Goal: Task Accomplishment & Management: Manage account settings

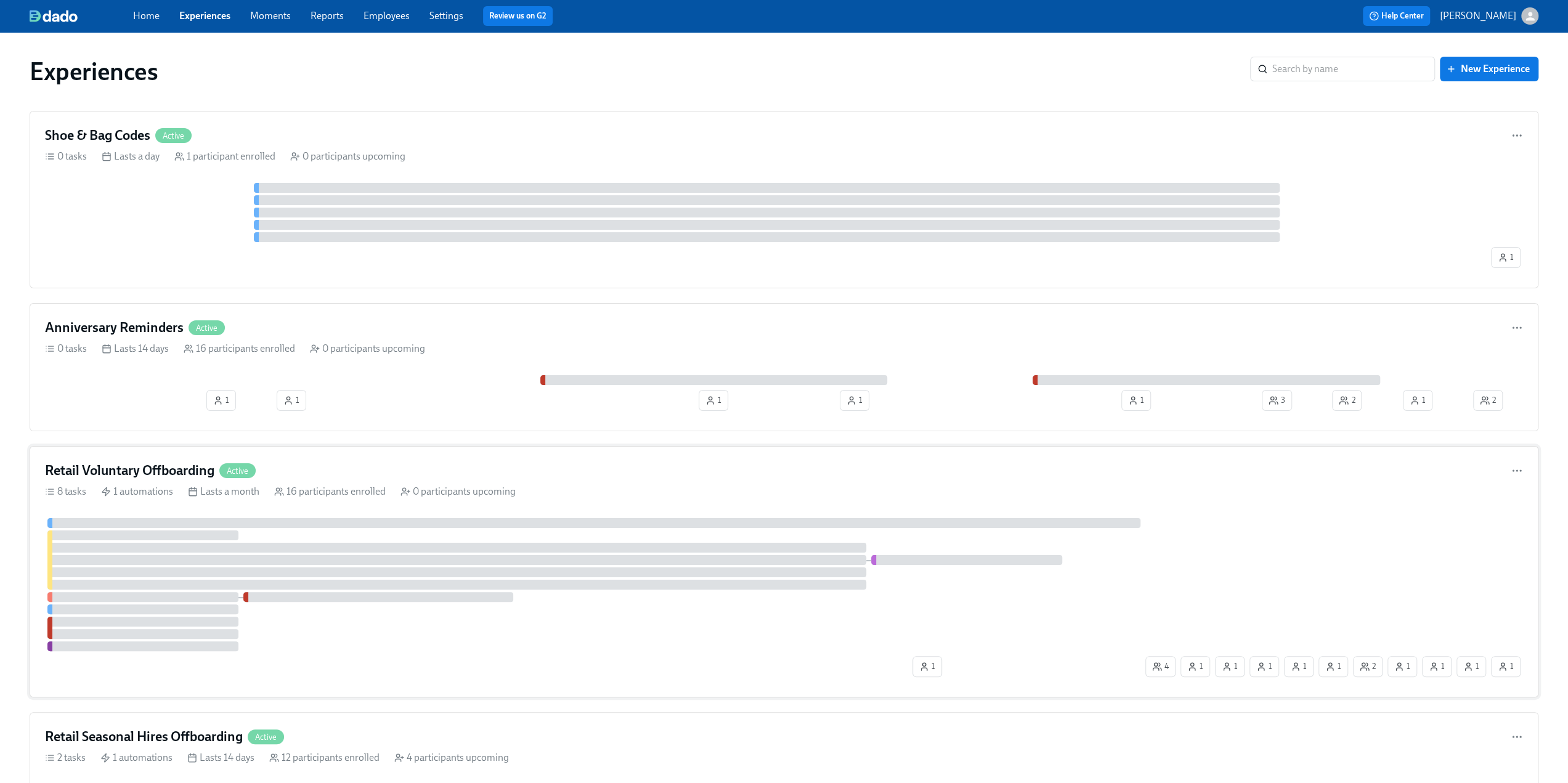
click at [112, 472] on h4 "Retail Voluntary Offboarding" at bounding box center [130, 471] width 170 height 18
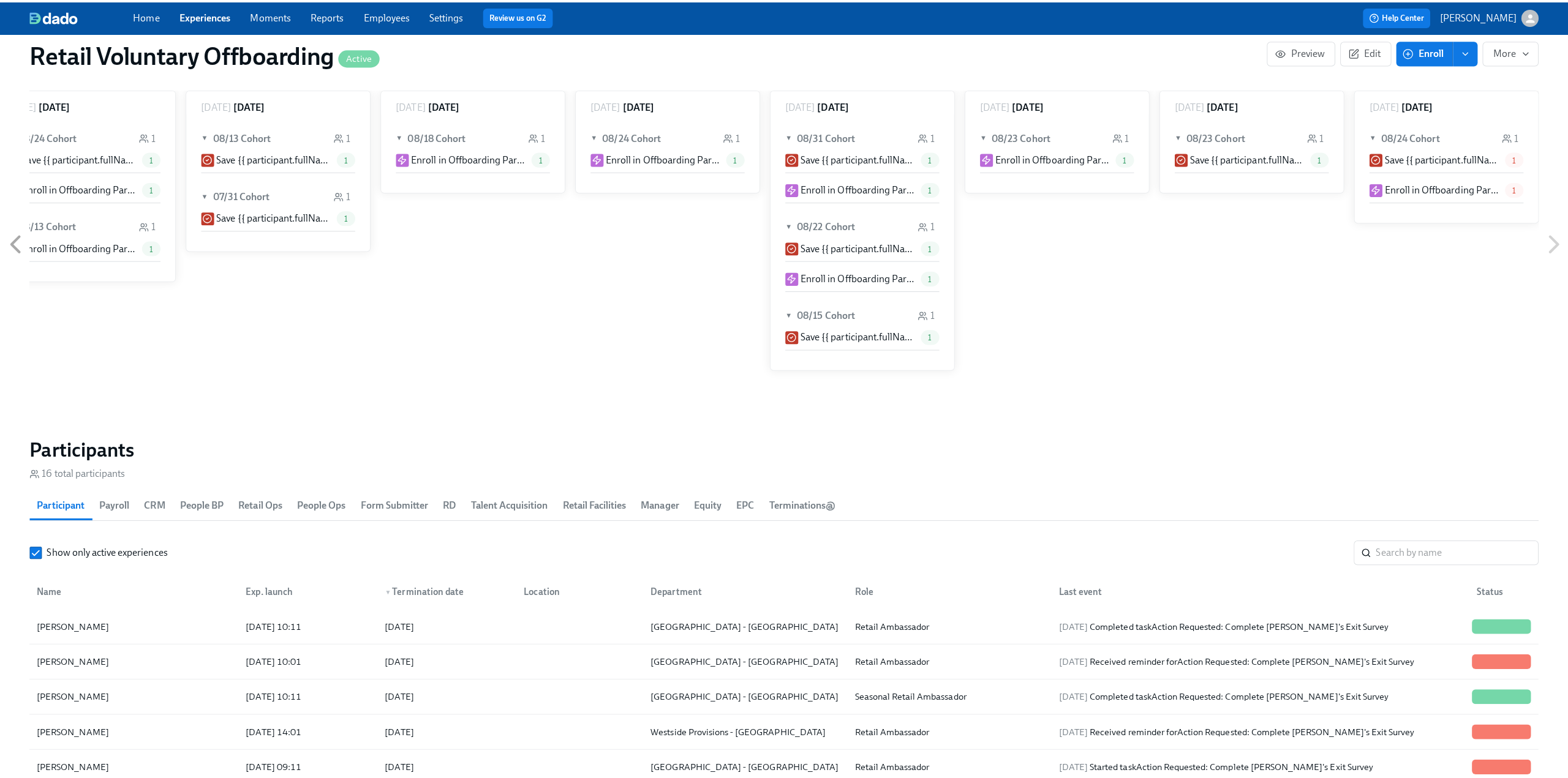
scroll to position [1103, 0]
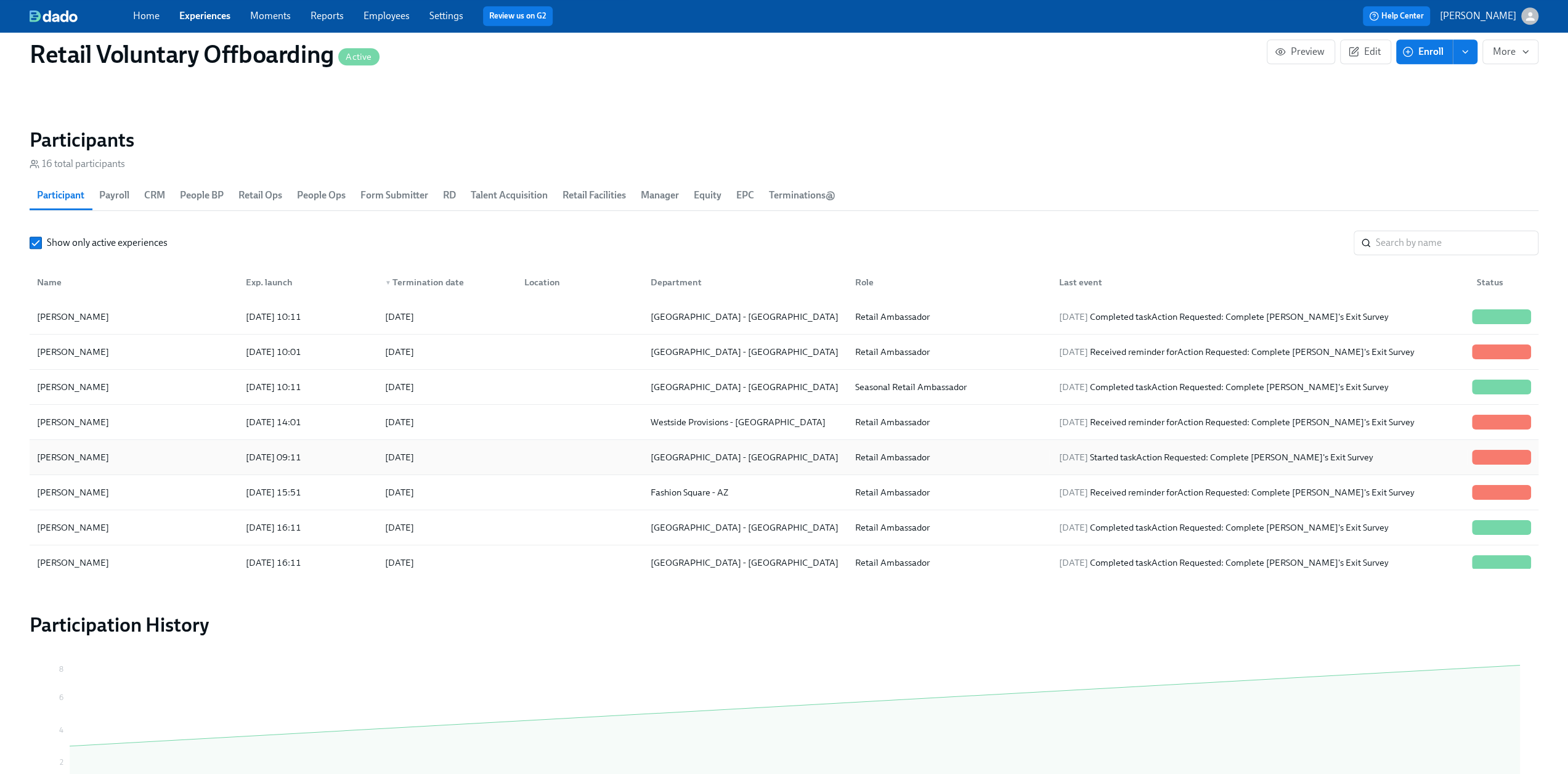
click at [119, 457] on div "Phoebe Barrios" at bounding box center [134, 457] width 204 height 25
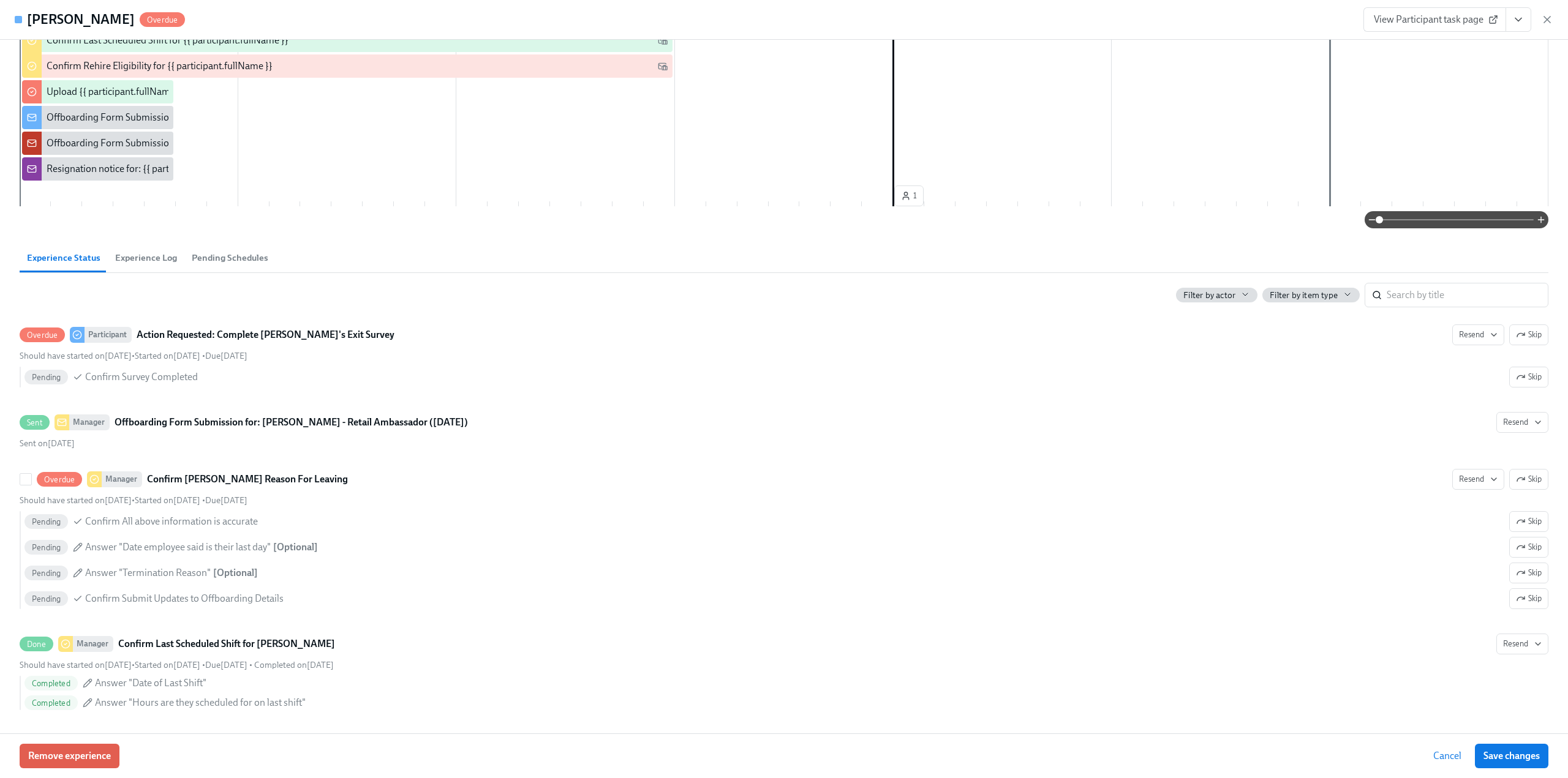
scroll to position [429, 0]
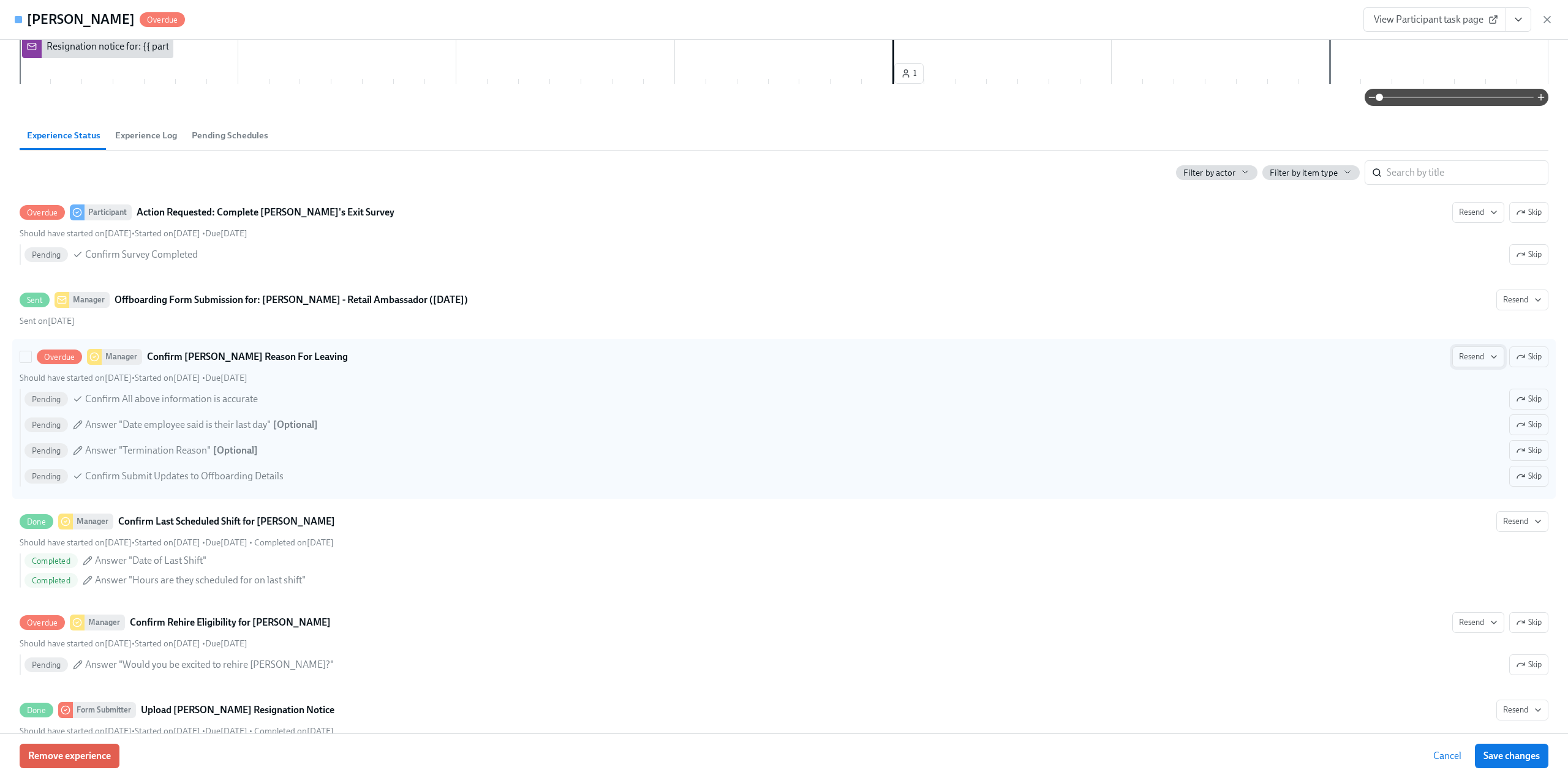
click at [1468, 357] on span "Resend" at bounding box center [1478, 356] width 38 height 12
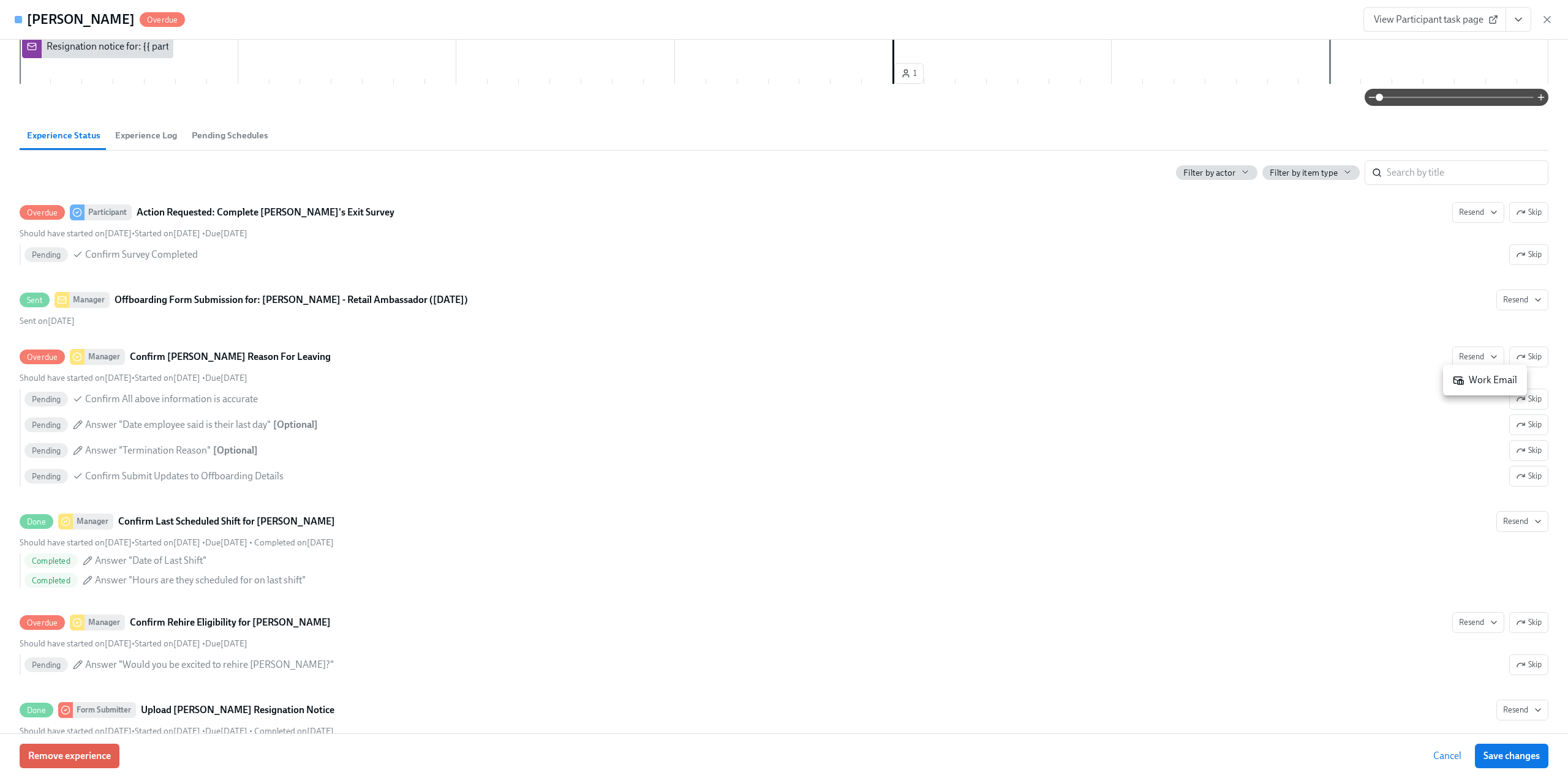
click at [1475, 383] on div "Work Email" at bounding box center [1484, 380] width 64 height 14
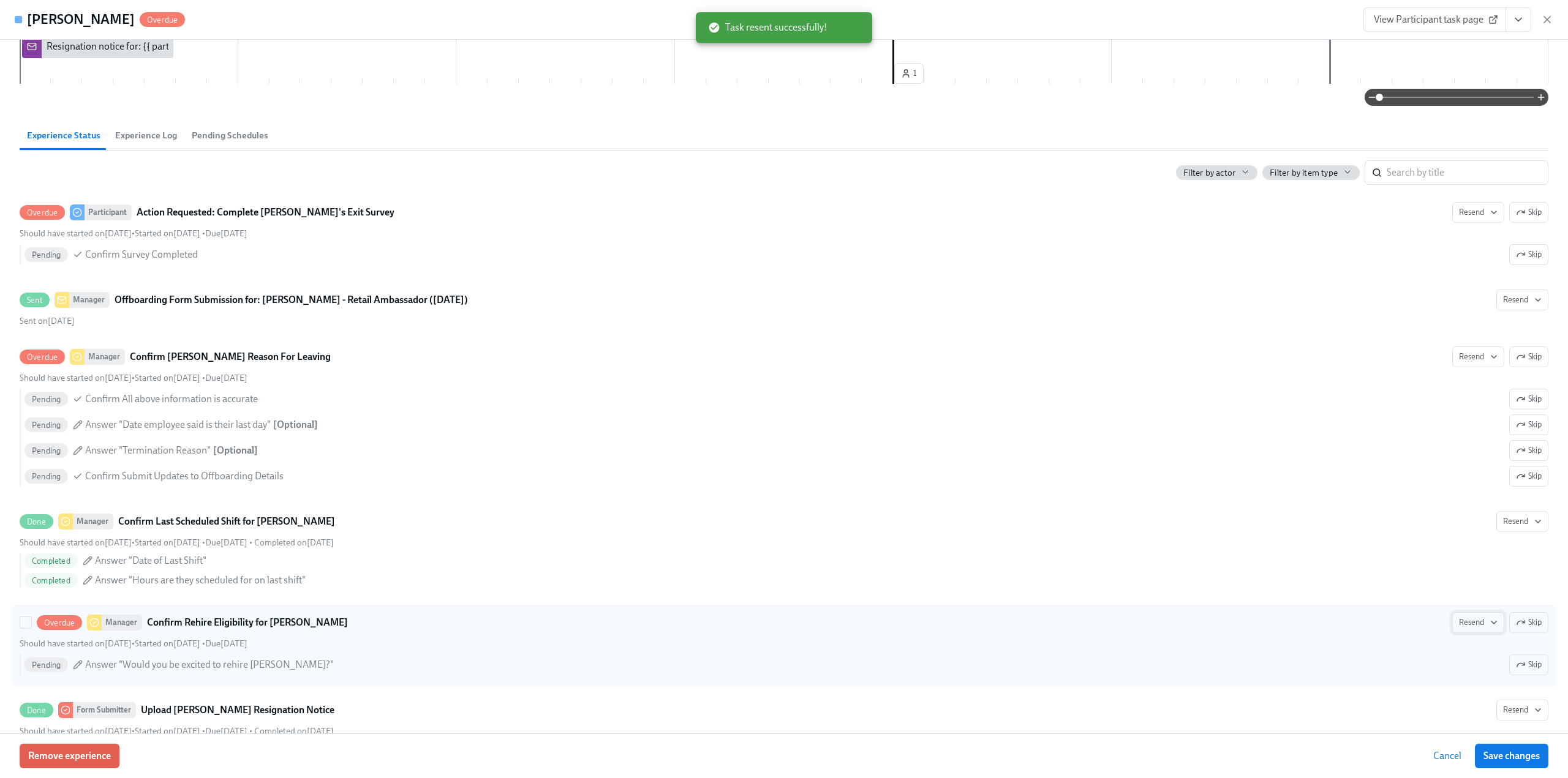
click at [1459, 624] on span "Resend" at bounding box center [1478, 622] width 38 height 12
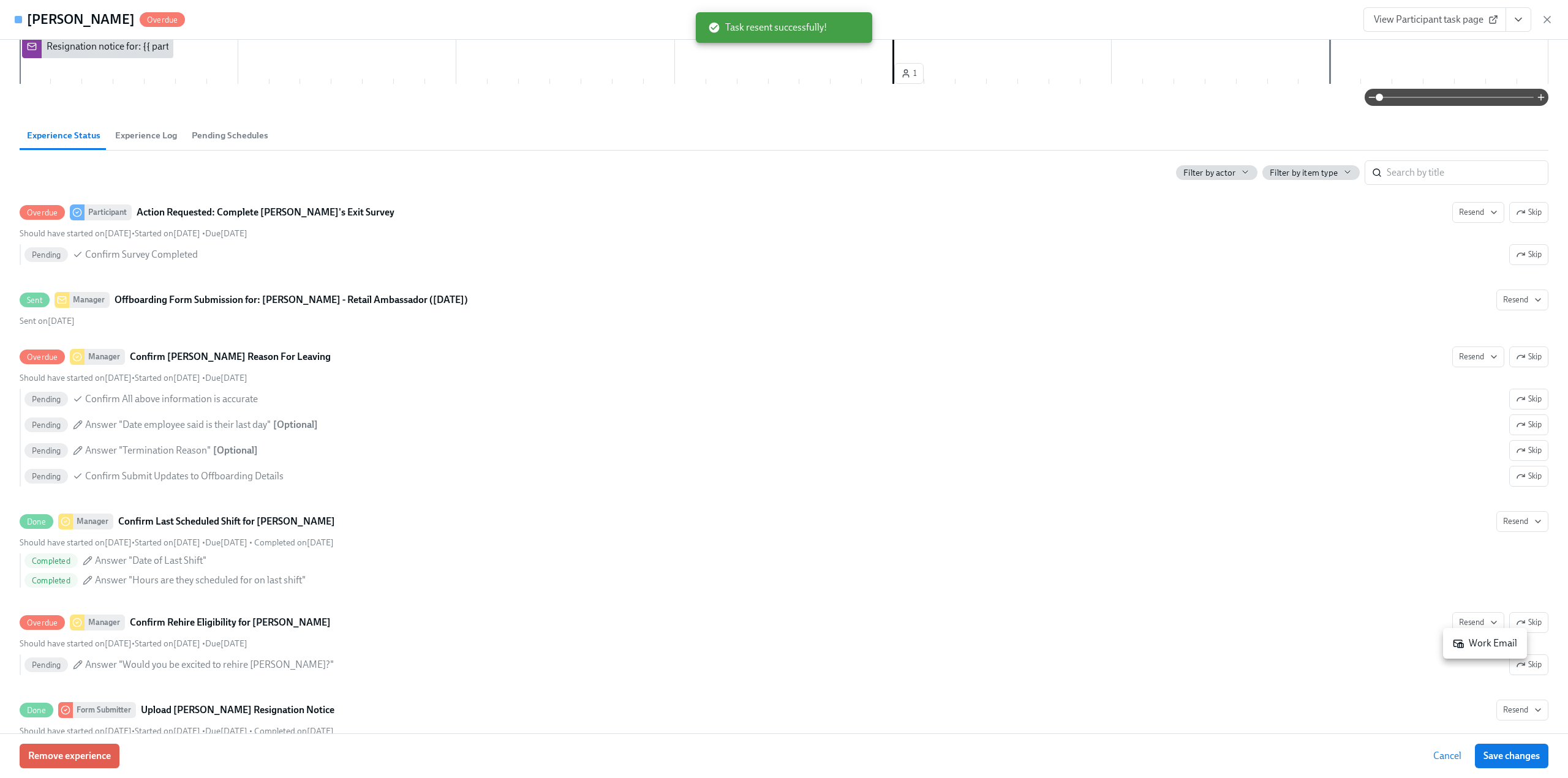
click at [1465, 646] on div "Work Email" at bounding box center [1484, 644] width 64 height 14
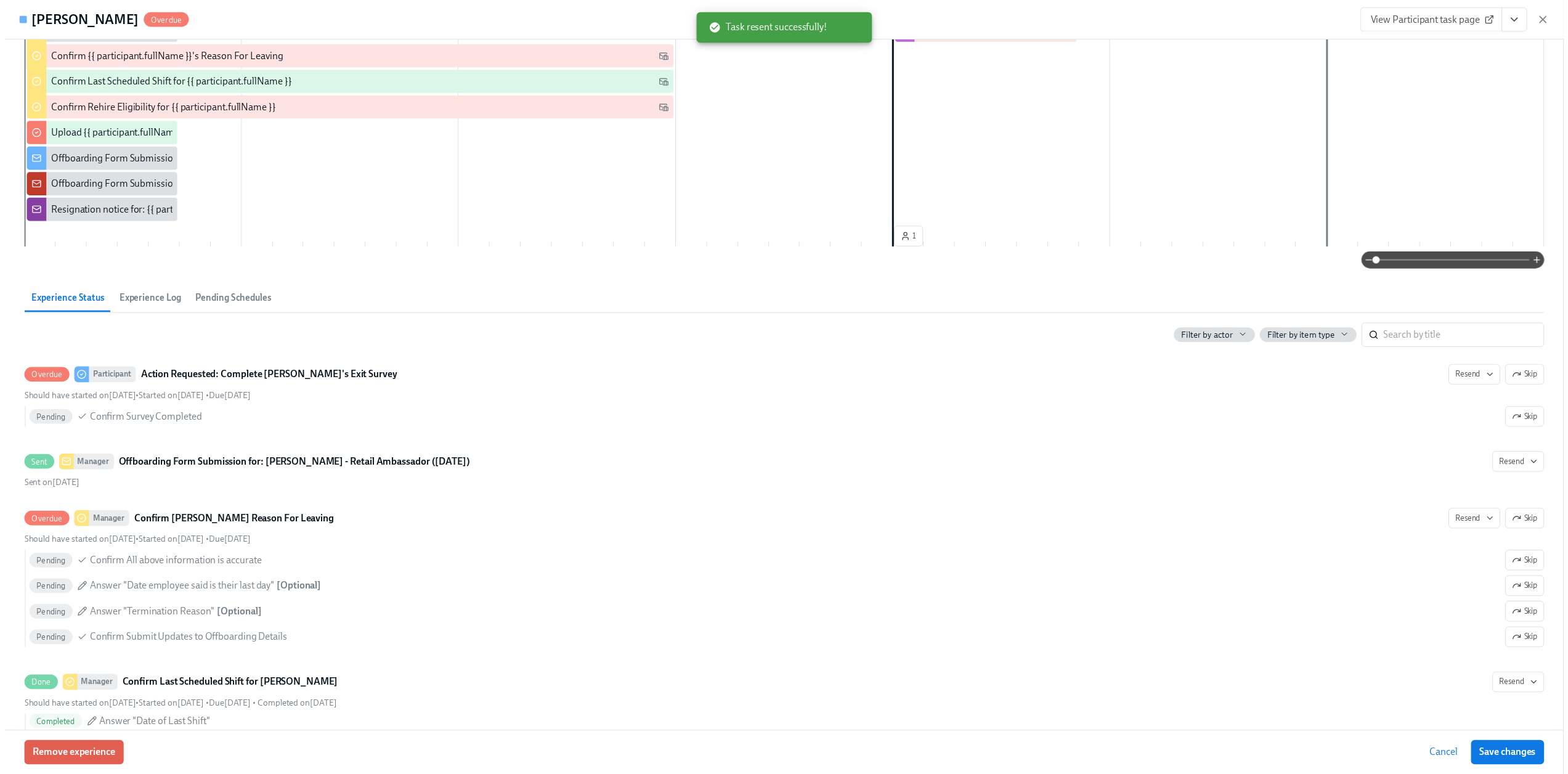
scroll to position [20, 0]
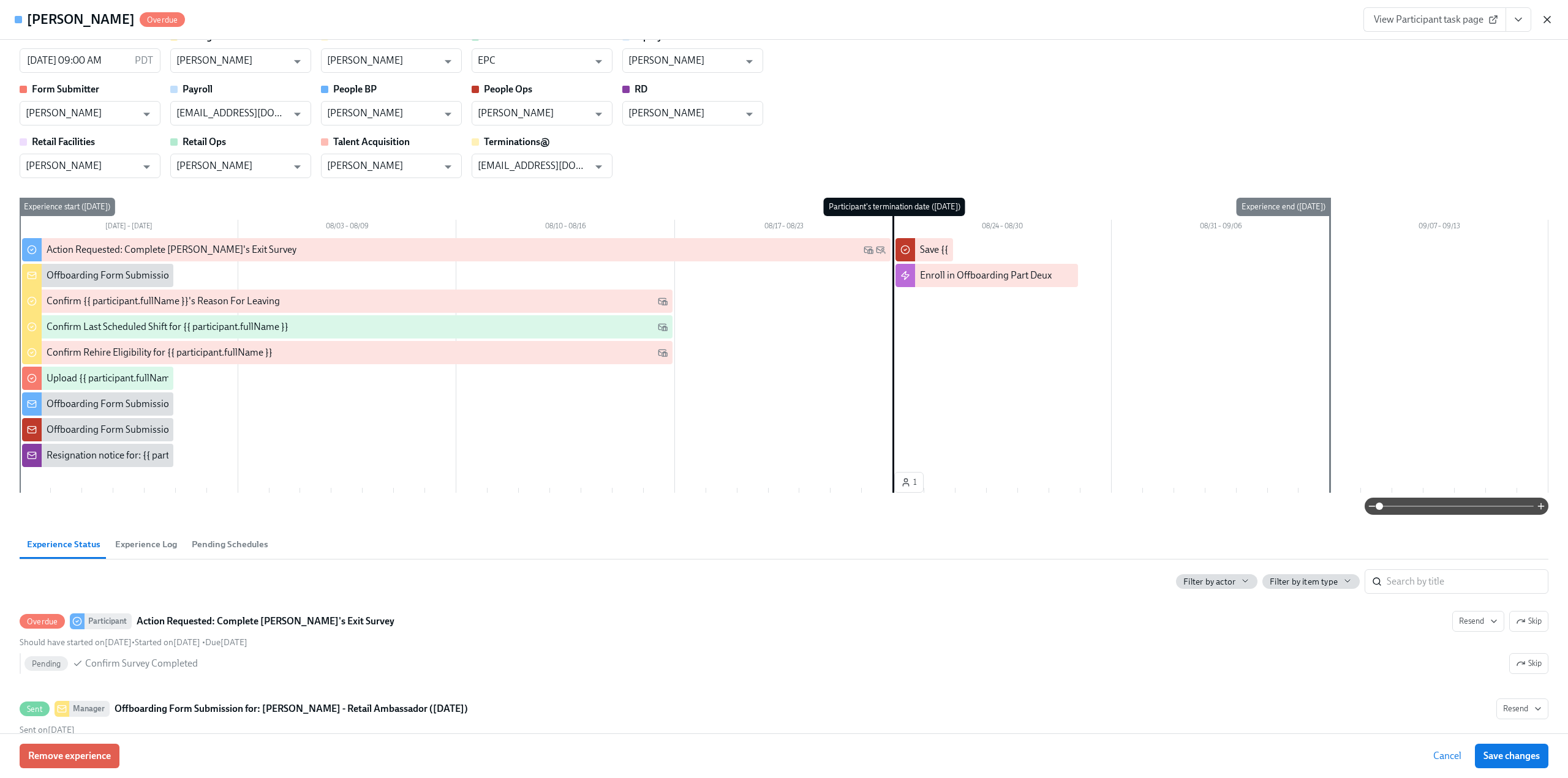
click at [1546, 23] on icon "button" at bounding box center [1547, 19] width 12 height 12
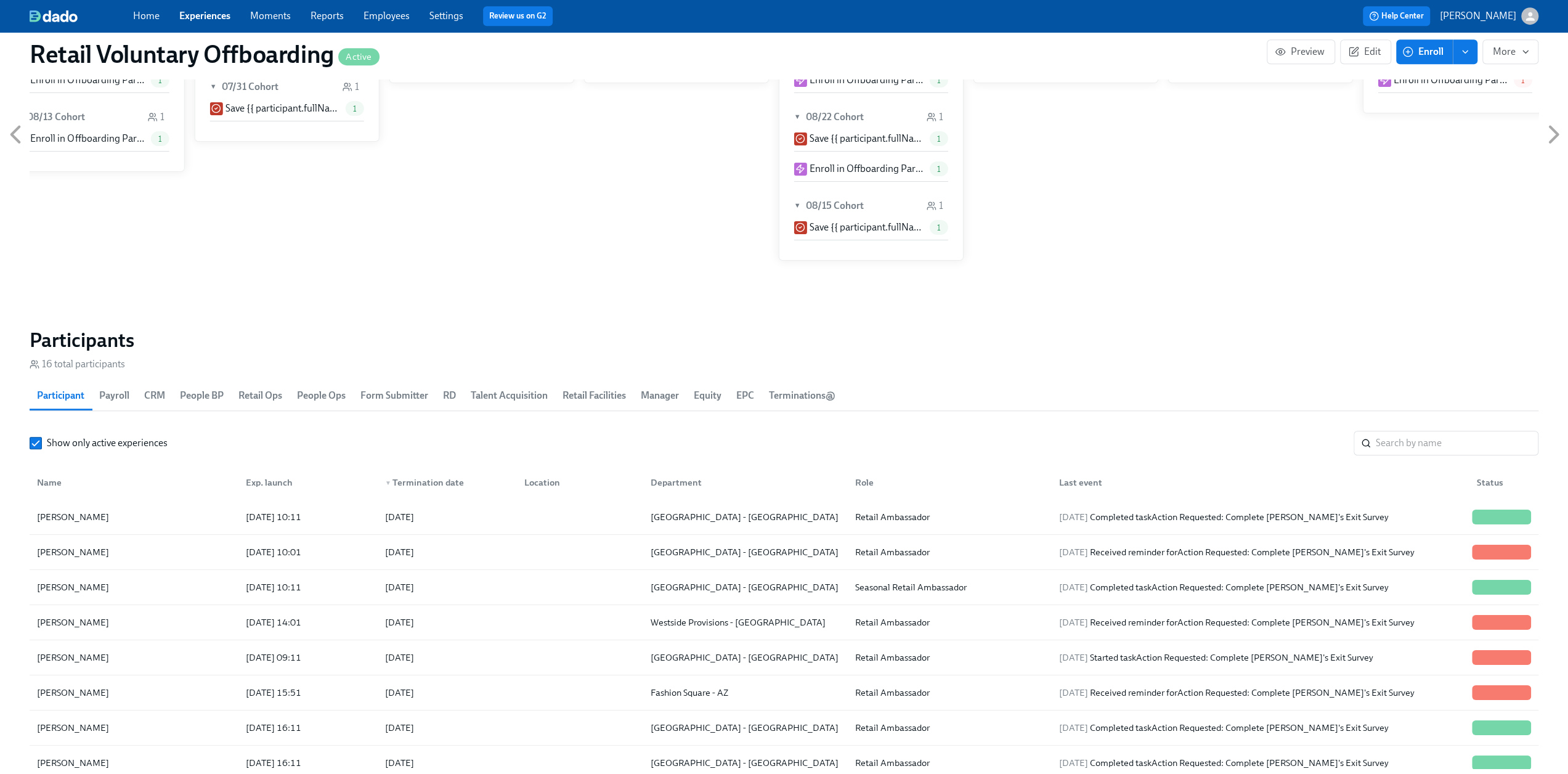
scroll to position [863, 0]
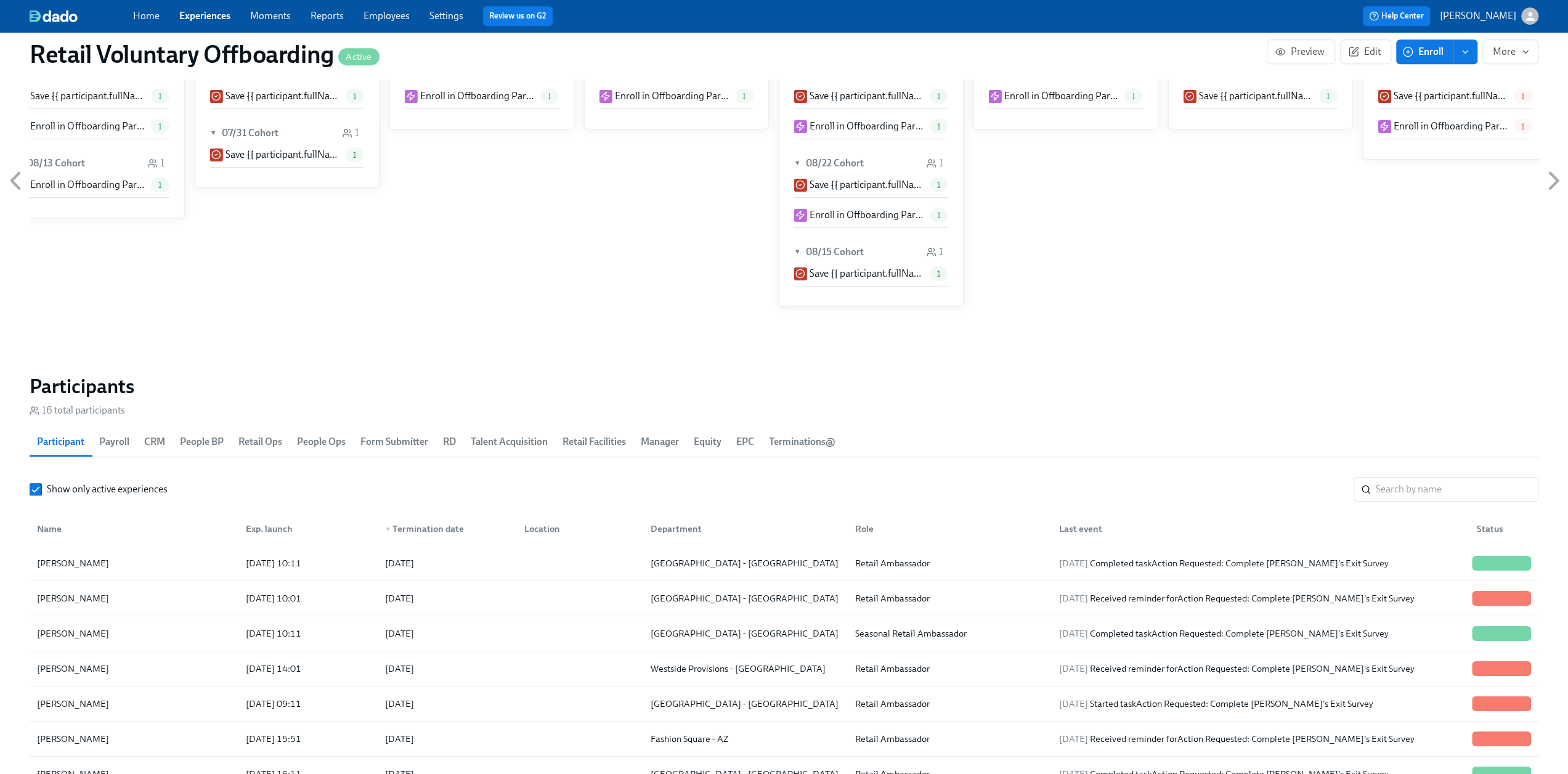
click at [197, 10] on link "Experiences" at bounding box center [205, 15] width 51 height 12
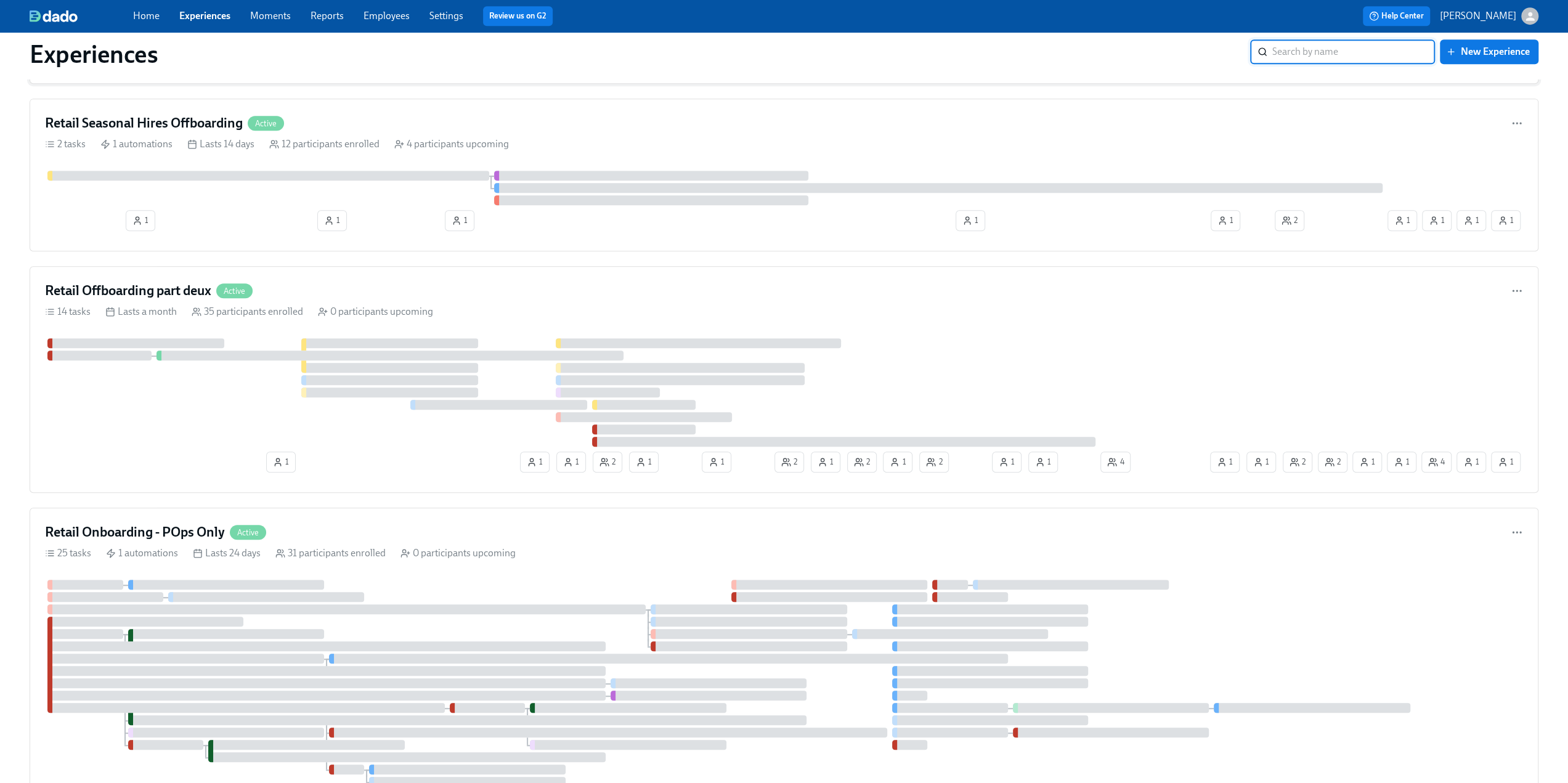
scroll to position [616, 0]
click at [133, 282] on h4 "Retail Offboarding part deux" at bounding box center [128, 288] width 166 height 18
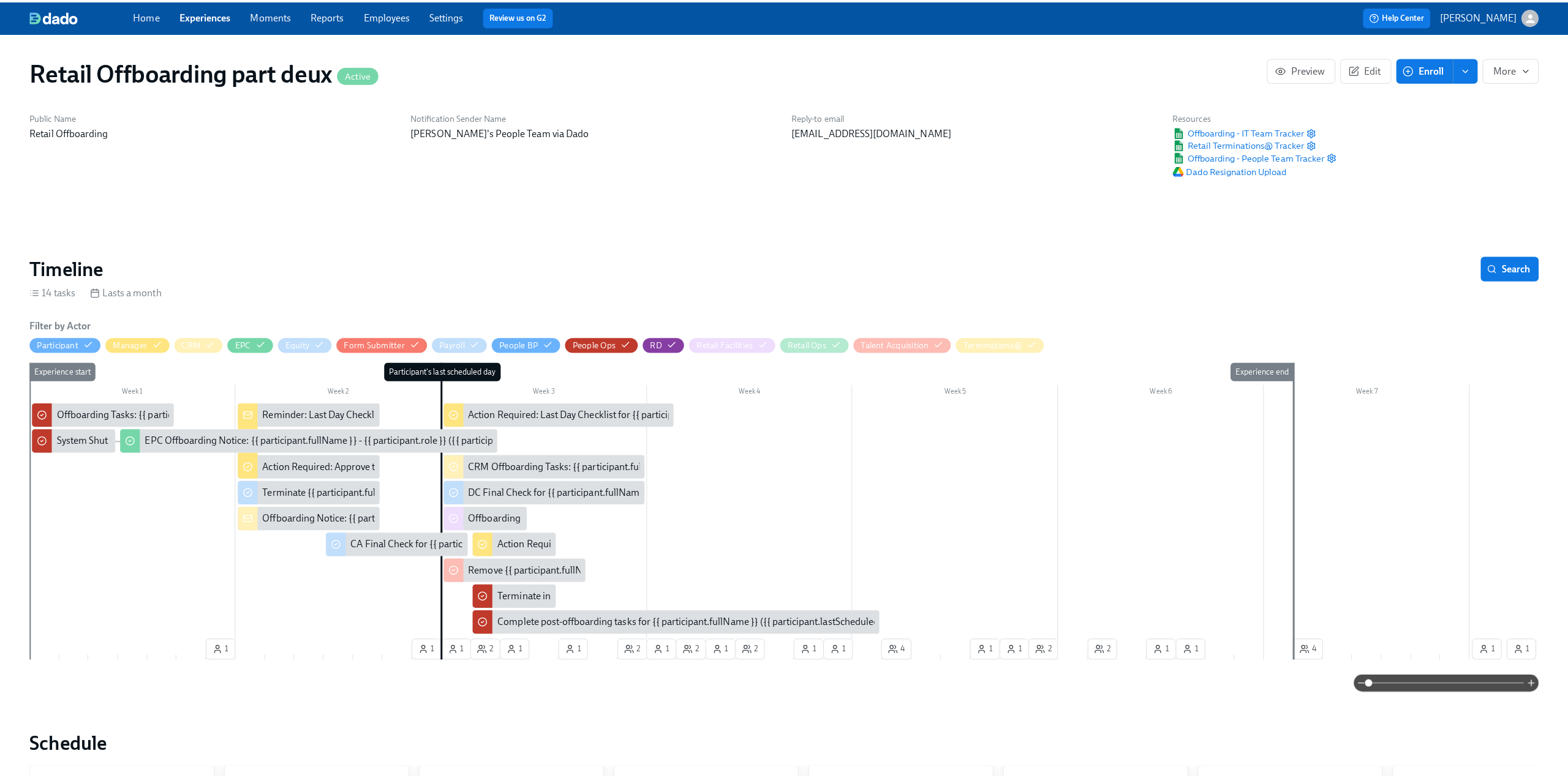
scroll to position [0, 6618]
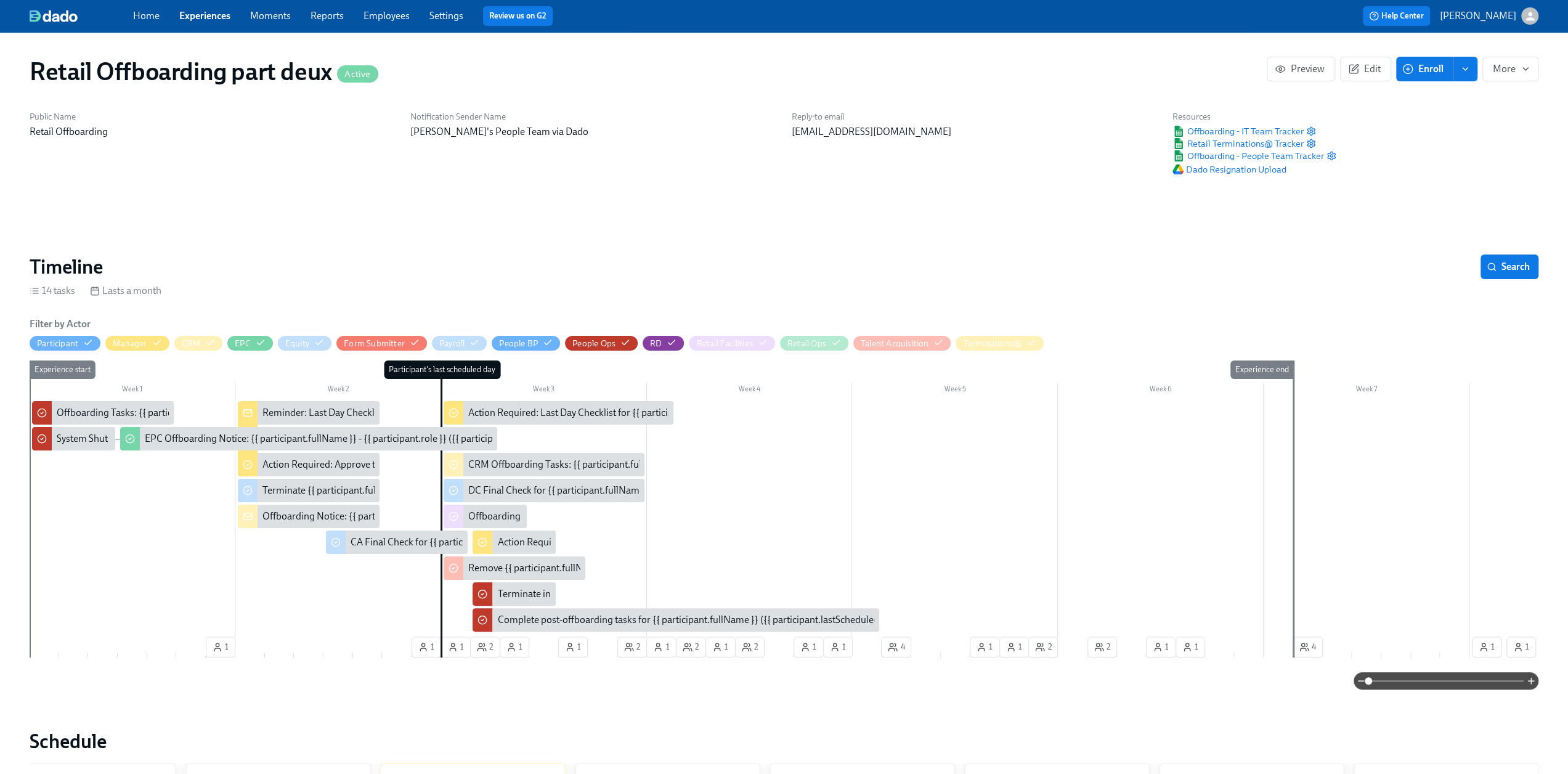
click at [1427, 63] on span "Enroll" at bounding box center [1424, 69] width 38 height 12
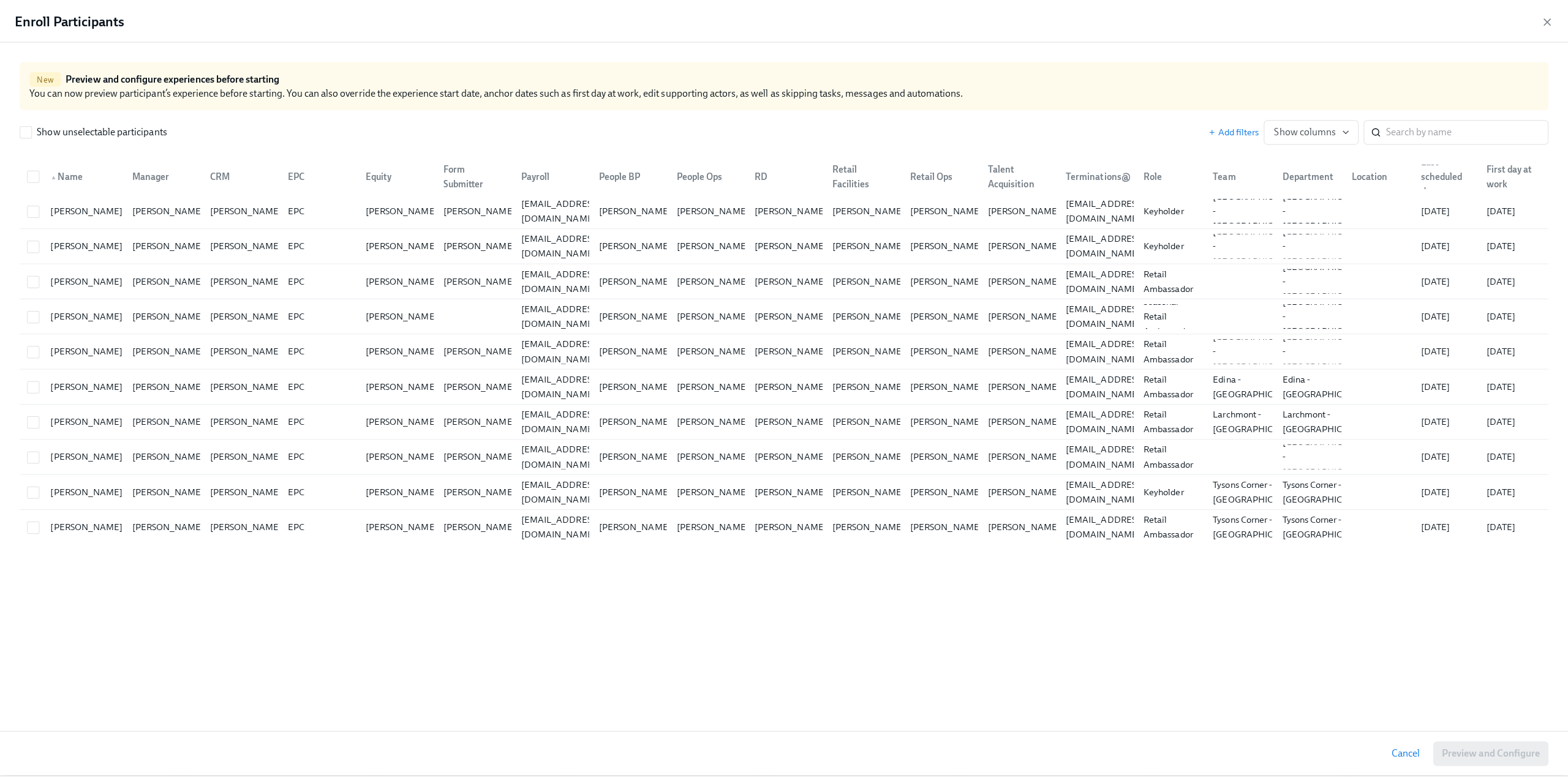
scroll to position [0, 6618]
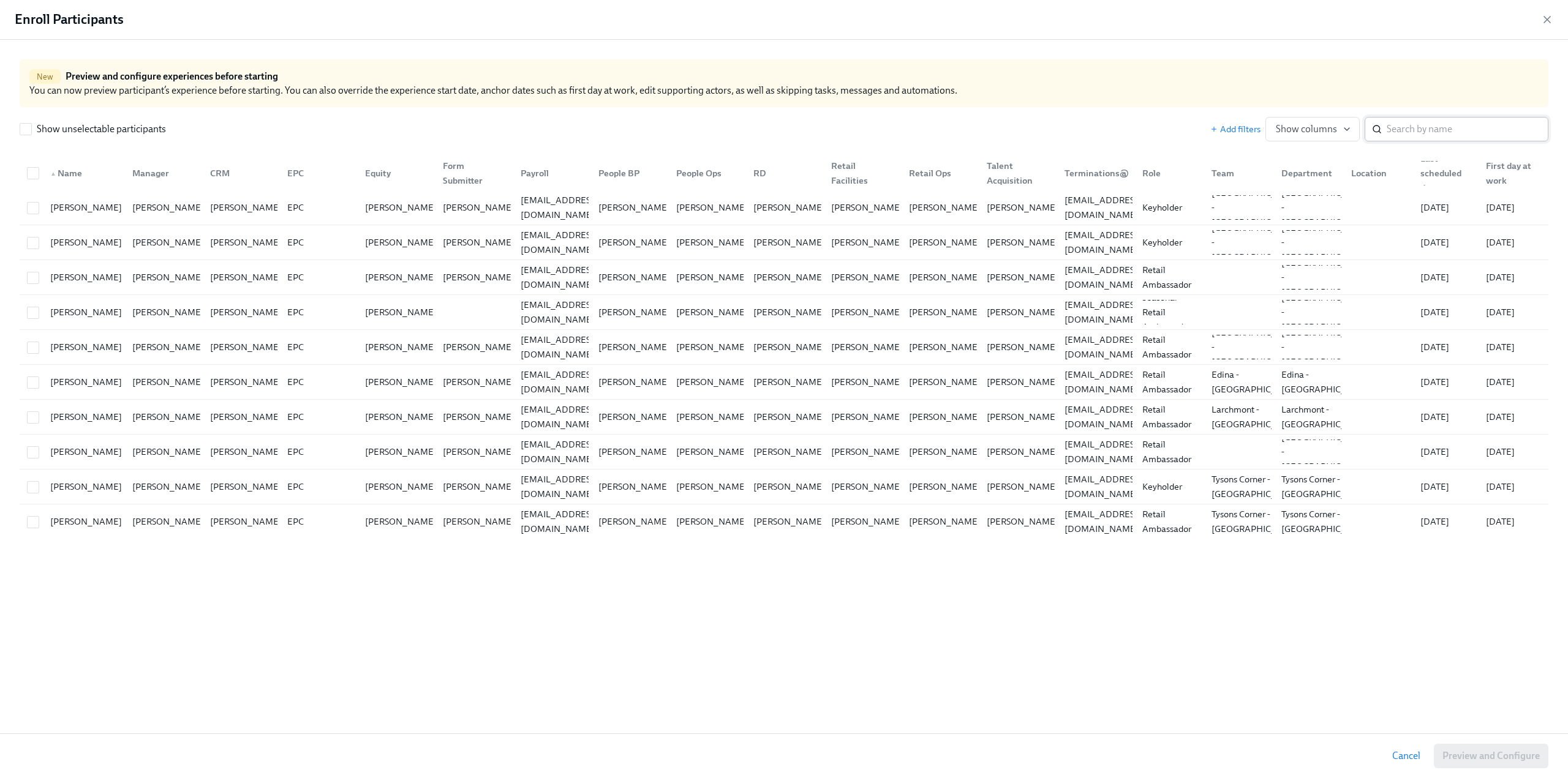
click at [1442, 132] on input "search" at bounding box center [1467, 129] width 161 height 25
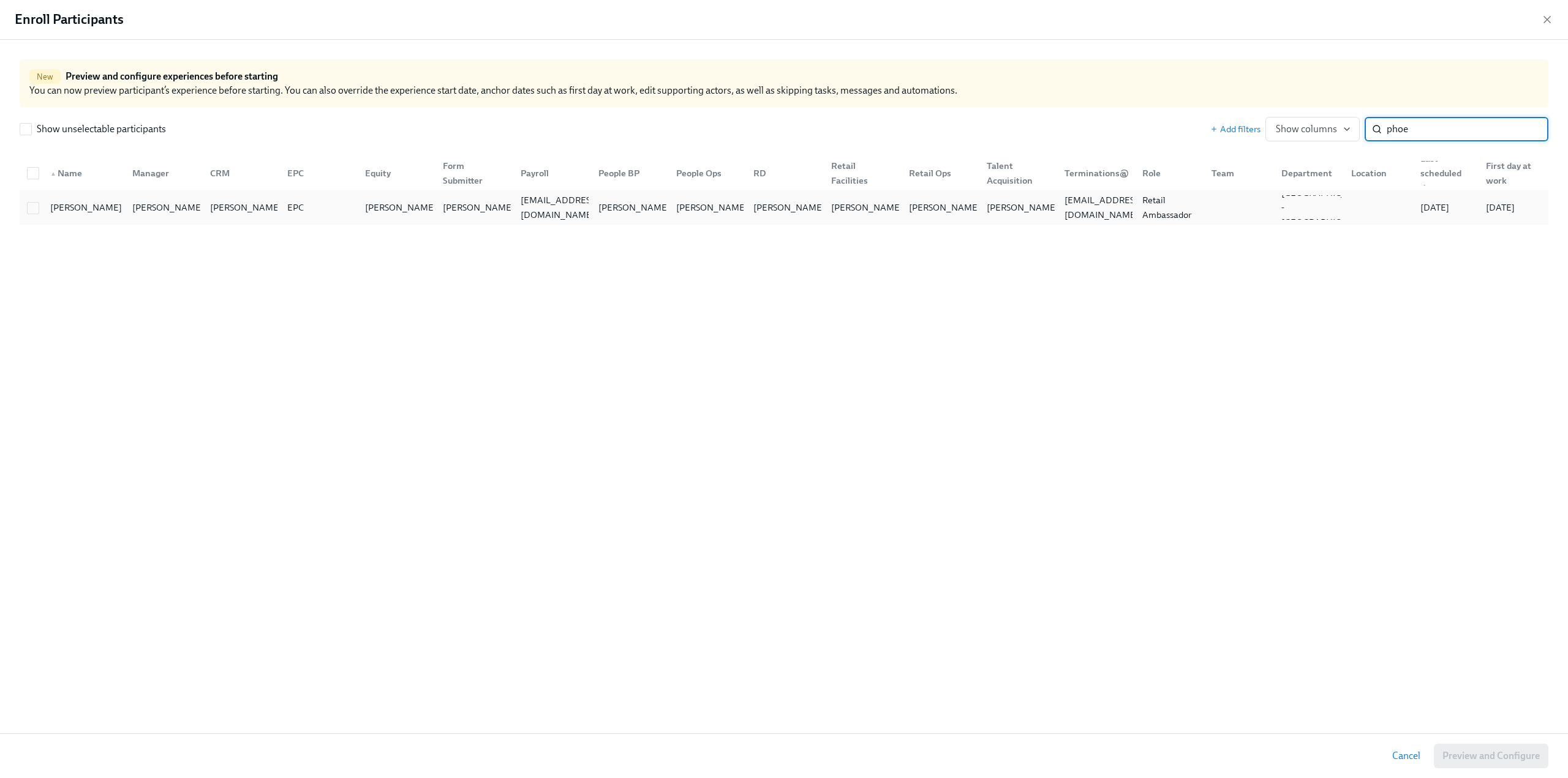
type input "phoe"
click at [35, 215] on div at bounding box center [31, 208] width 18 height 25
checkbox input "true"
click at [1489, 758] on span "Preview and Configure (1)" at bounding box center [1484, 756] width 111 height 12
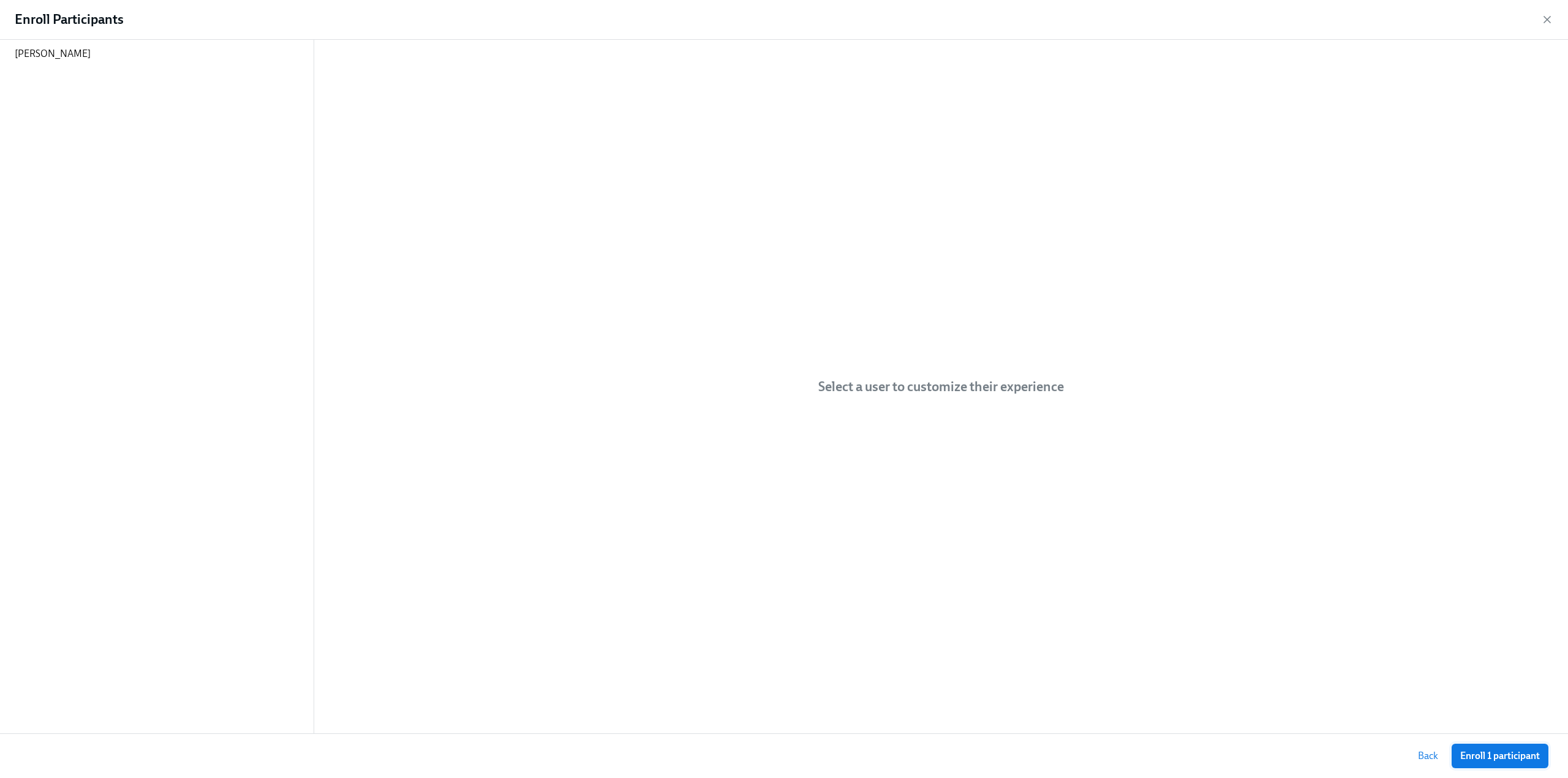
click at [1531, 760] on span "Enroll 1 participant" at bounding box center [1500, 756] width 80 height 12
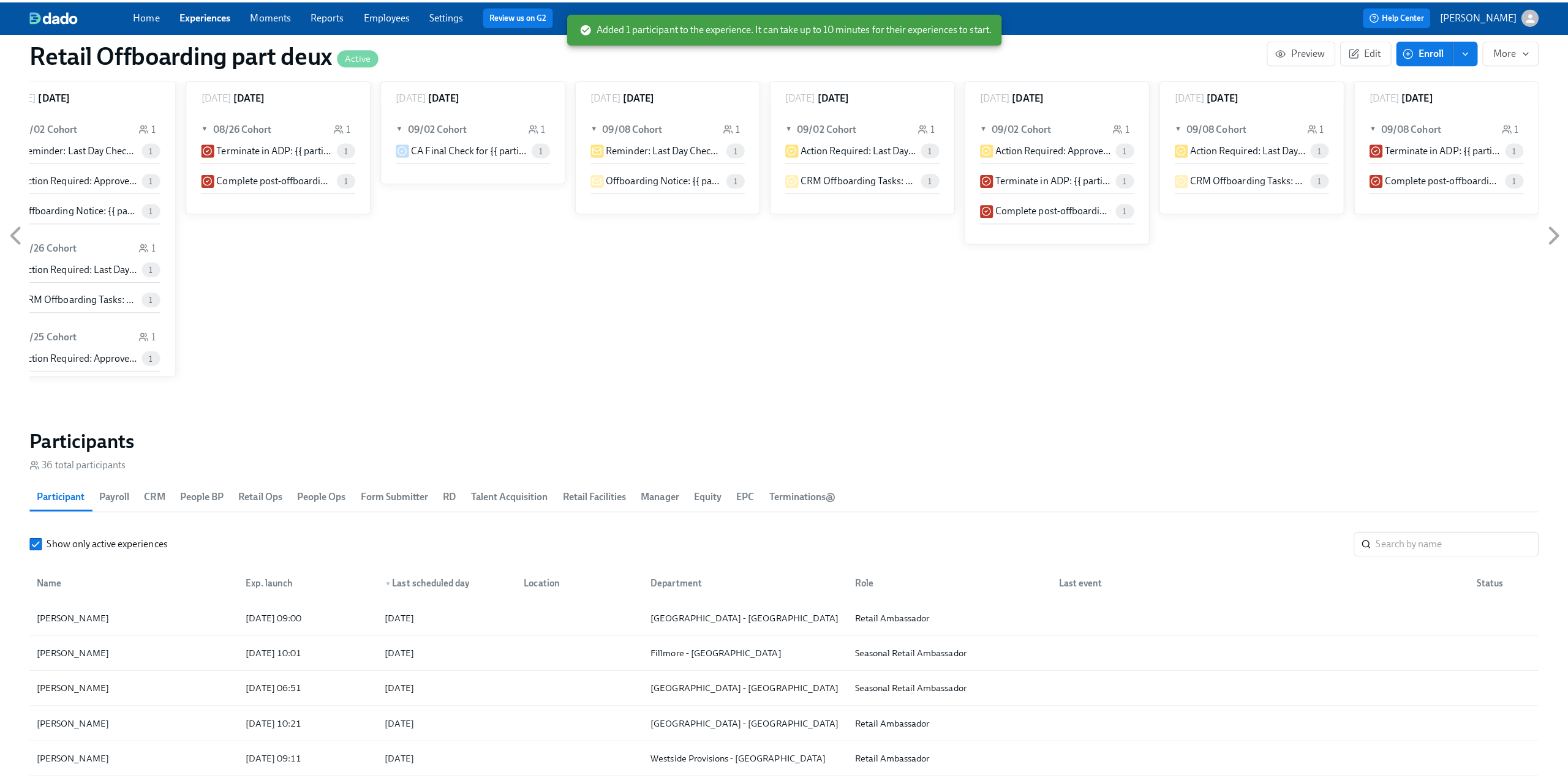
scroll to position [796, 0]
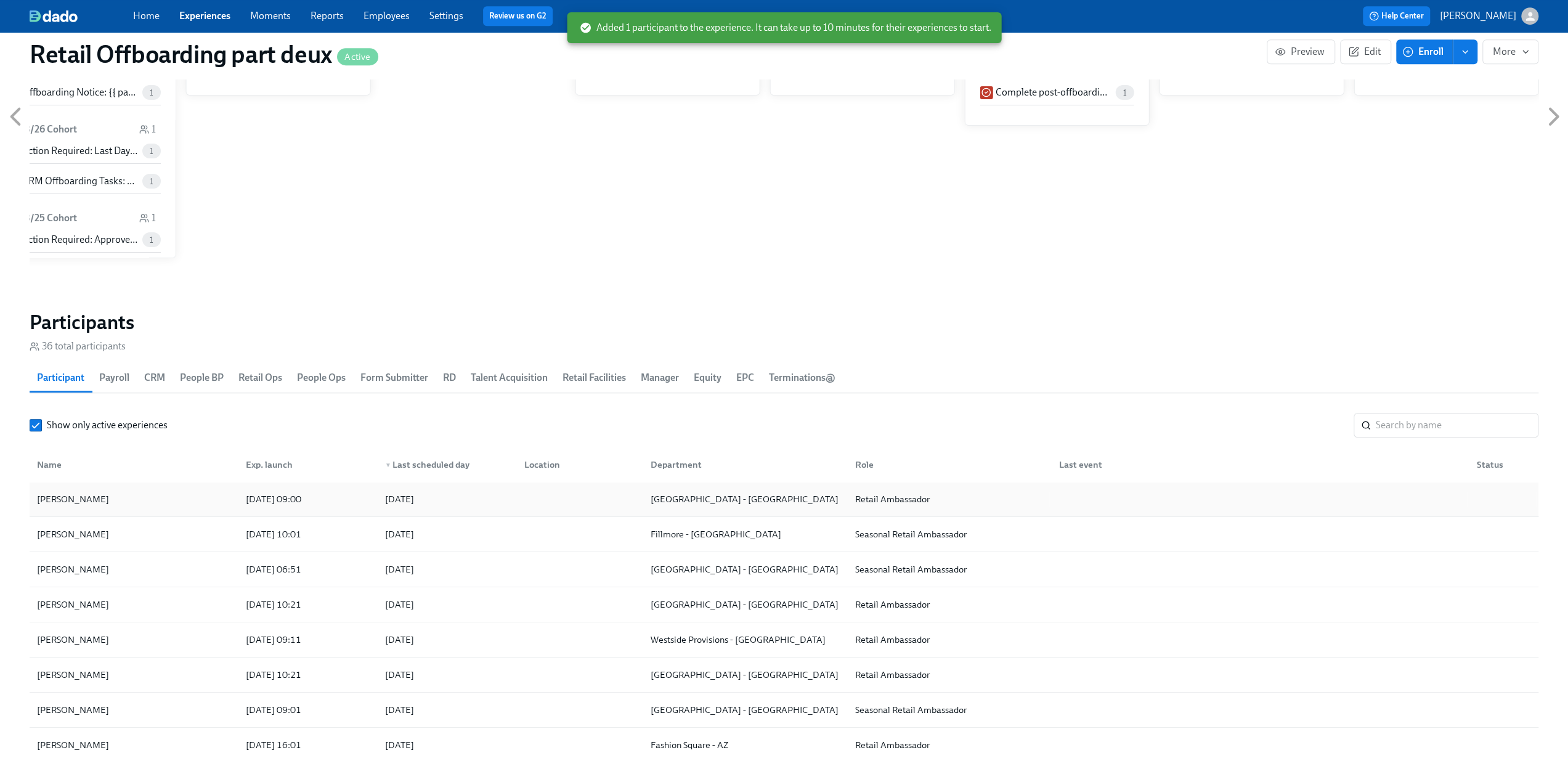
click at [109, 494] on div "[PERSON_NAME]" at bounding box center [134, 499] width 204 height 25
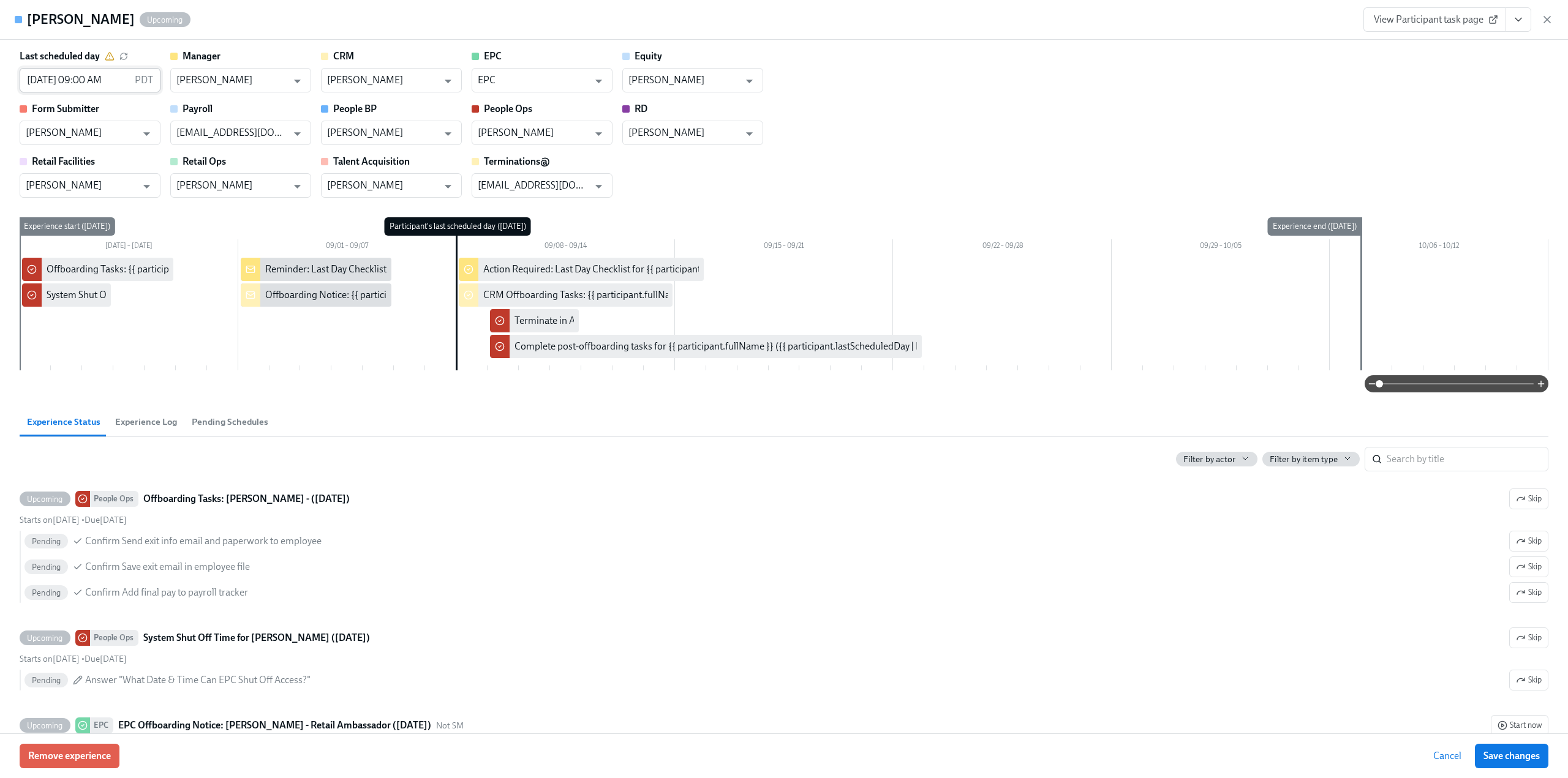
click at [103, 81] on input "09/08/2025 09:00 AM" at bounding box center [75, 80] width 111 height 25
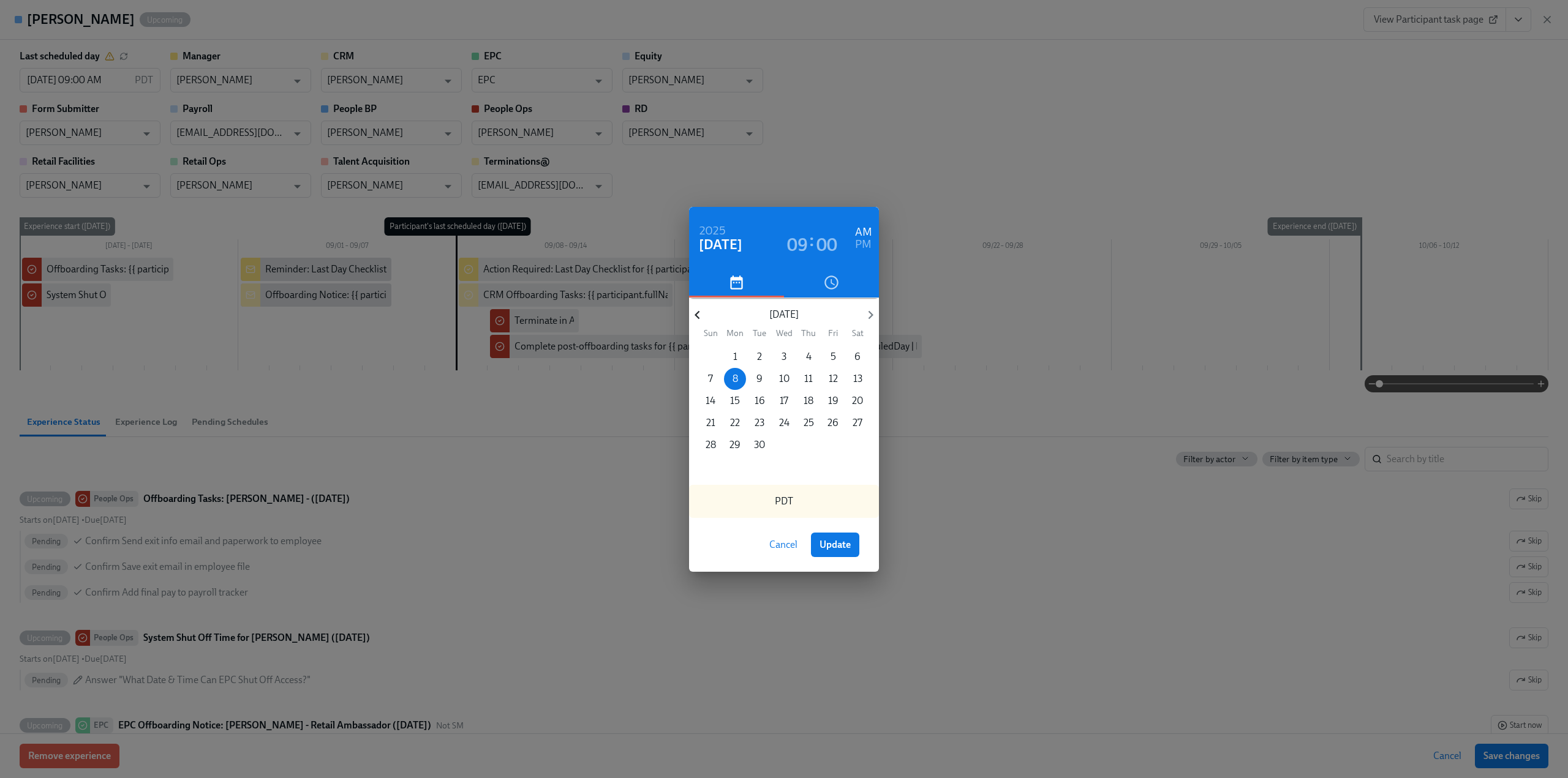
click at [700, 310] on icon "button" at bounding box center [697, 315] width 17 height 17
click at [831, 424] on p "22" at bounding box center [833, 422] width 10 height 14
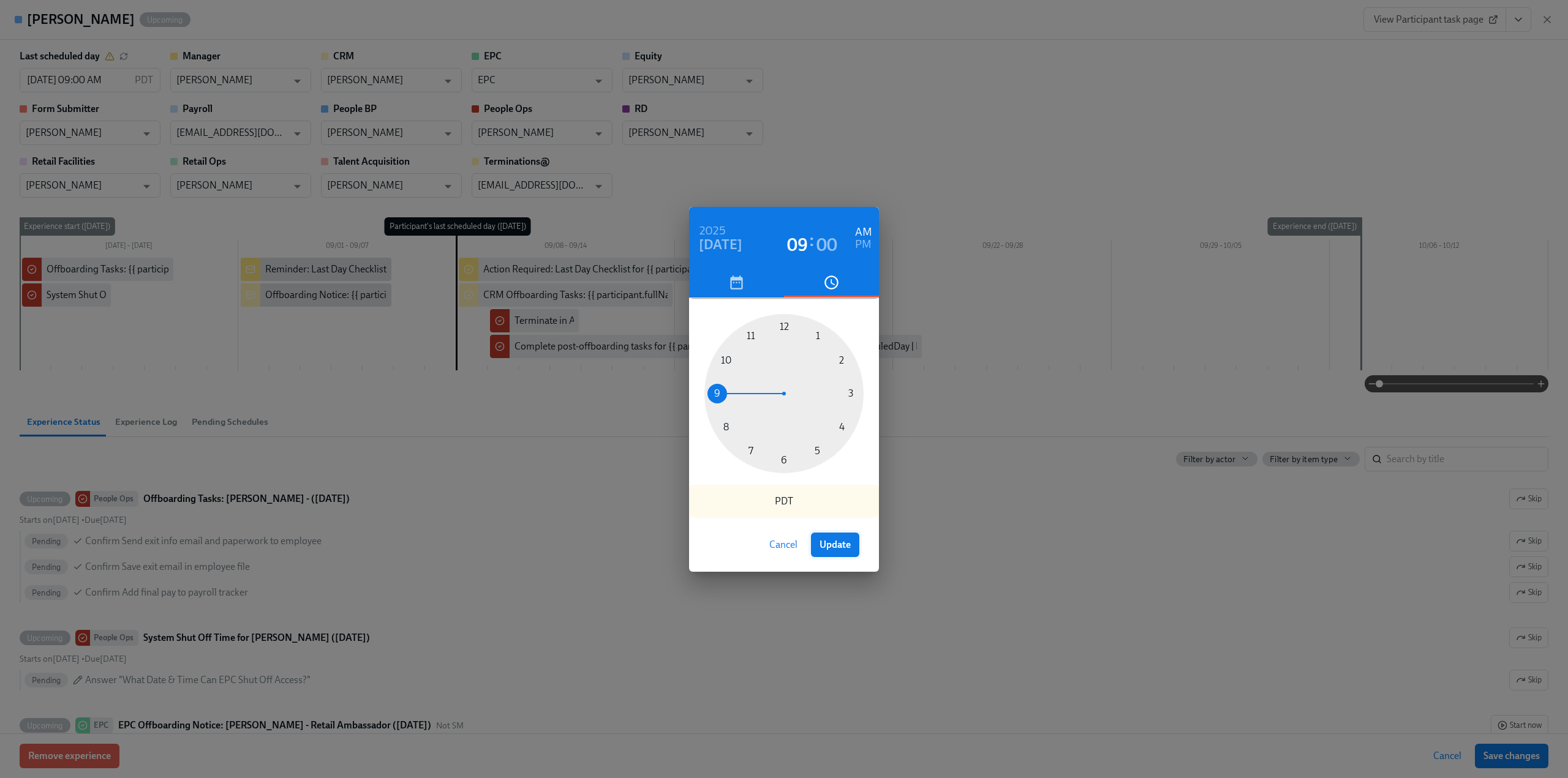
click at [847, 548] on span "Update" at bounding box center [835, 544] width 31 height 12
type input "08/22/2025 09:00 AM"
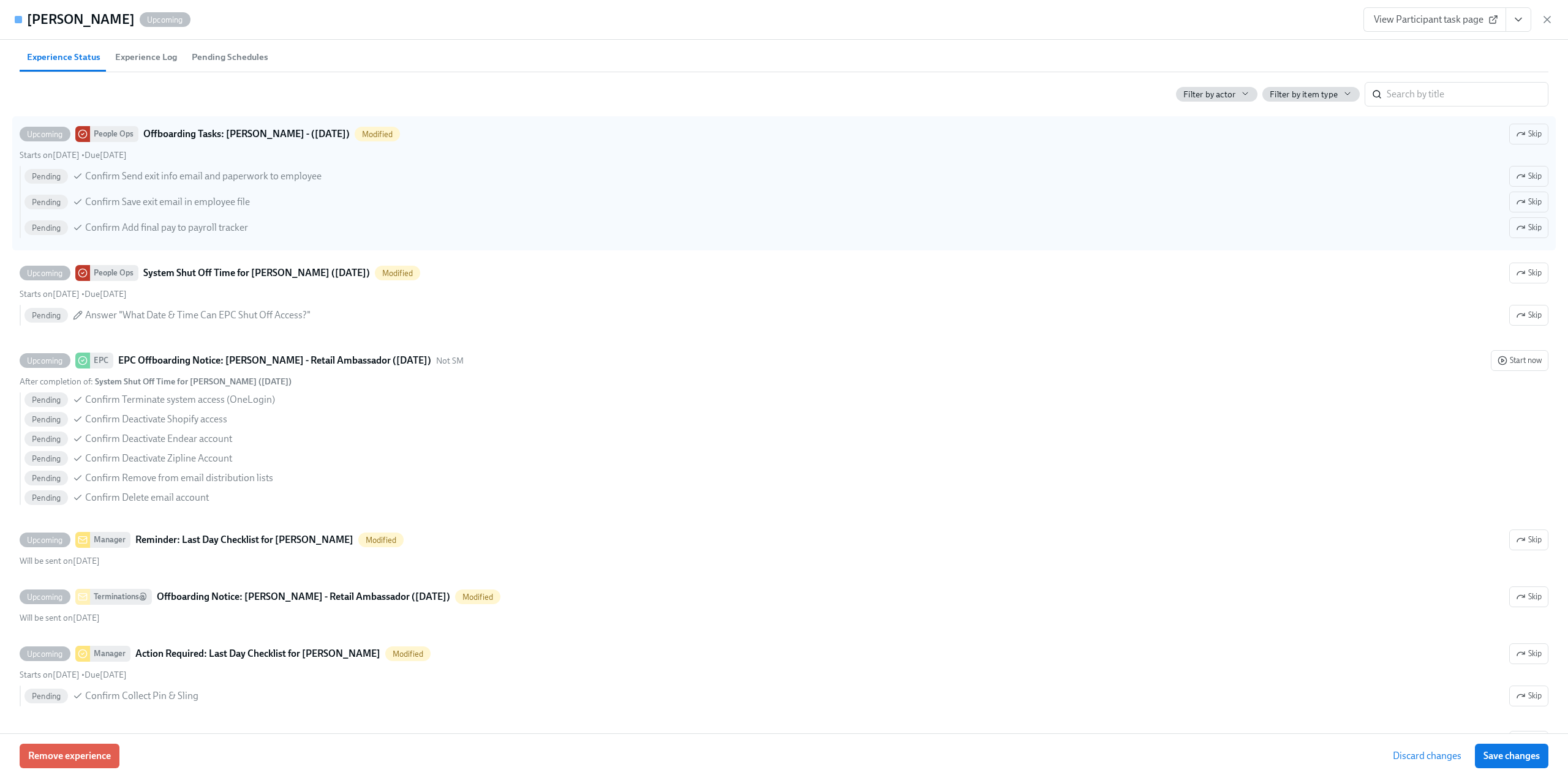
scroll to position [429, 0]
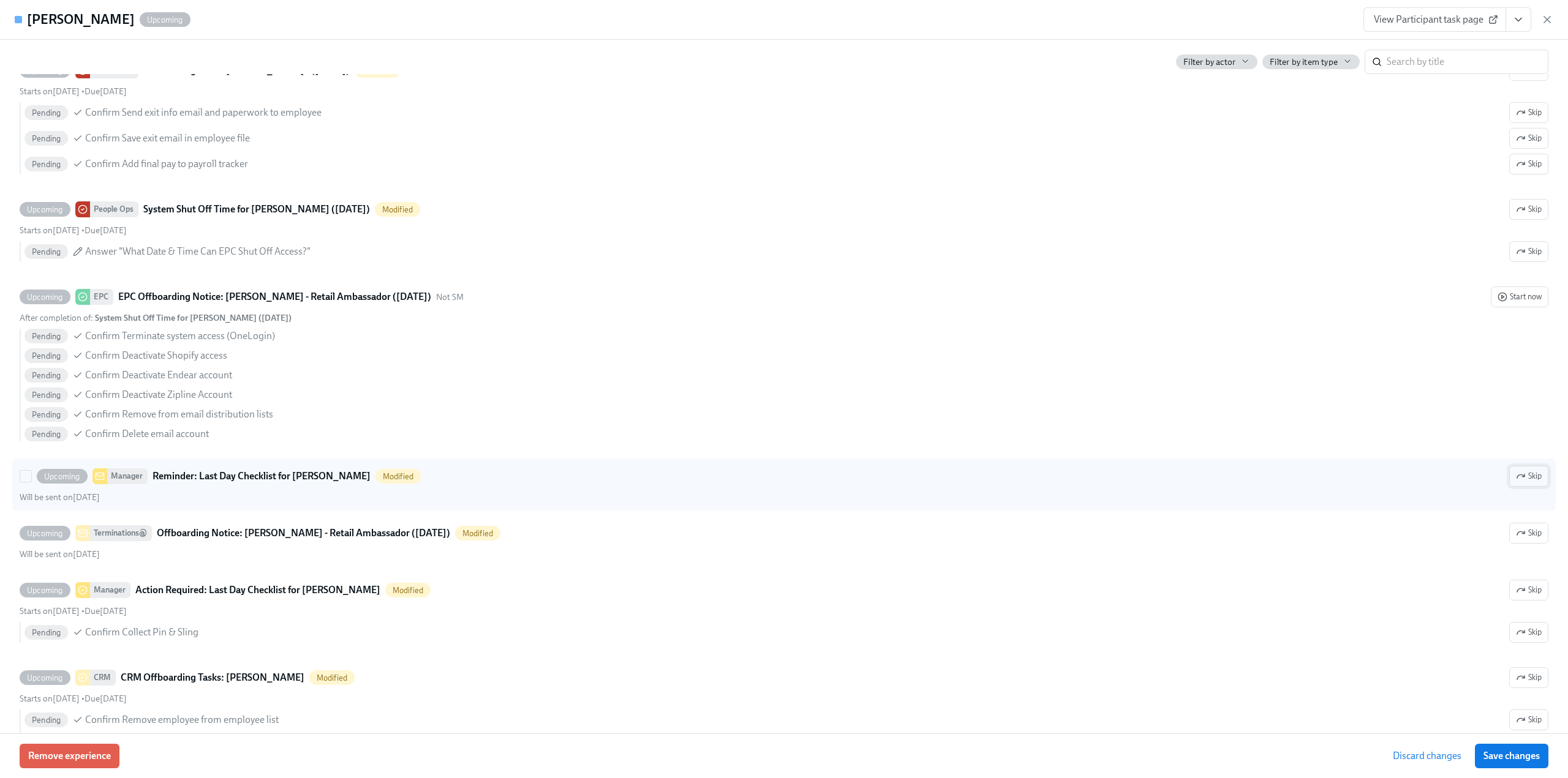
click at [1522, 475] on icon "button" at bounding box center [1523, 476] width 2 height 2
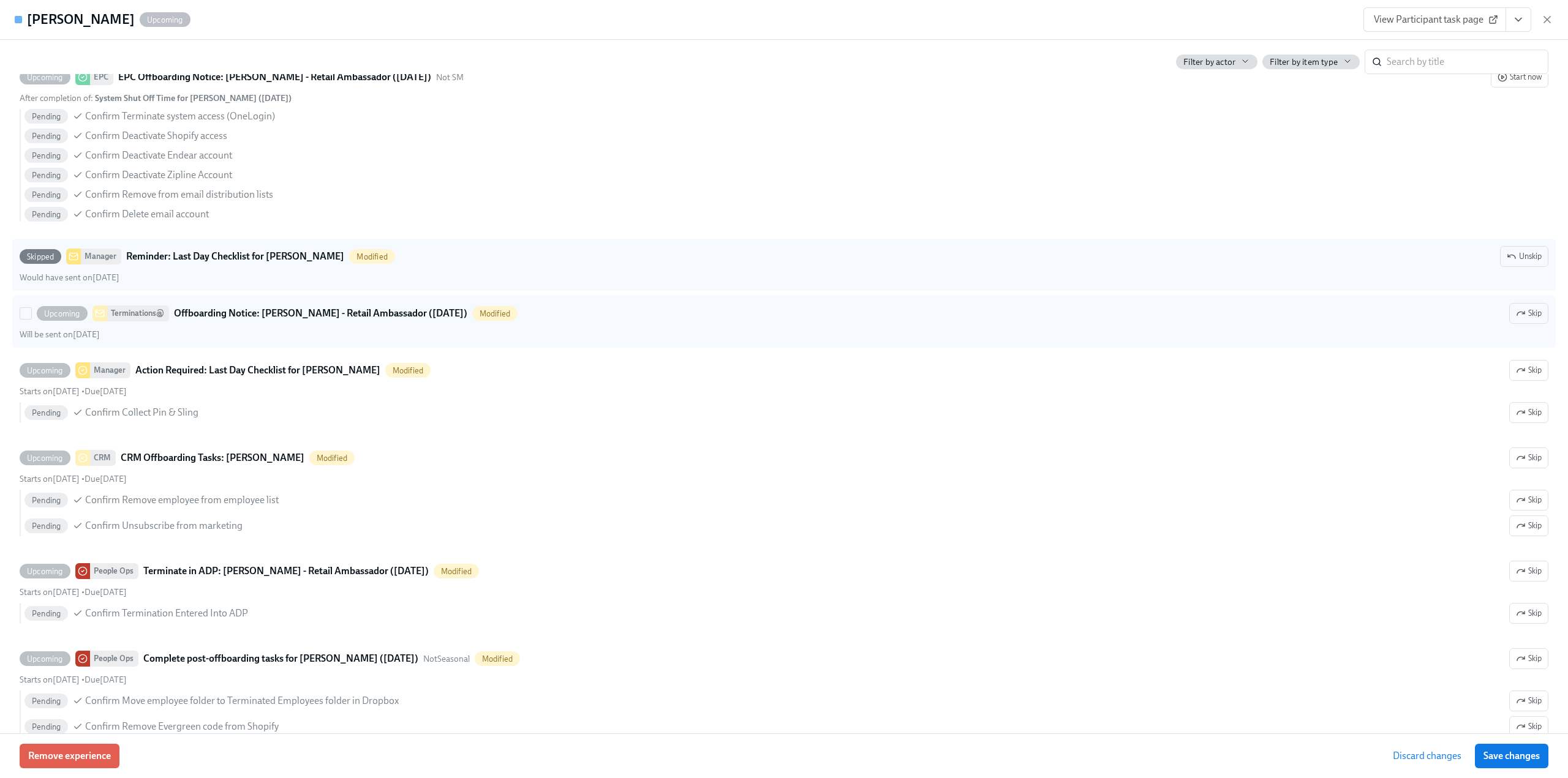
scroll to position [671, 0]
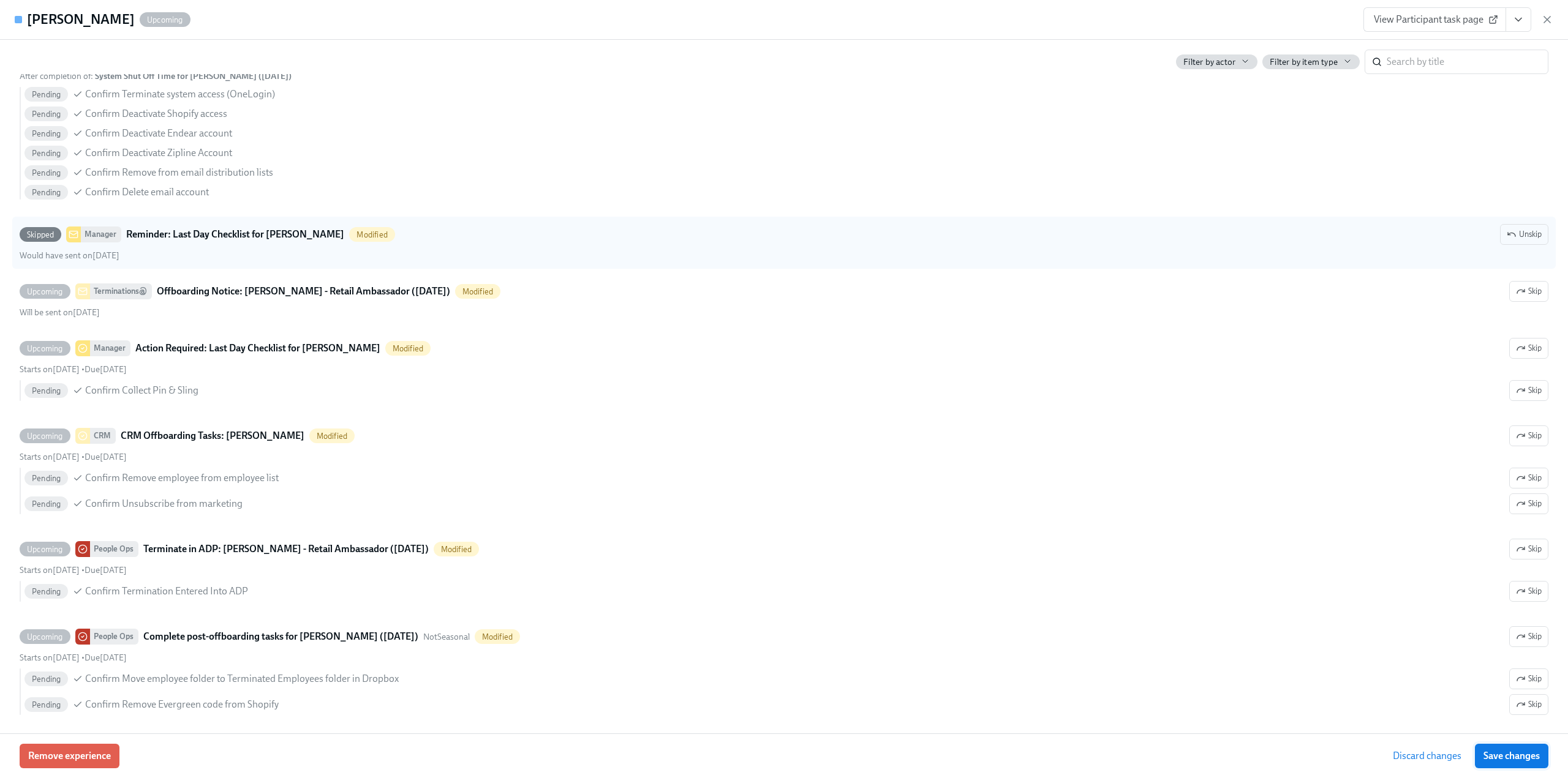
click at [1512, 752] on span "Save changes" at bounding box center [1511, 756] width 56 height 12
type input "08/22/2025 09:00 AM"
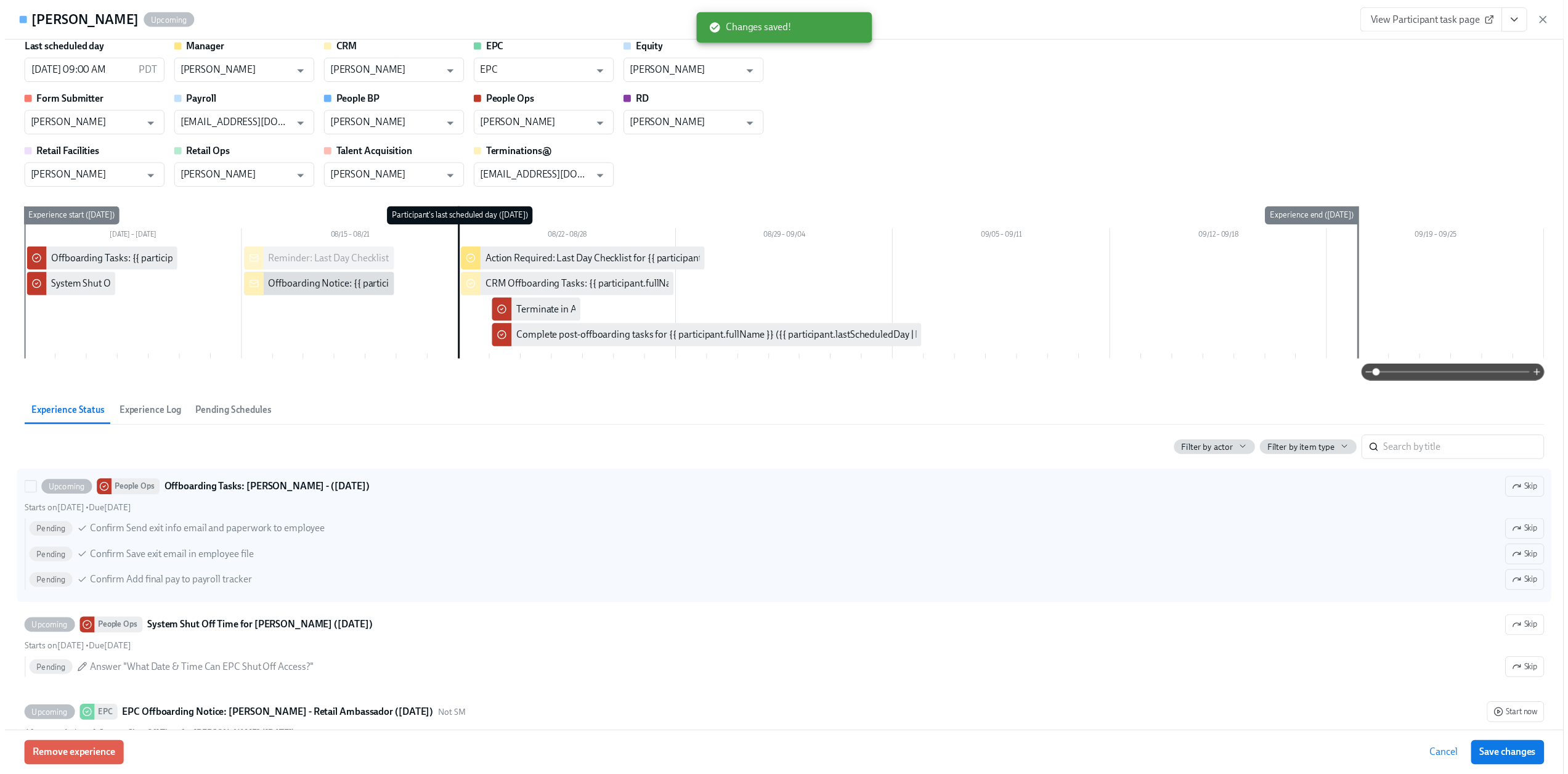
scroll to position [0, 0]
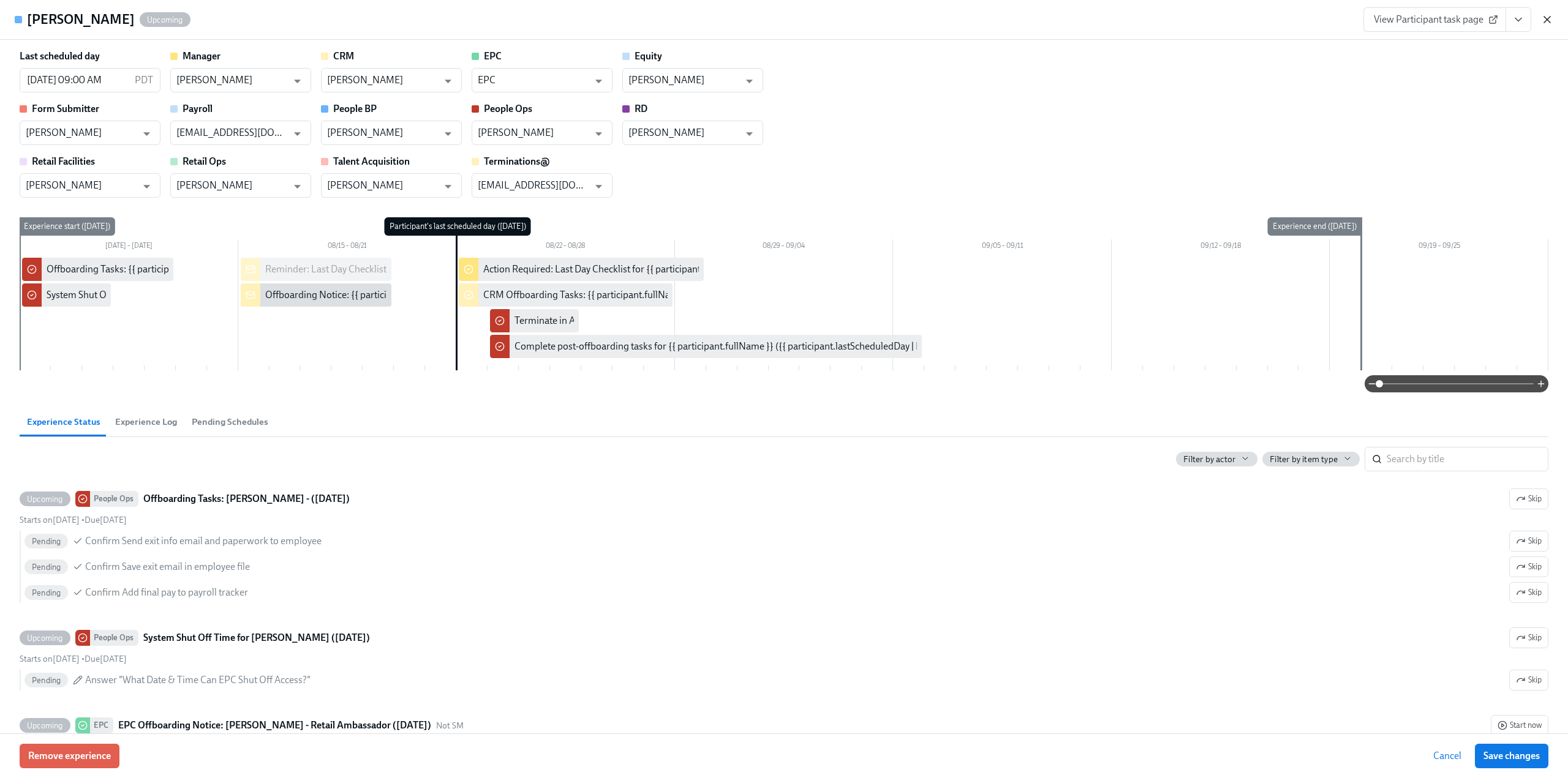
click at [1544, 14] on icon "button" at bounding box center [1547, 19] width 12 height 12
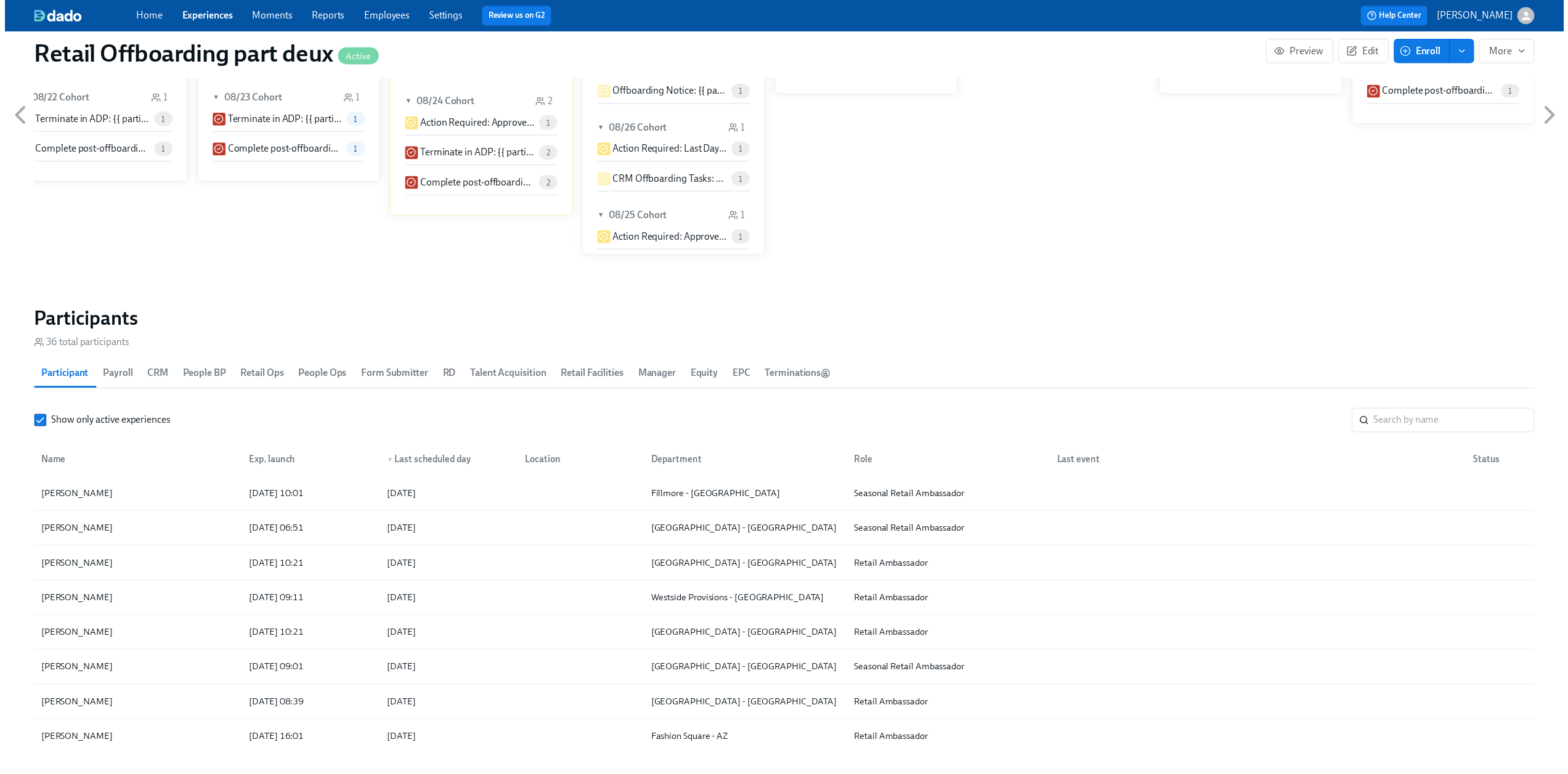
scroll to position [0, 6650]
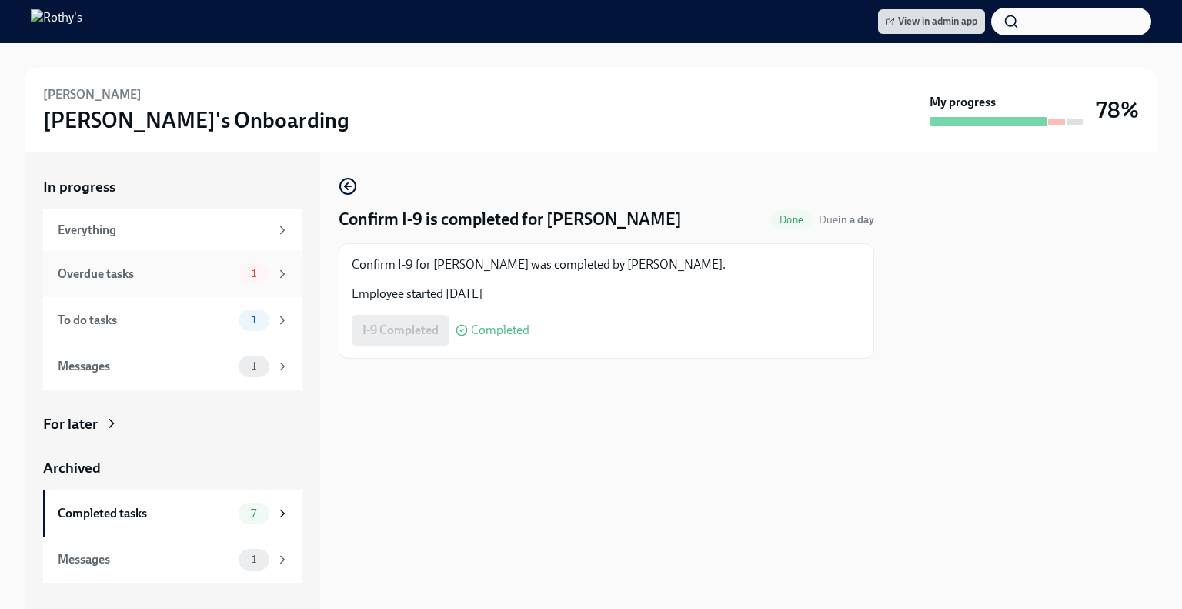
click at [142, 275] on div "Overdue tasks" at bounding box center [145, 274] width 175 height 17
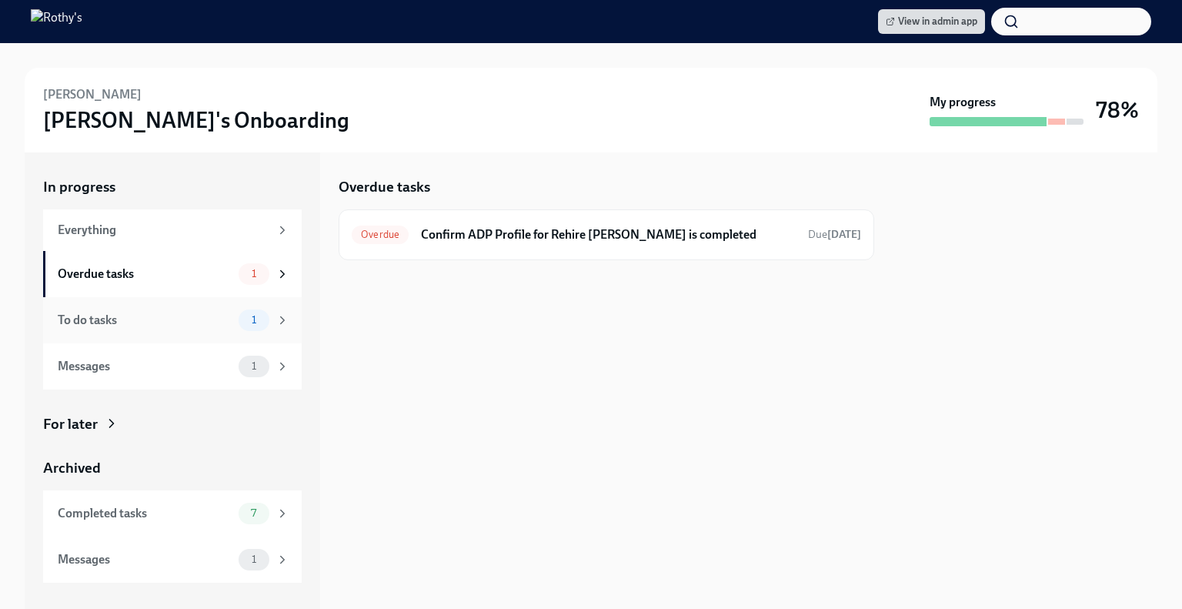
click at [142, 300] on div "To do tasks 1" at bounding box center [172, 320] width 259 height 46
click at [141, 270] on div "Overdue tasks" at bounding box center [145, 274] width 175 height 17
click at [526, 232] on h6 "Confirm ADP Profile for Rehire Grace Steger is completed" at bounding box center [608, 234] width 375 height 17
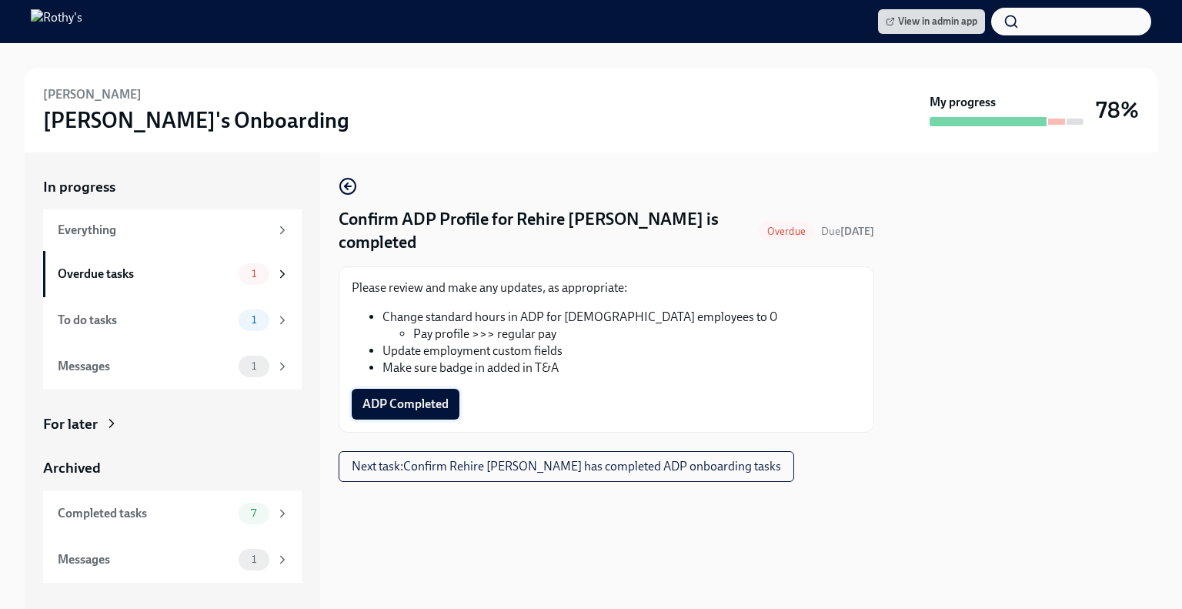
click at [421, 400] on span "ADP Completed" at bounding box center [406, 403] width 86 height 15
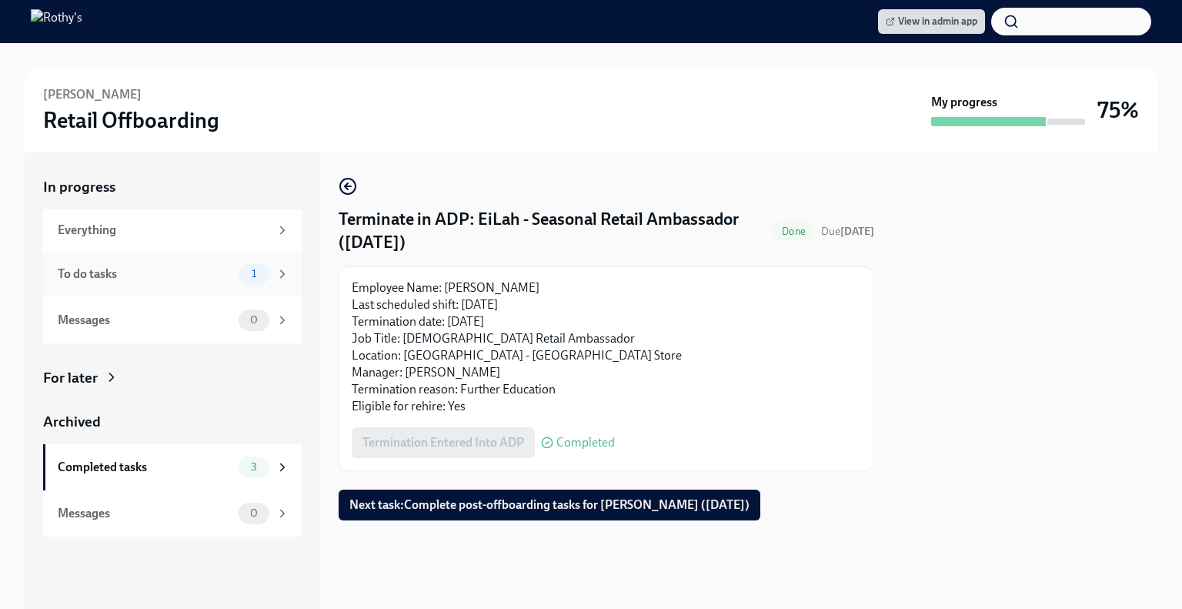
click at [197, 275] on div "To do tasks" at bounding box center [145, 274] width 175 height 17
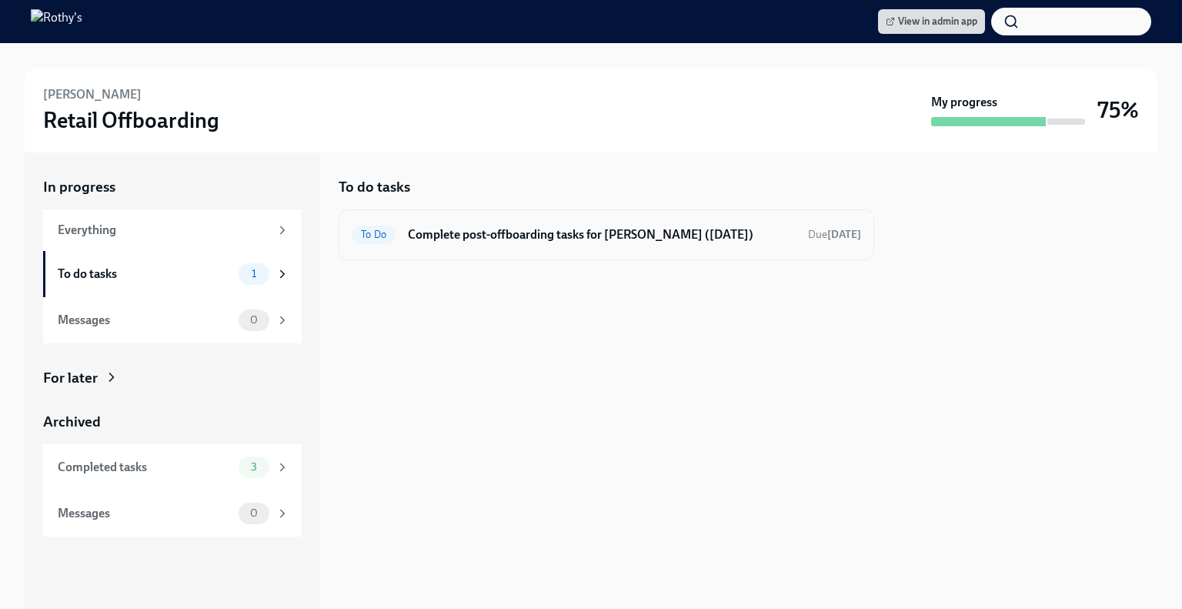
click at [446, 224] on div "To Do Complete post-offboarding tasks for EiLah Brooks (08/23/2025) Due in 13 d…" at bounding box center [607, 234] width 510 height 25
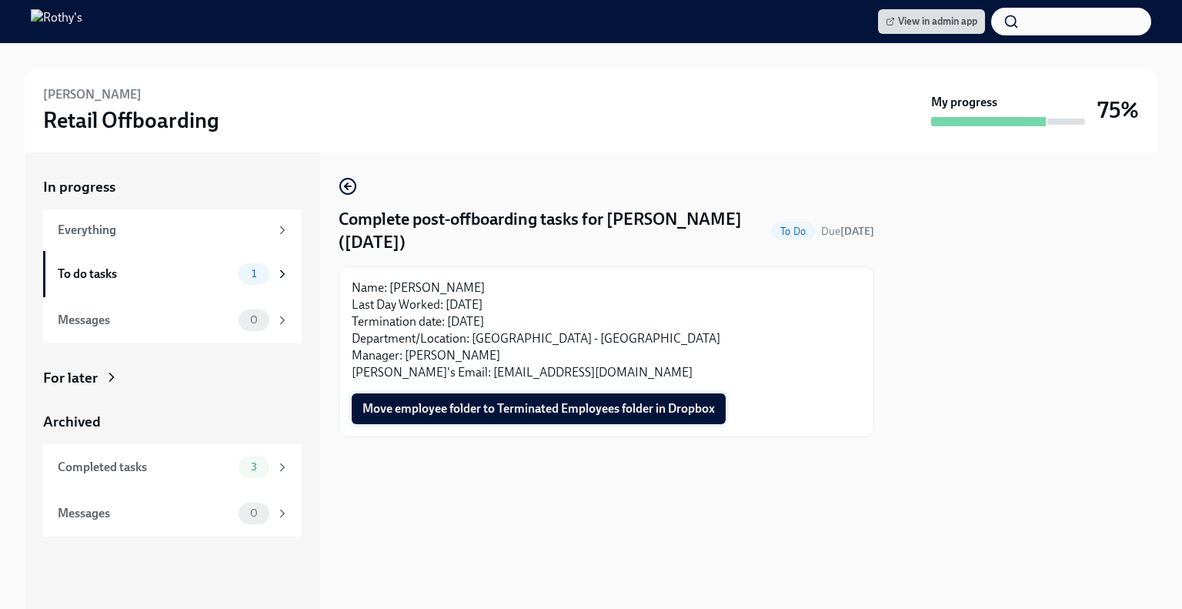
click at [430, 413] on span "Move employee folder to Terminated Employees folder in Dropbox" at bounding box center [539, 408] width 353 height 15
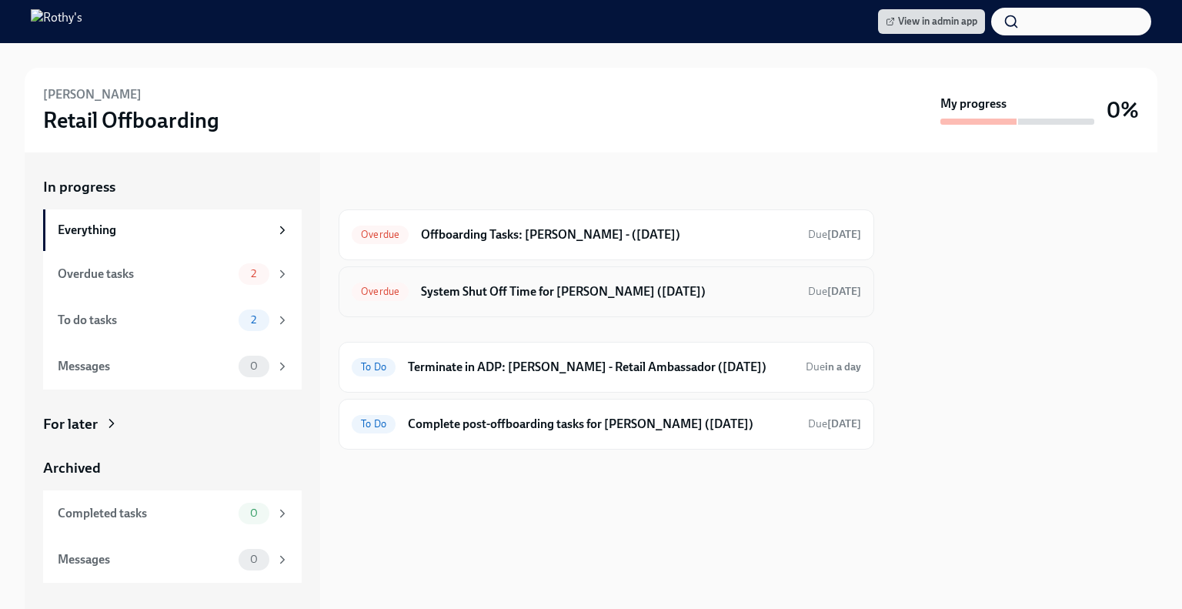
click at [474, 296] on h6 "System Shut Off Time for Phoebe Barrios (08/22/2025)" at bounding box center [608, 291] width 375 height 17
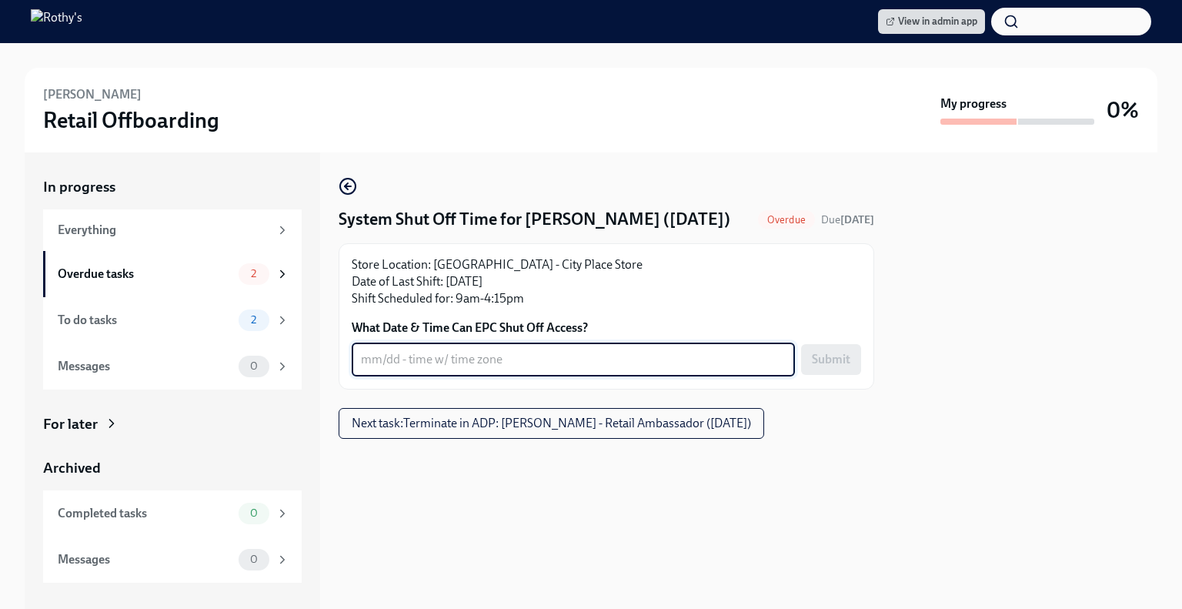
click at [453, 369] on textarea "What Date & Time Can EPC Shut Off Access?" at bounding box center [573, 359] width 425 height 18
type textarea "Immediately"
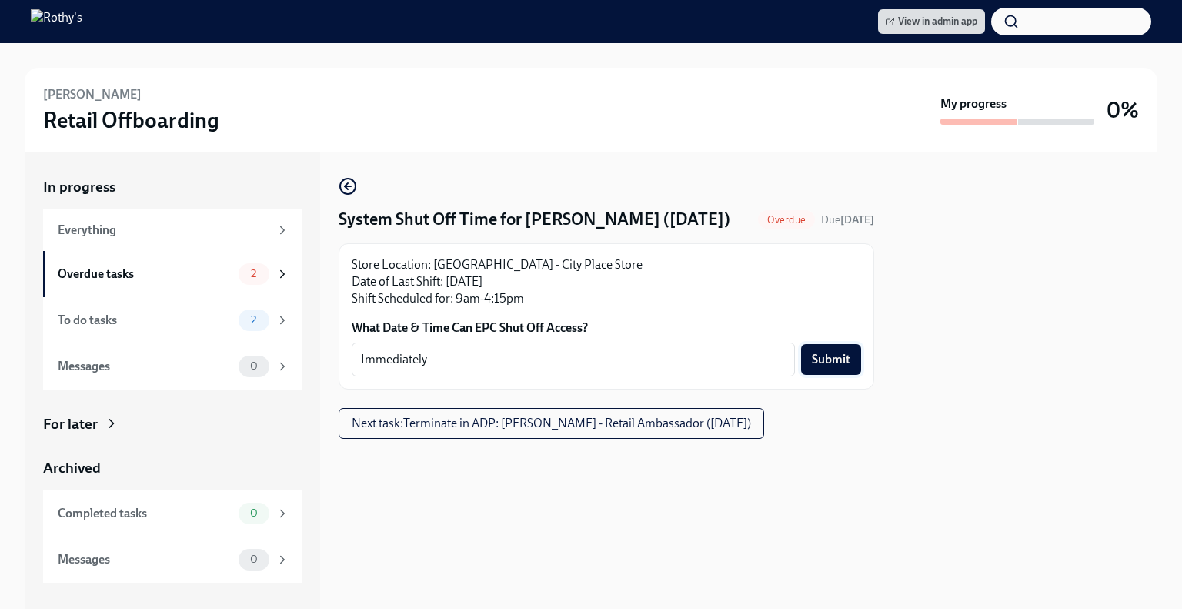
click at [835, 367] on span "Submit" at bounding box center [831, 359] width 38 height 15
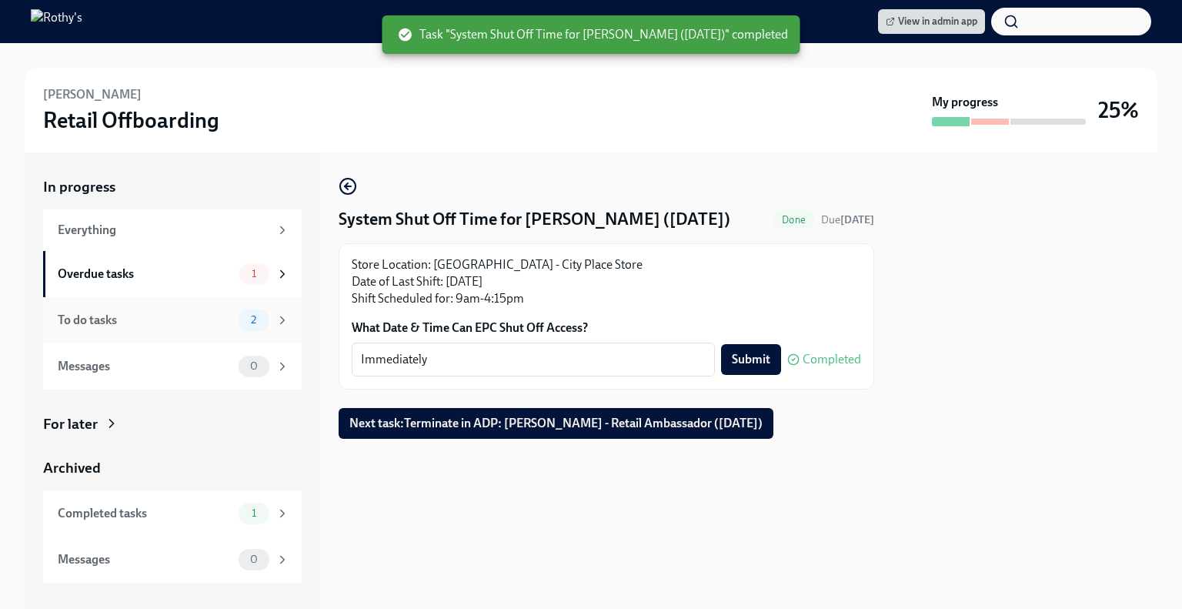
click at [141, 310] on div "To do tasks 2" at bounding box center [174, 320] width 232 height 22
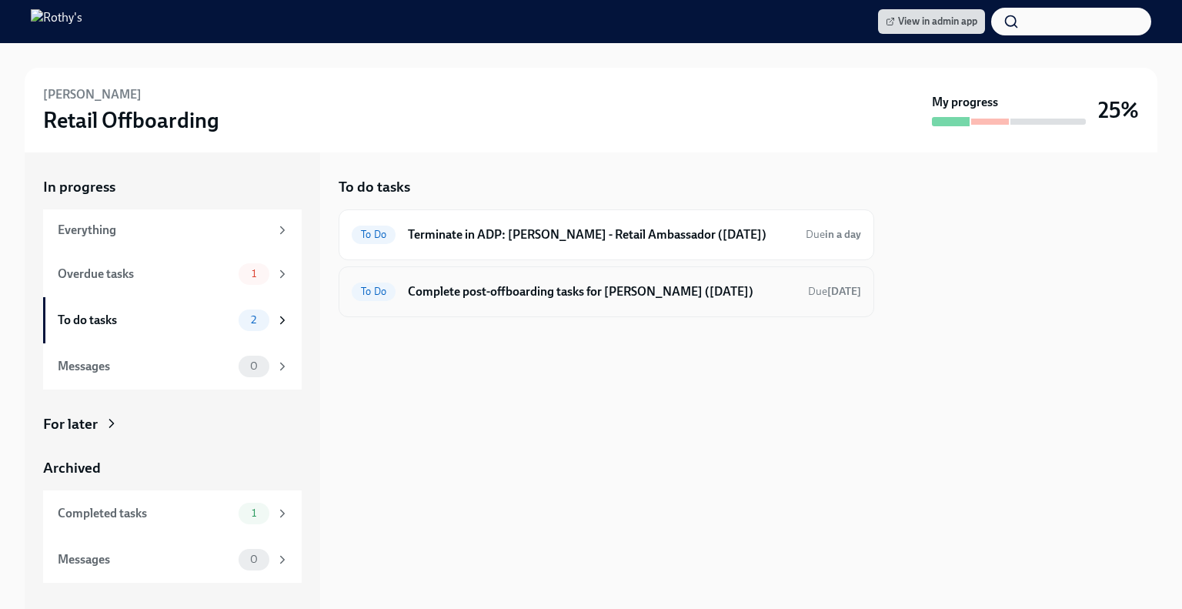
click at [564, 293] on h6 "Complete post-offboarding tasks for Phoebe Barrios (08/22/2025)" at bounding box center [602, 291] width 388 height 17
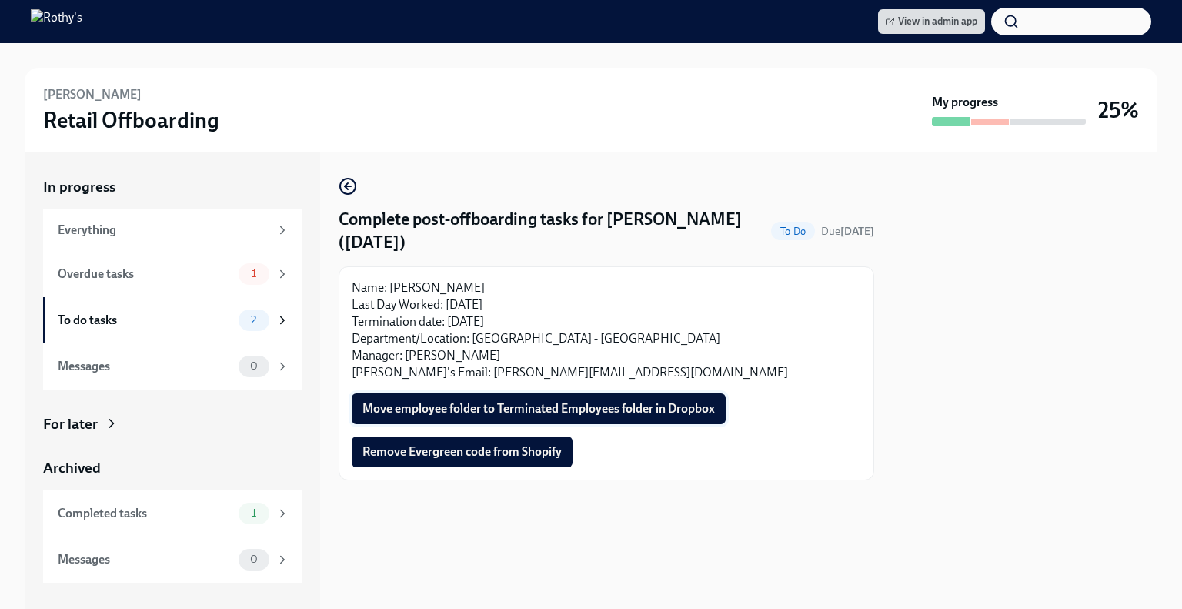
click at [631, 406] on span "Move employee folder to Terminated Employees folder in Dropbox" at bounding box center [539, 408] width 353 height 15
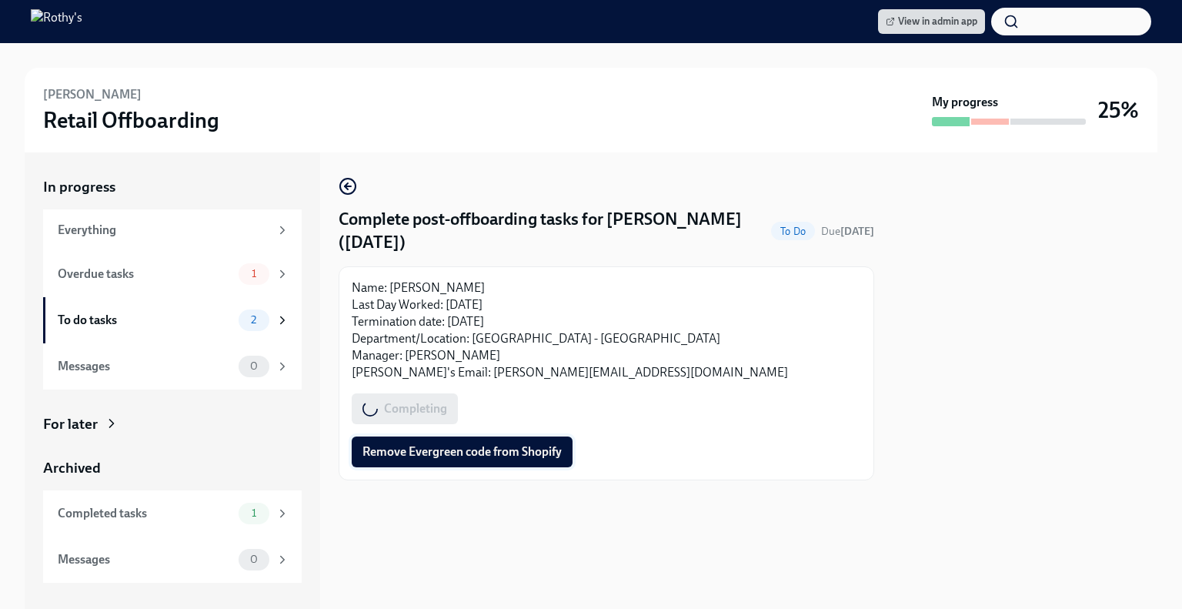
click at [490, 453] on span "Remove Evergreen code from Shopify" at bounding box center [462, 451] width 199 height 15
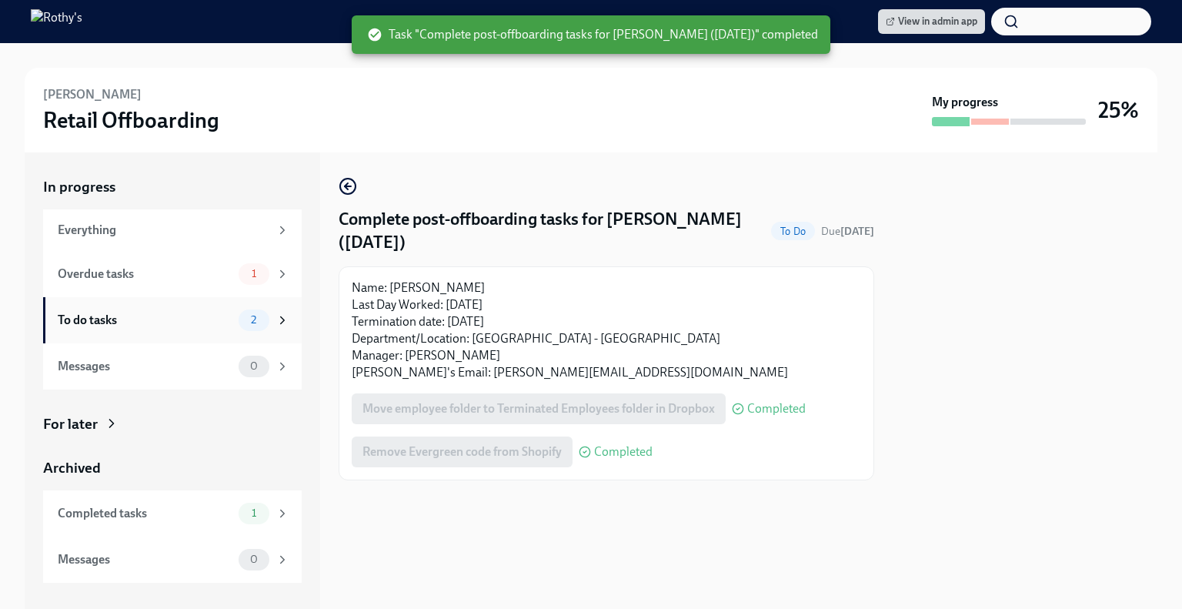
click at [199, 323] on div "To do tasks" at bounding box center [145, 320] width 175 height 17
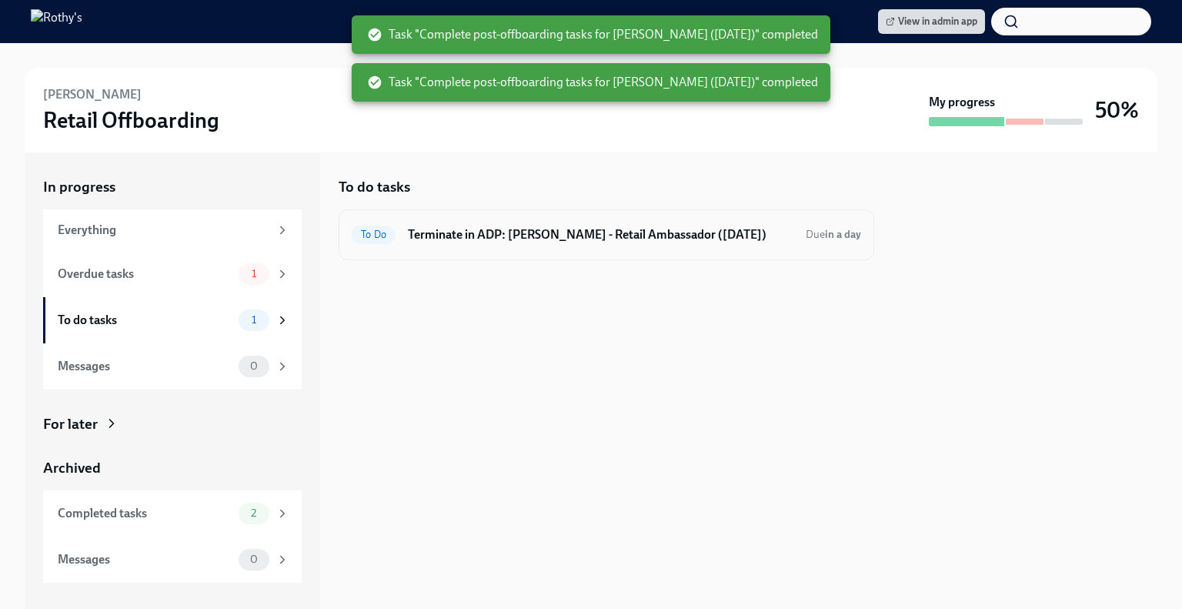
click at [506, 234] on h6 "Terminate in ADP: Phoebe - Retail Ambassador (08/22/2025)" at bounding box center [601, 234] width 386 height 17
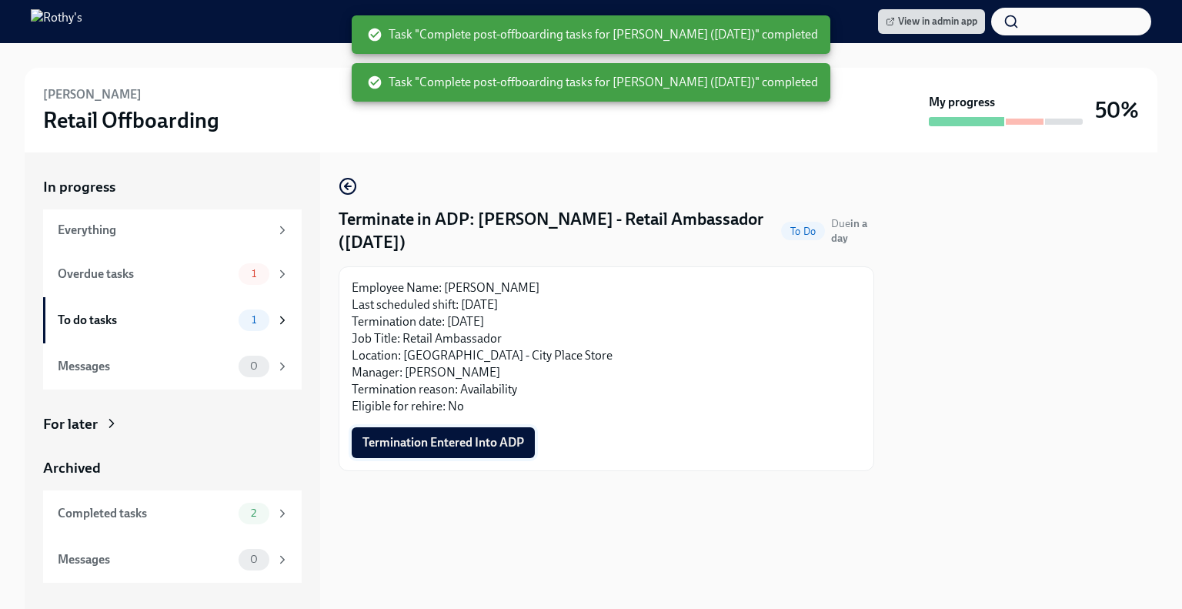
click at [471, 449] on span "Termination Entered Into ADP" at bounding box center [444, 442] width 162 height 15
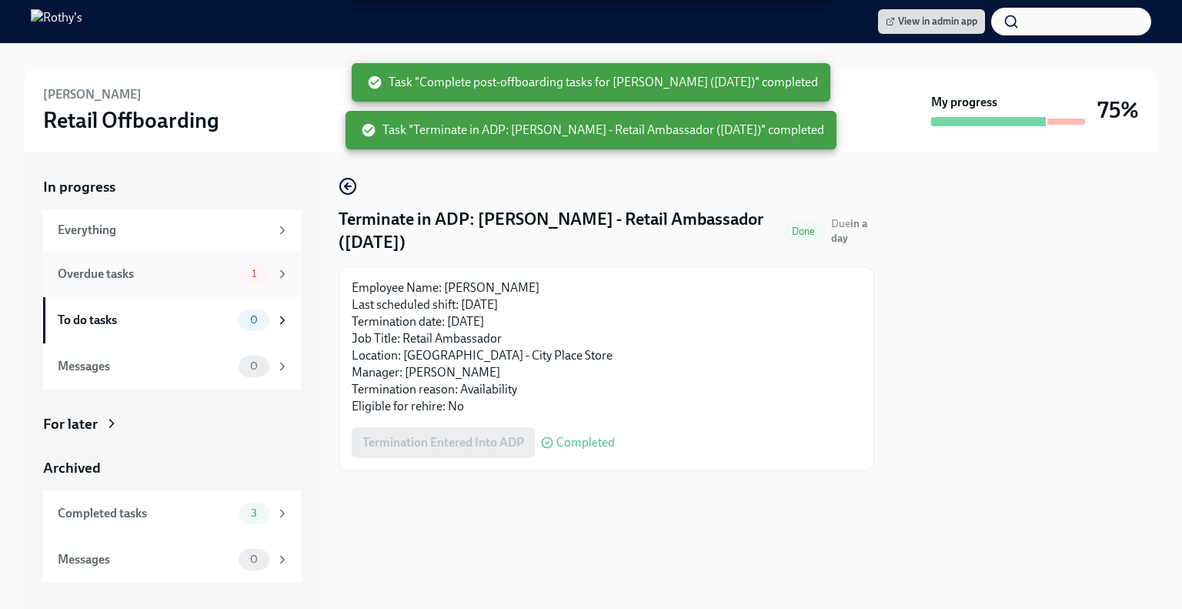
click at [165, 261] on div "Overdue tasks 1" at bounding box center [172, 274] width 259 height 46
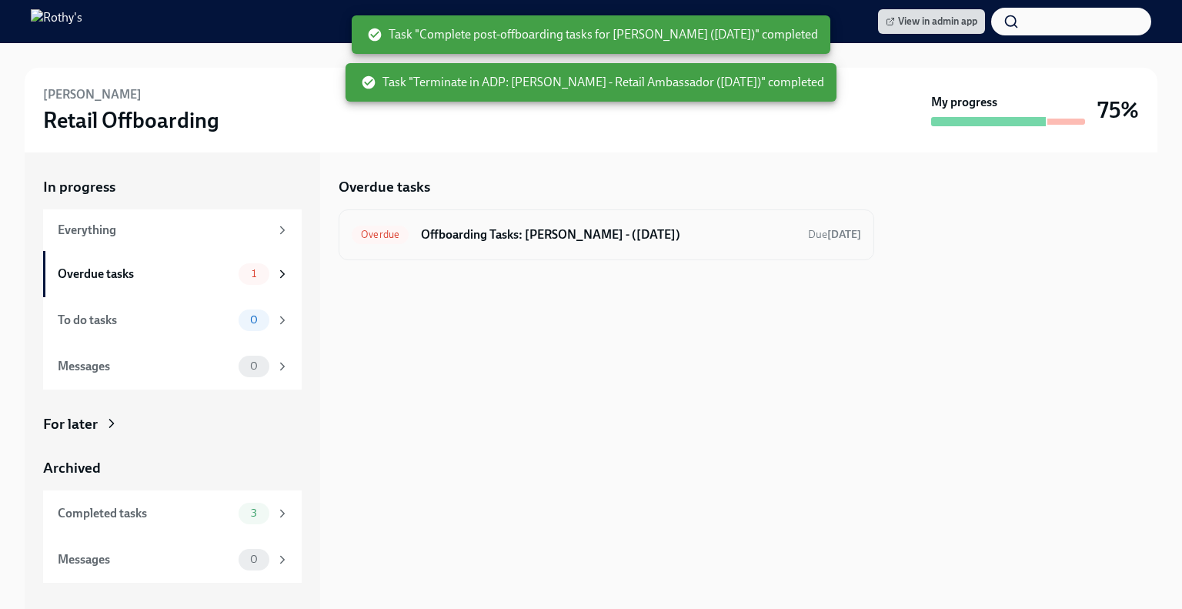
click at [535, 226] on h6 "Offboarding Tasks: Phoebe - (08/22/2025)" at bounding box center [608, 234] width 375 height 17
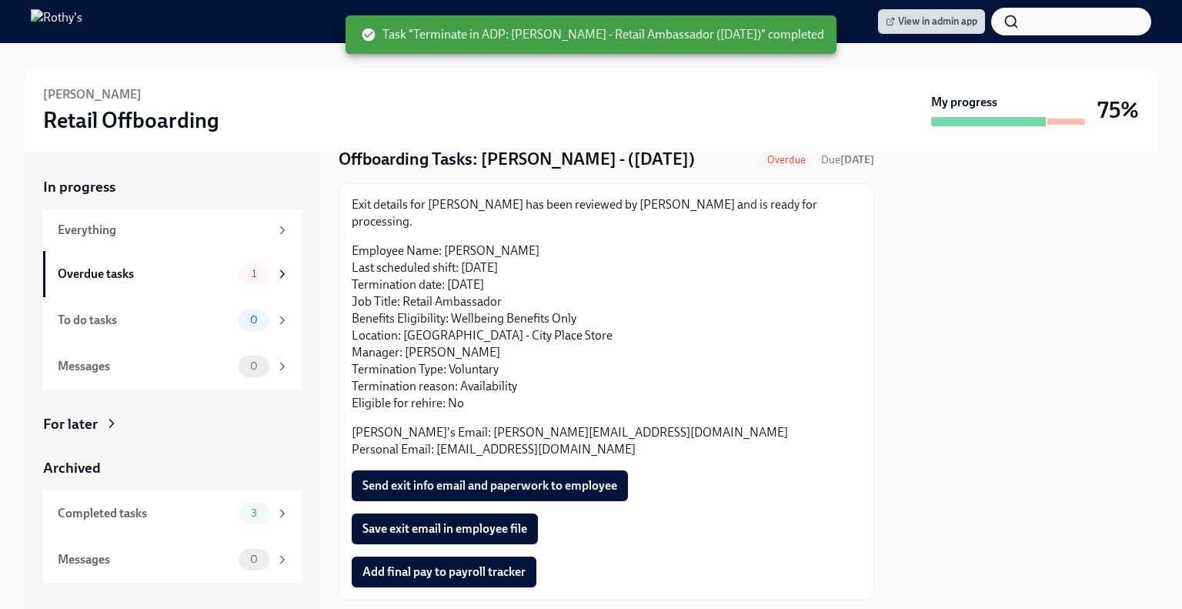
scroll to position [77, 0]
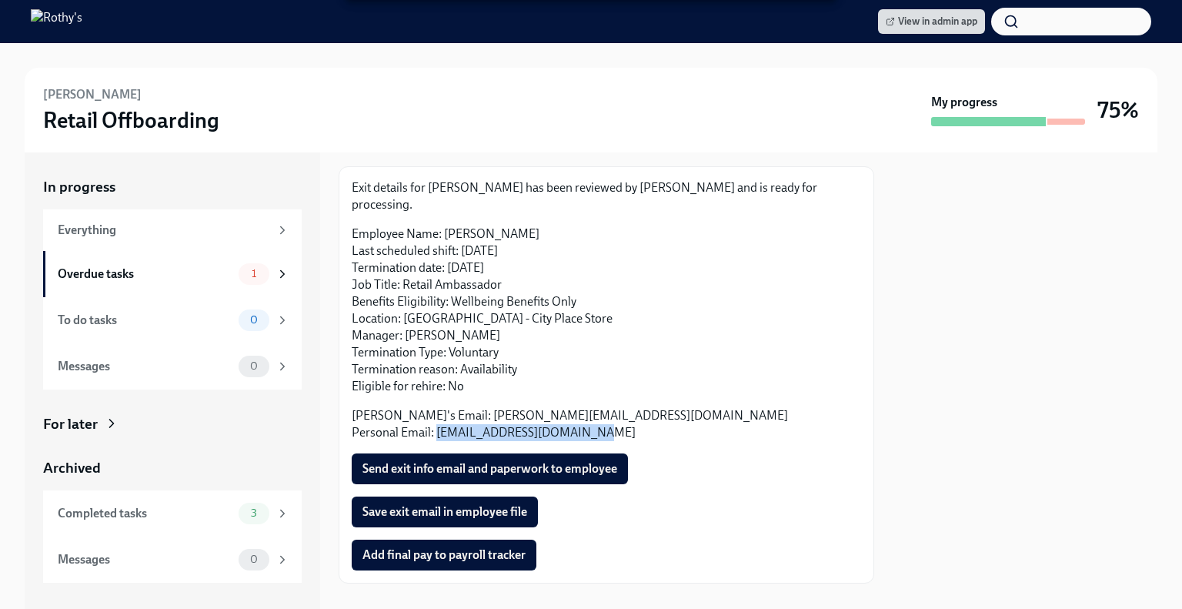
drag, startPoint x: 600, startPoint y: 418, endPoint x: 437, endPoint y: 420, distance: 162.4
click at [437, 420] on p "Rothy's Email: phoebebarrios@rothys.com Personal Email: phoebebarrios18@gmail.c…" at bounding box center [607, 424] width 510 height 34
copy p "phoebebarrios18@gmail.com"
click at [428, 453] on button "Send exit info email and paperwork to employee" at bounding box center [490, 468] width 276 height 31
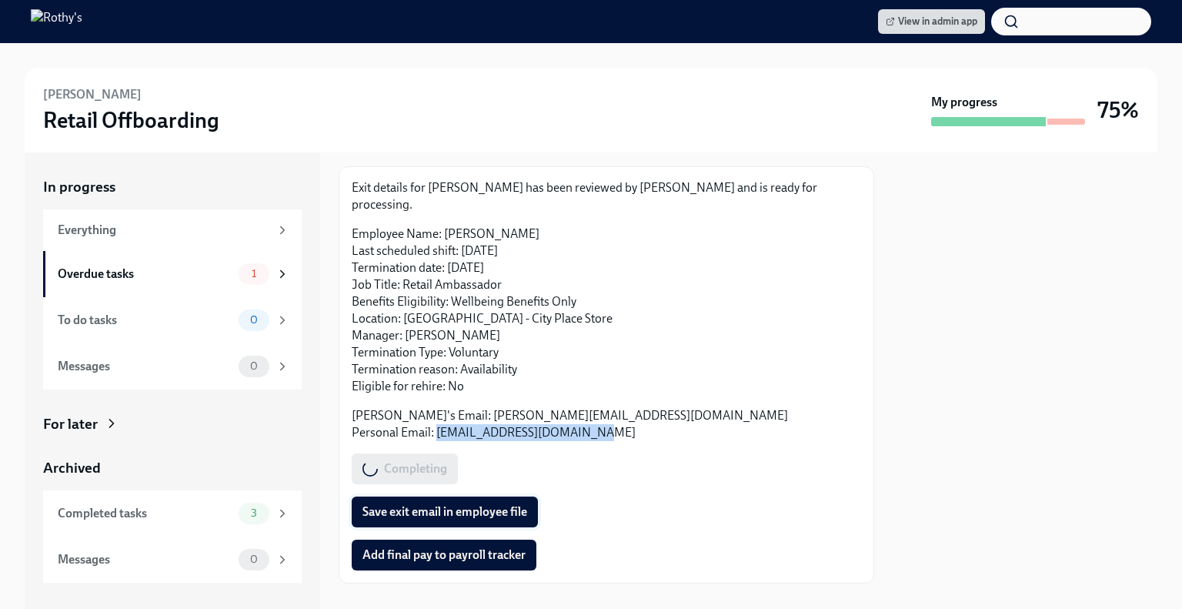
click at [438, 504] on span "Save exit email in employee file" at bounding box center [445, 511] width 165 height 15
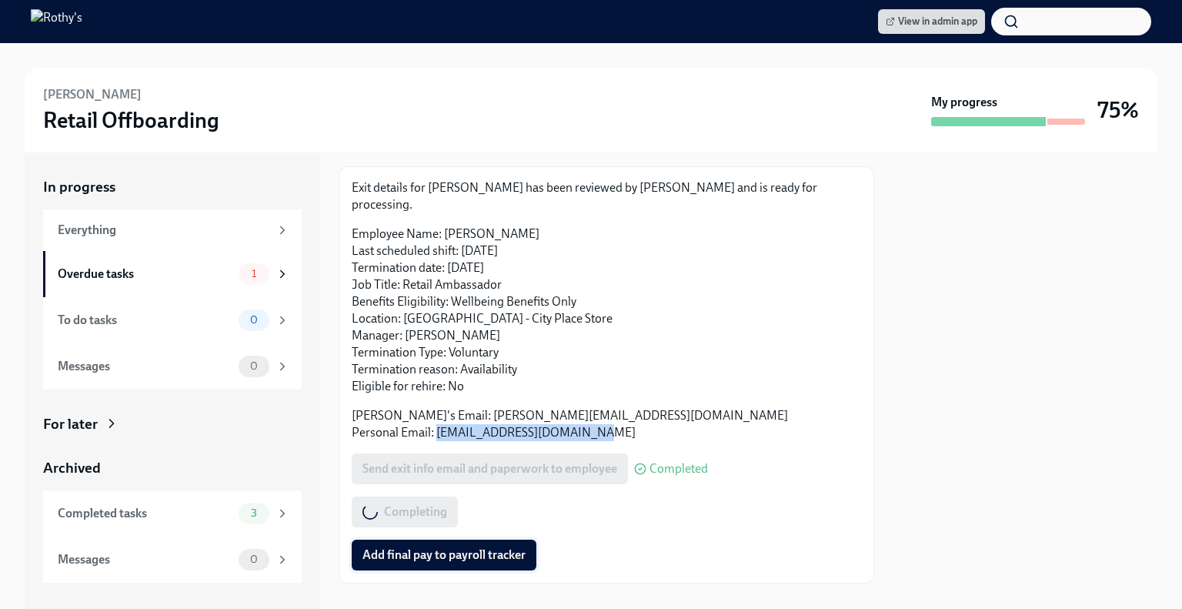
click at [447, 547] on span "Add final pay to payroll tracker" at bounding box center [444, 554] width 163 height 15
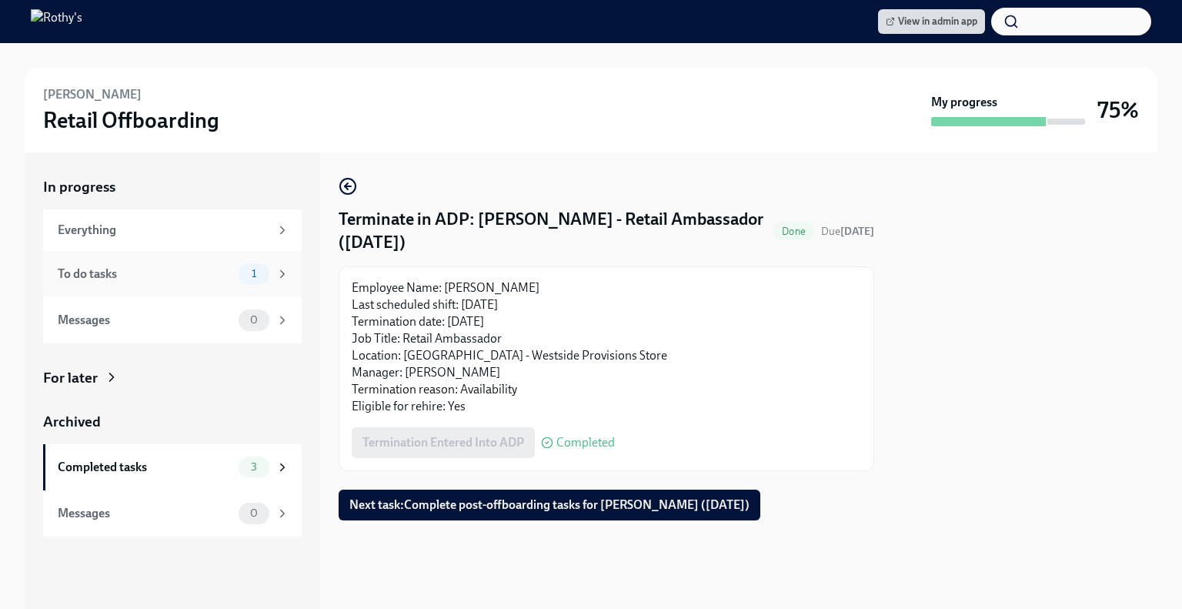
click at [158, 279] on div "To do tasks" at bounding box center [145, 274] width 175 height 17
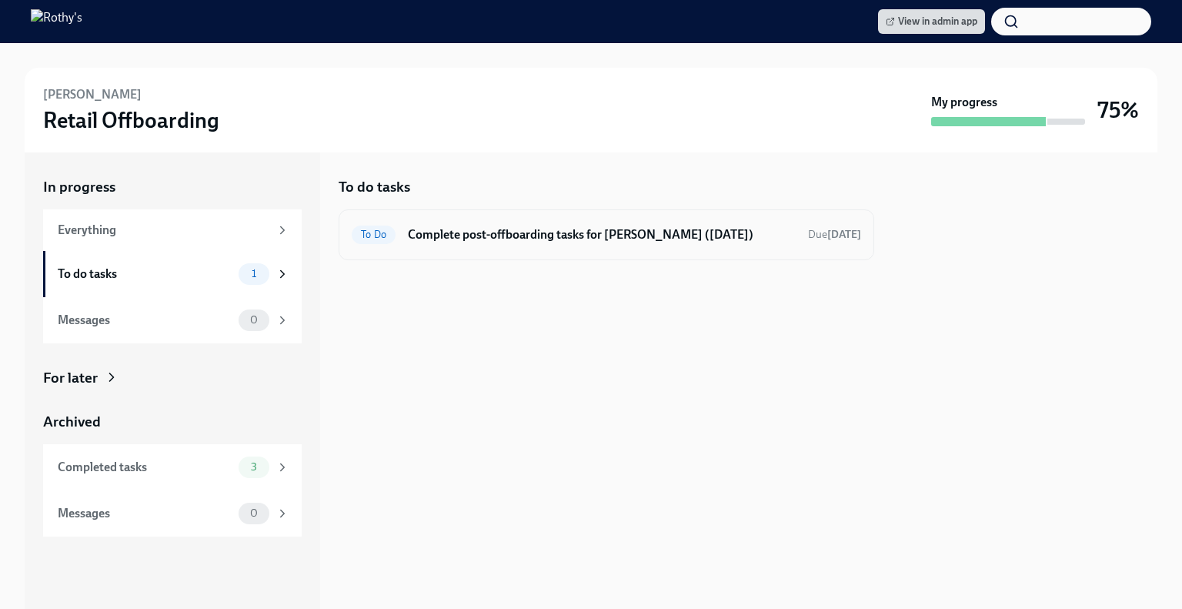
click at [502, 249] on div "To Do Complete post-offboarding tasks for [PERSON_NAME] ([DATE]) Due [DATE]" at bounding box center [607, 234] width 536 height 51
click at [492, 236] on h6 "Complete post-offboarding tasks for [PERSON_NAME] ([DATE])" at bounding box center [602, 234] width 388 height 17
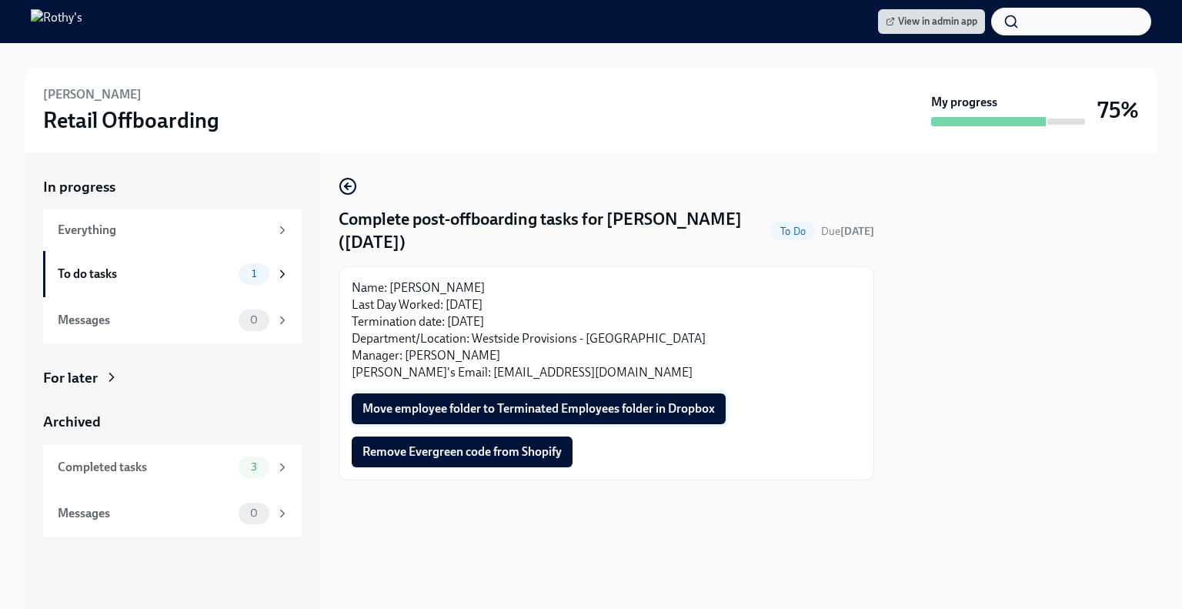
click at [507, 393] on button "Move employee folder to Terminated Employees folder in Dropbox" at bounding box center [539, 408] width 374 height 31
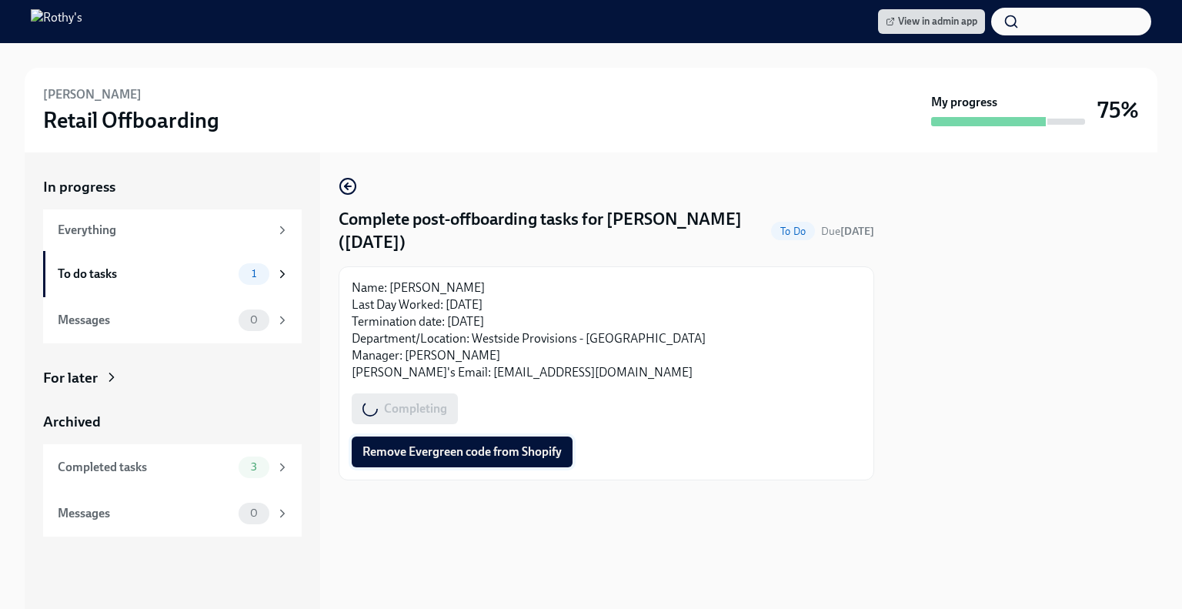
click at [494, 460] on button "Remove Evergreen code from Shopify" at bounding box center [462, 451] width 221 height 31
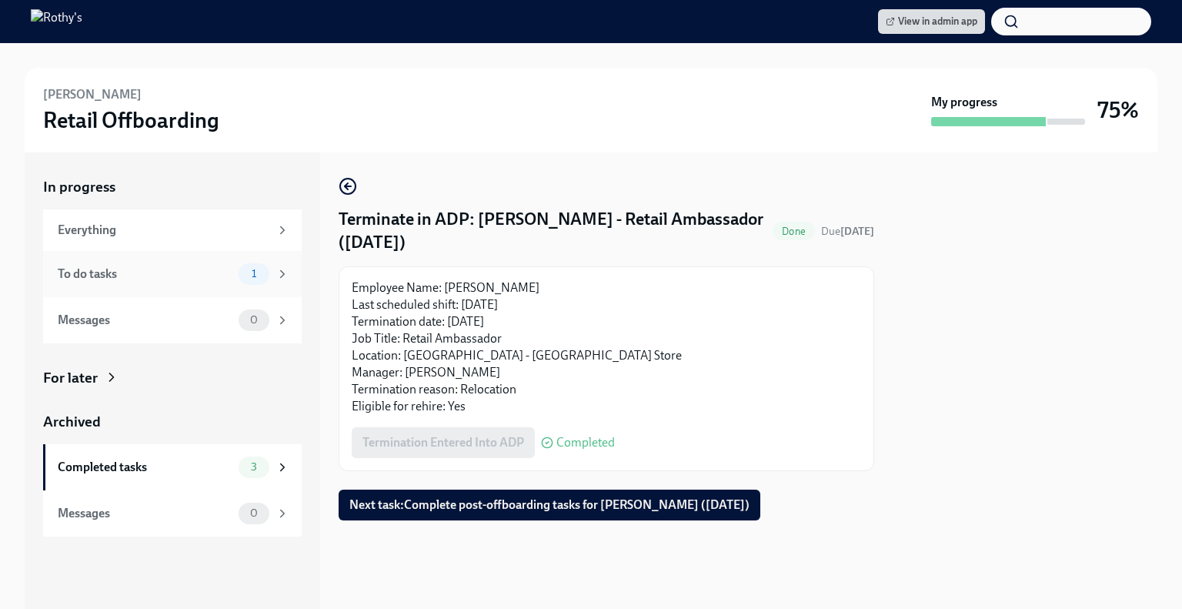
click at [186, 276] on div "To do tasks" at bounding box center [145, 274] width 175 height 17
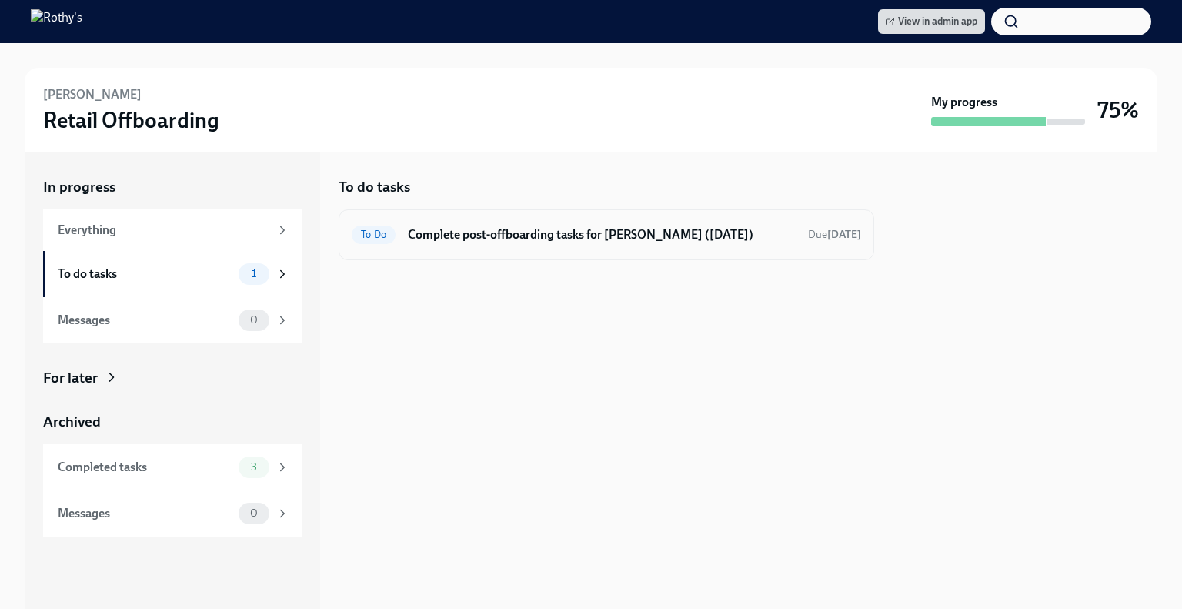
click at [617, 242] on div "To Do Complete post-offboarding tasks for Jasmine Terianto (08/24/2025) Due in …" at bounding box center [607, 234] width 510 height 25
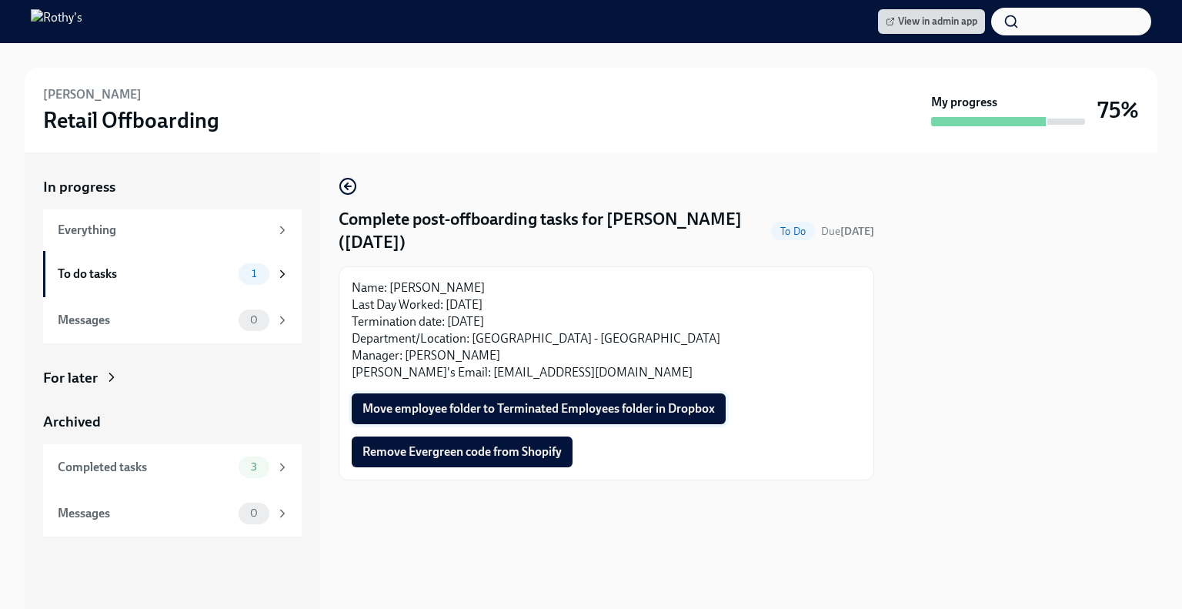
click at [557, 412] on span "Move employee folder to Terminated Employees folder in Dropbox" at bounding box center [539, 408] width 353 height 15
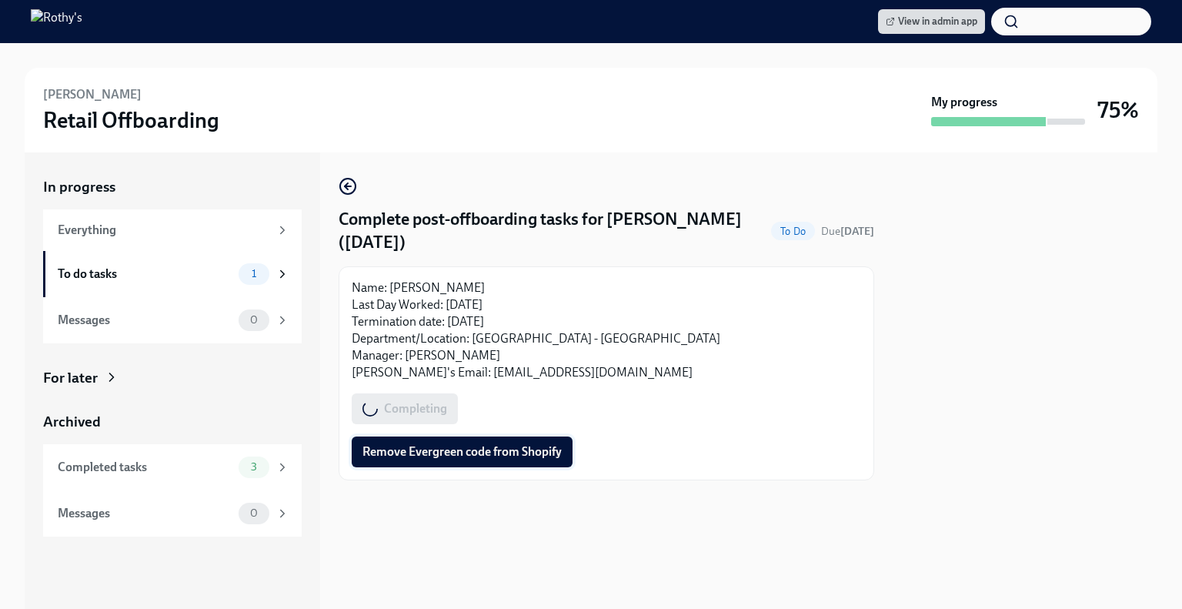
click at [501, 459] on span "Remove Evergreen code from Shopify" at bounding box center [462, 451] width 199 height 15
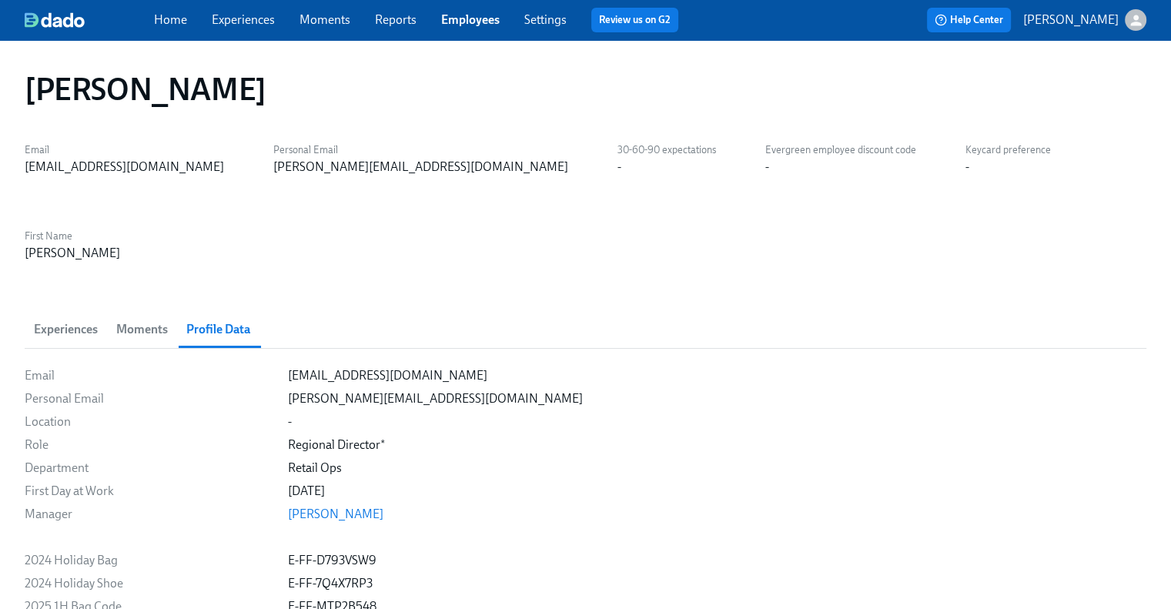
click at [244, 13] on link "Experiences" at bounding box center [243, 19] width 63 height 15
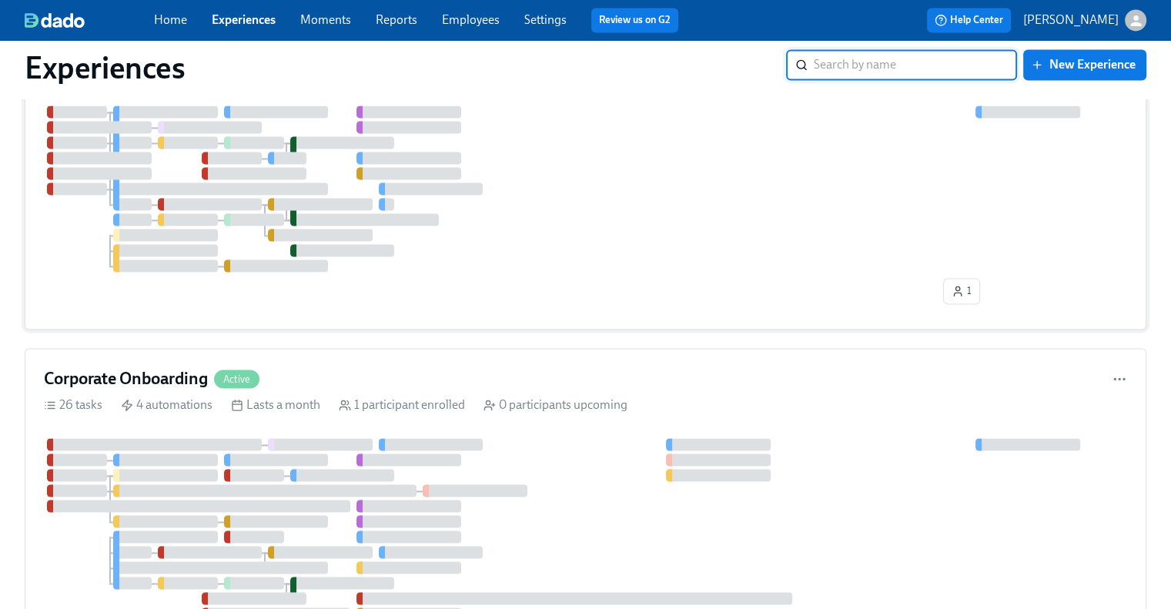
scroll to position [2463, 0]
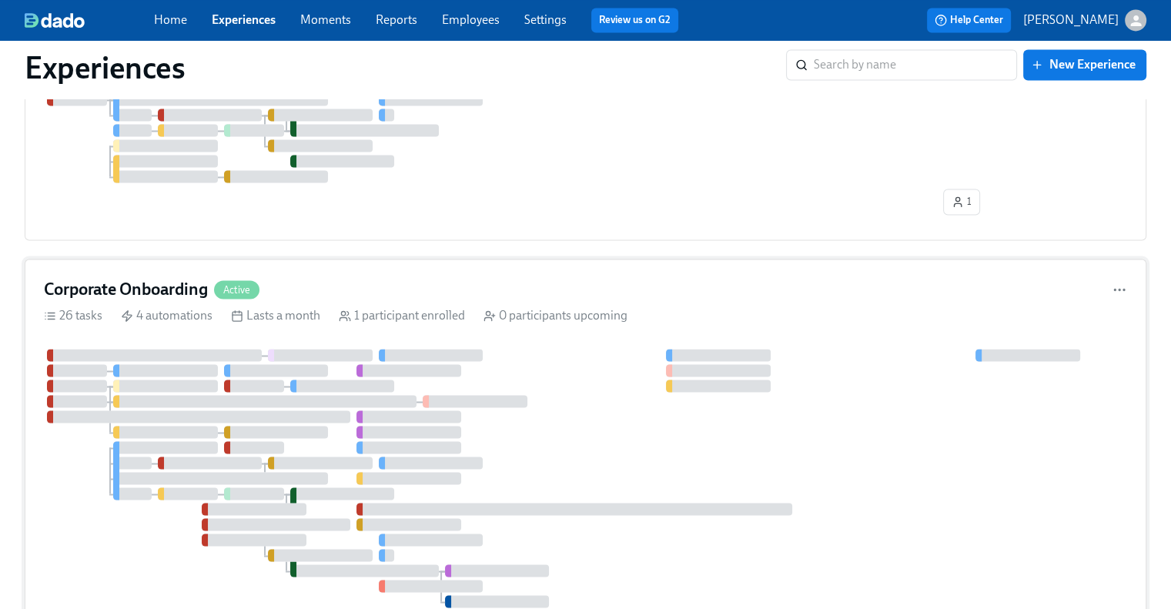
click at [159, 290] on h4 "Corporate Onboarding" at bounding box center [126, 289] width 164 height 23
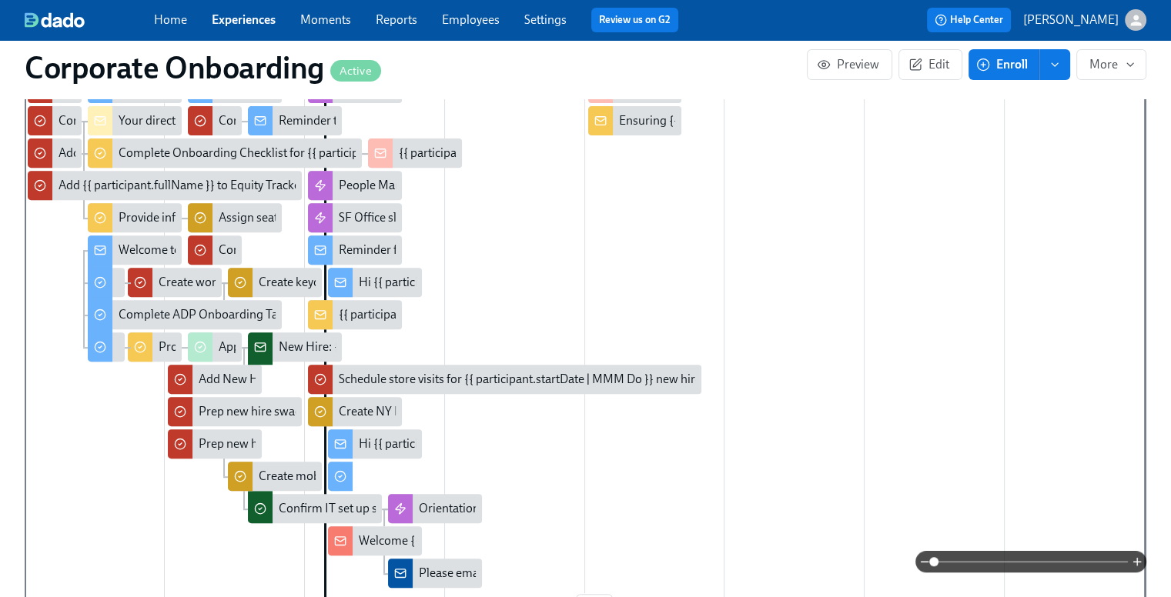
scroll to position [616, 0]
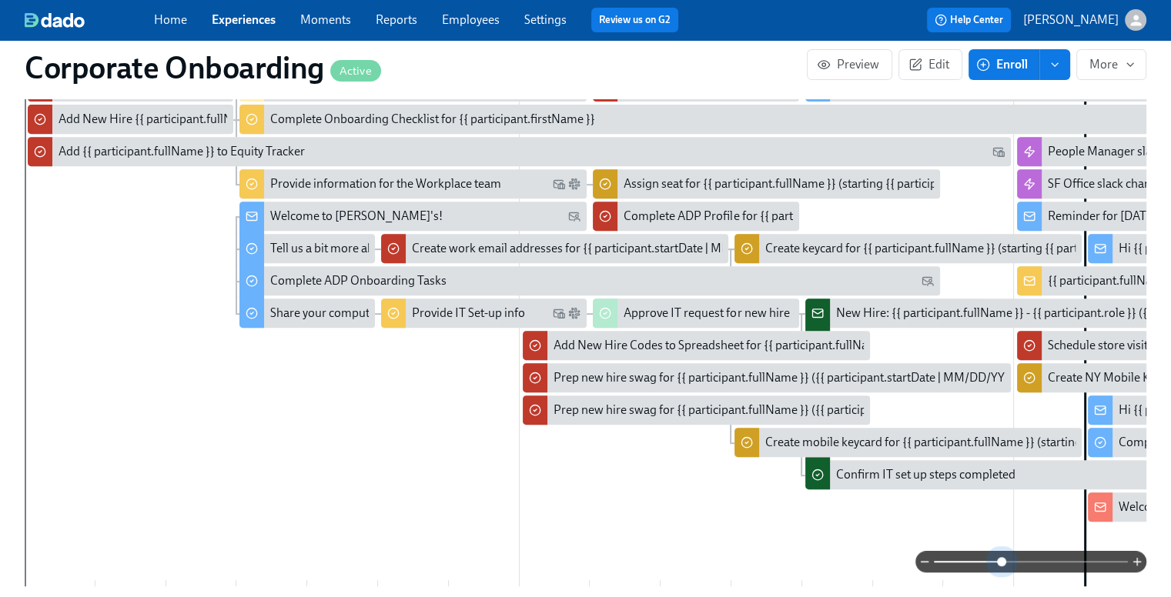
click at [1000, 563] on span at bounding box center [1031, 562] width 194 height 22
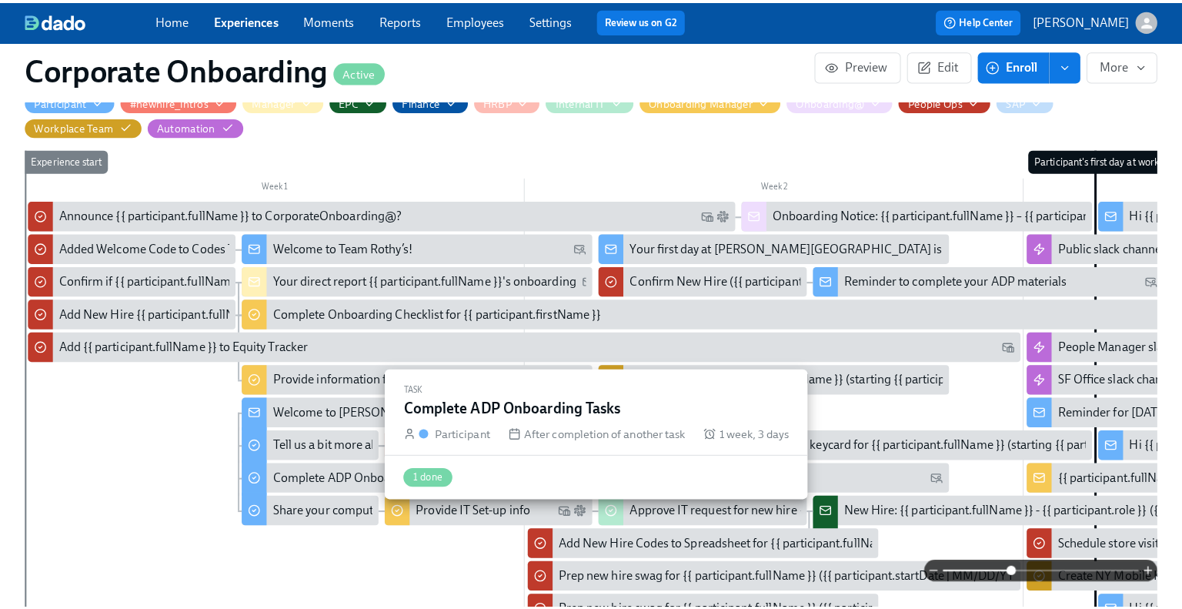
scroll to position [539, 0]
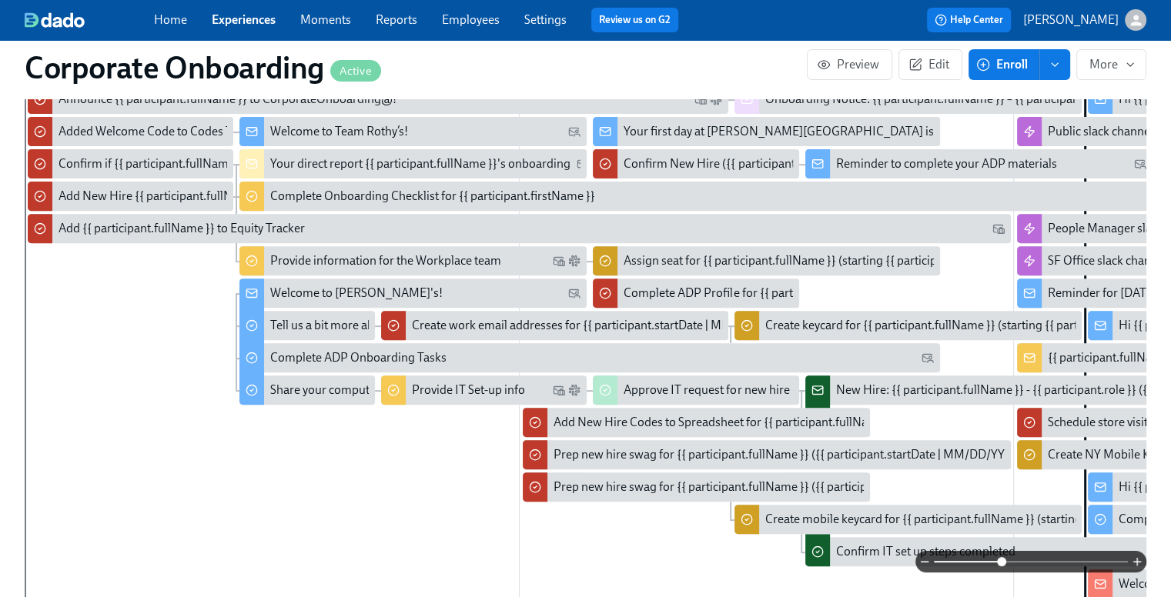
click at [905, 388] on div "New Hire: {{ participant.fullName }} - {{ participant.role }} ({{ participant.s…" at bounding box center [1098, 390] width 525 height 17
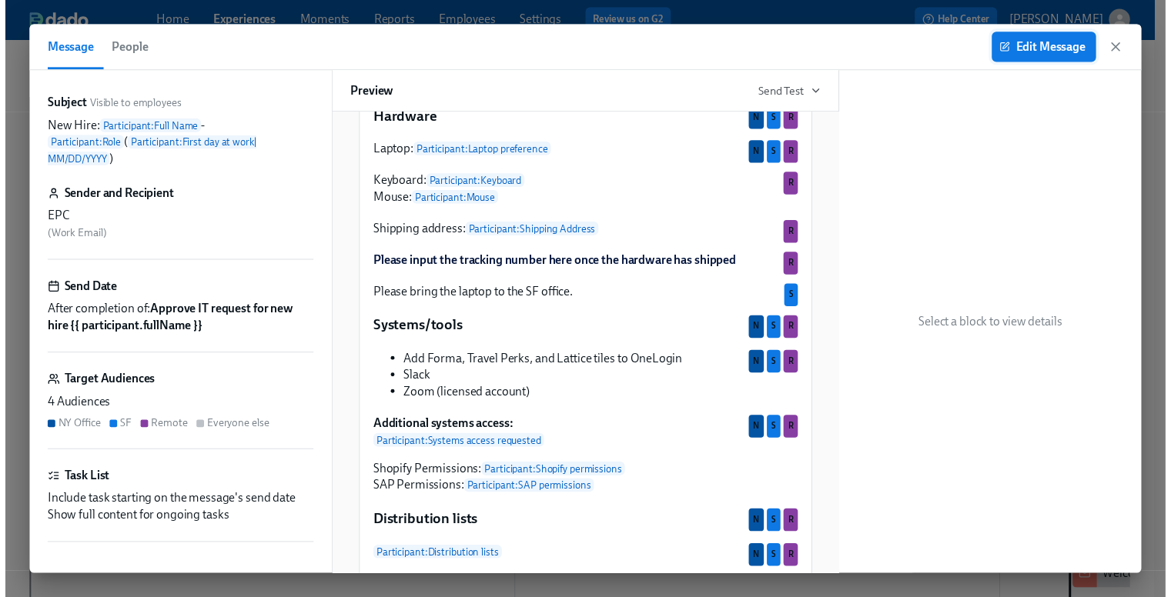
scroll to position [385, 0]
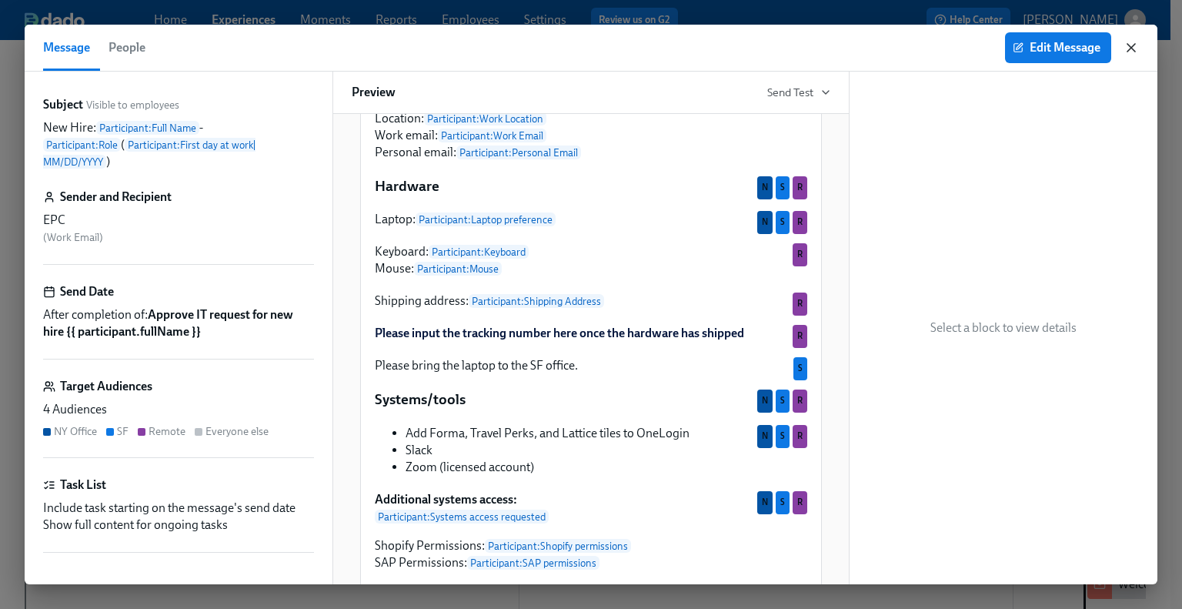
click at [1129, 45] on icon "button" at bounding box center [1132, 48] width 8 height 8
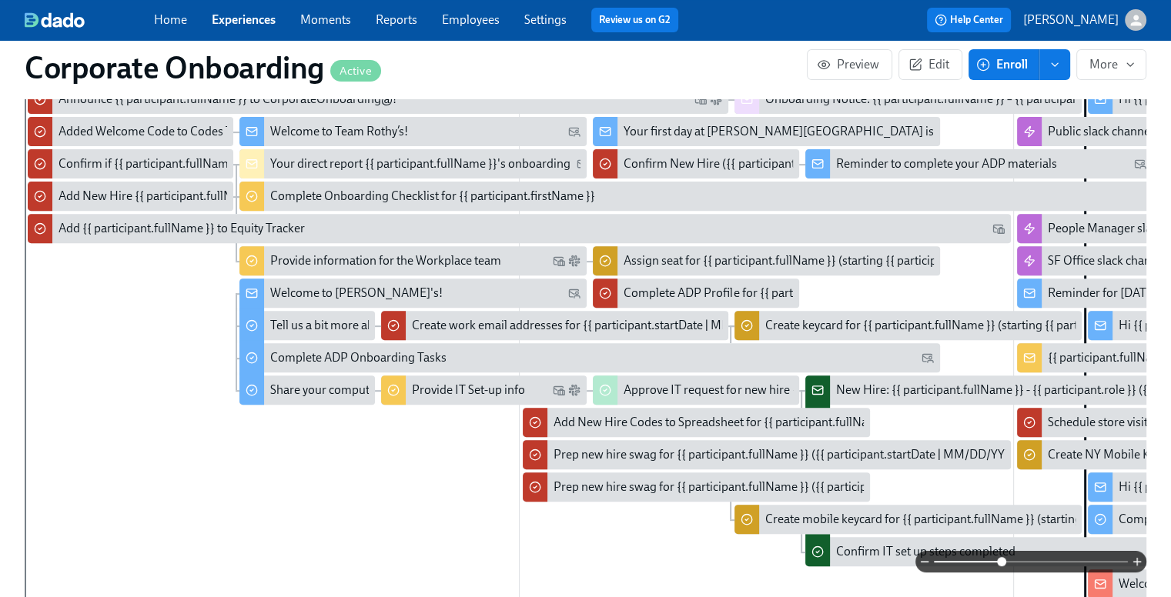
scroll to position [0, 1055]
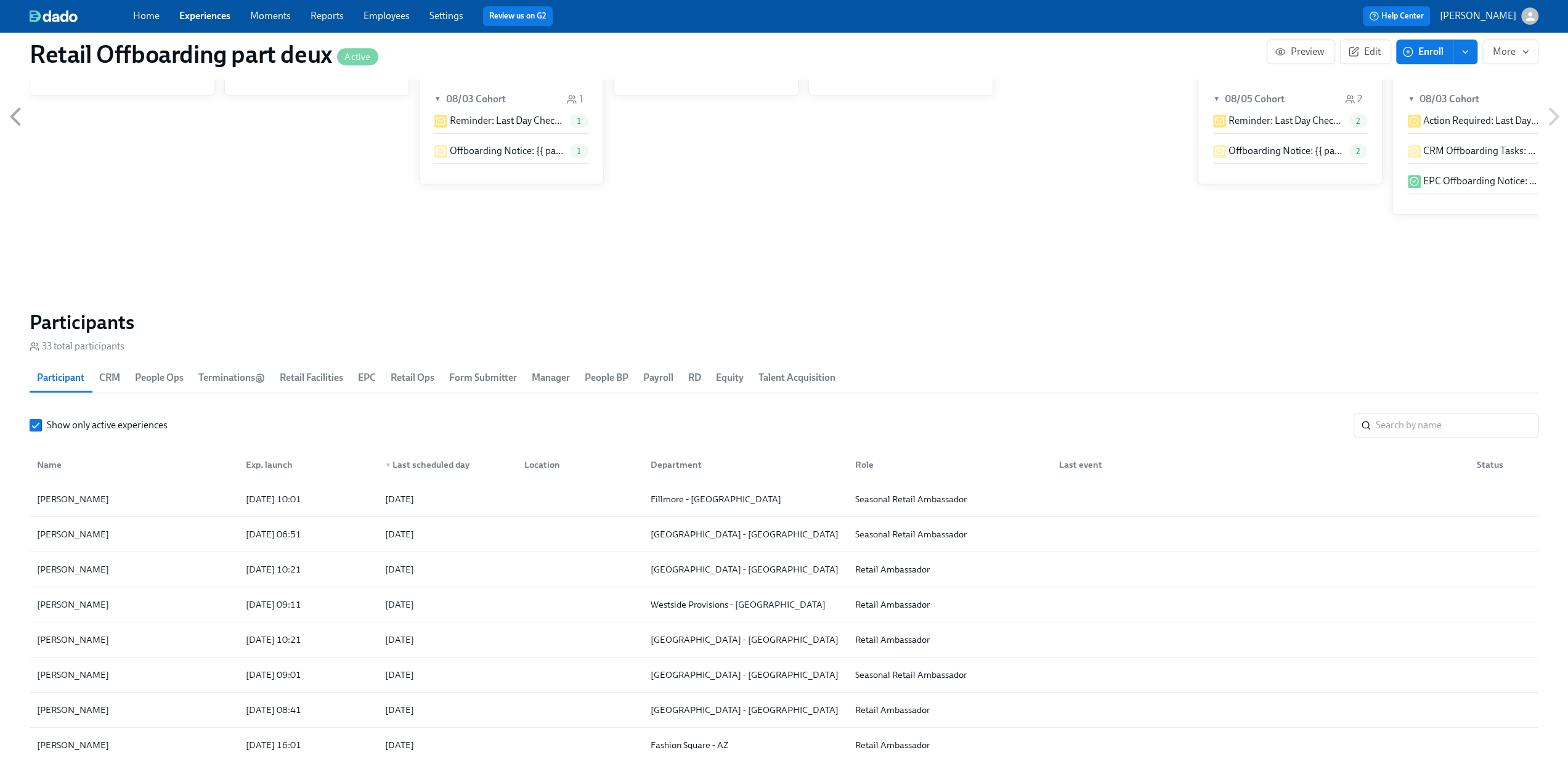
scroll to position [0, 6075]
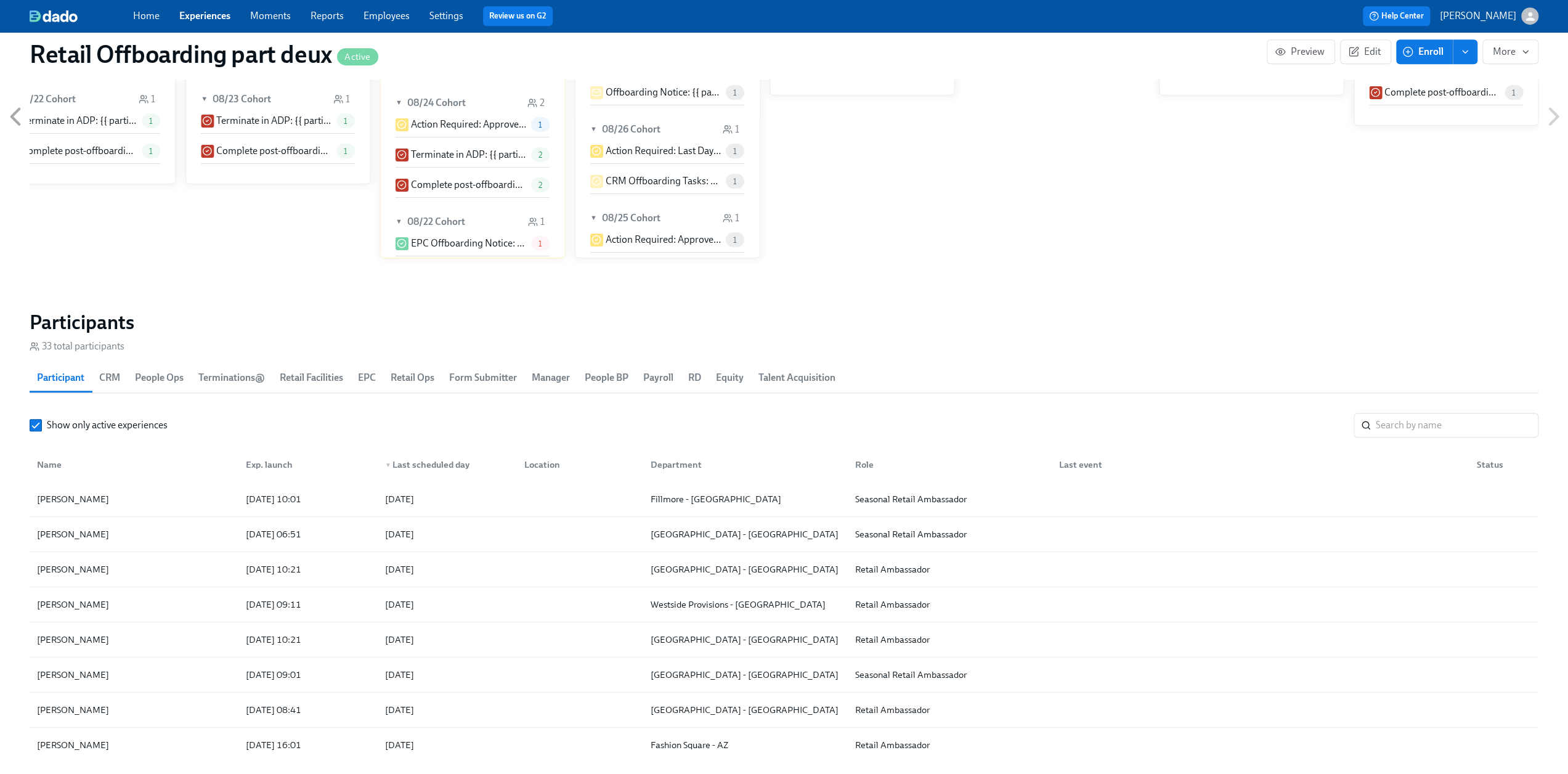
click at [194, 12] on link "Experiences" at bounding box center [205, 15] width 51 height 12
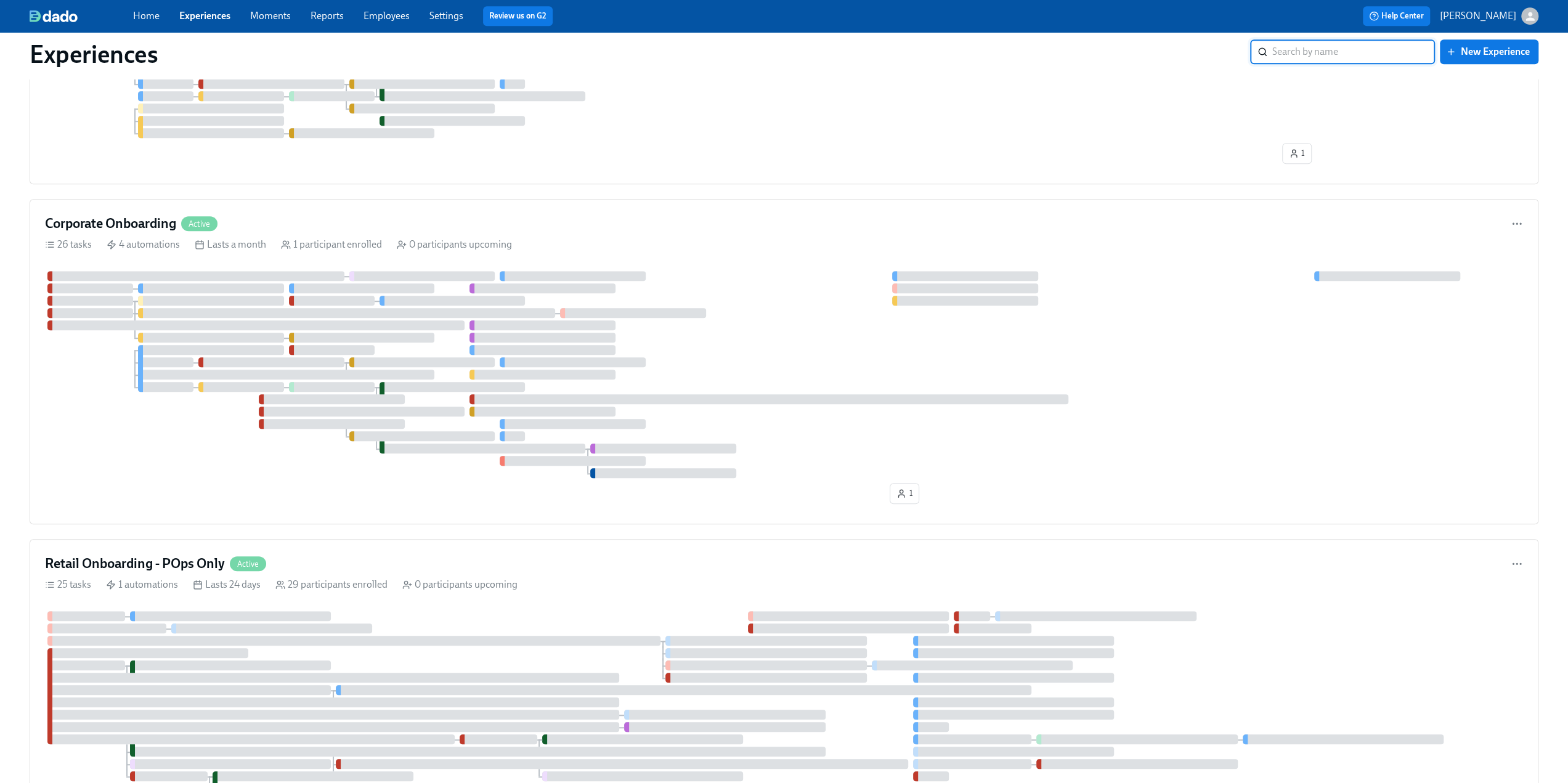
scroll to position [986, 0]
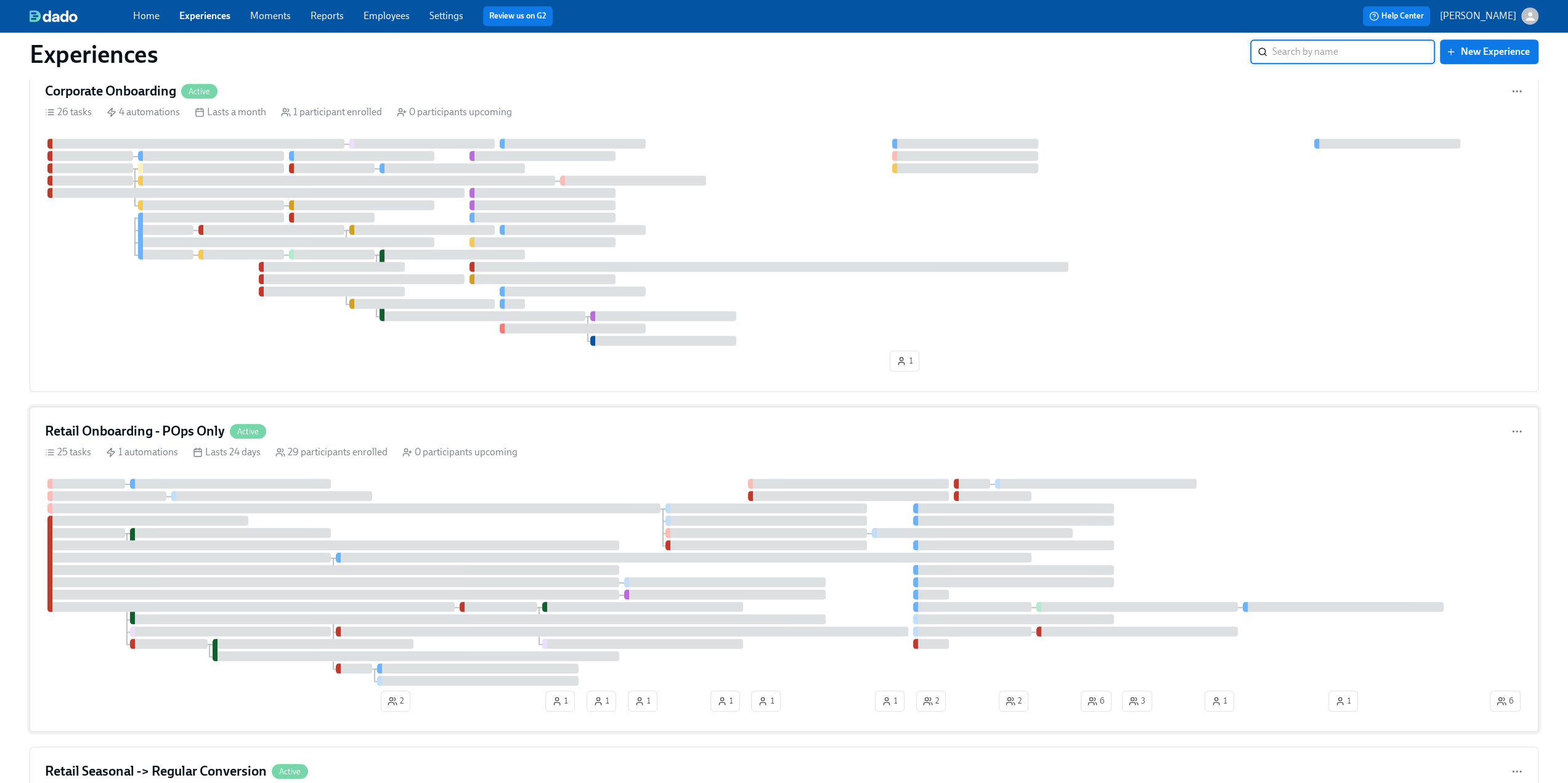
click at [125, 435] on h4 "Retail Onboarding - POps Only" at bounding box center [134, 431] width 180 height 18
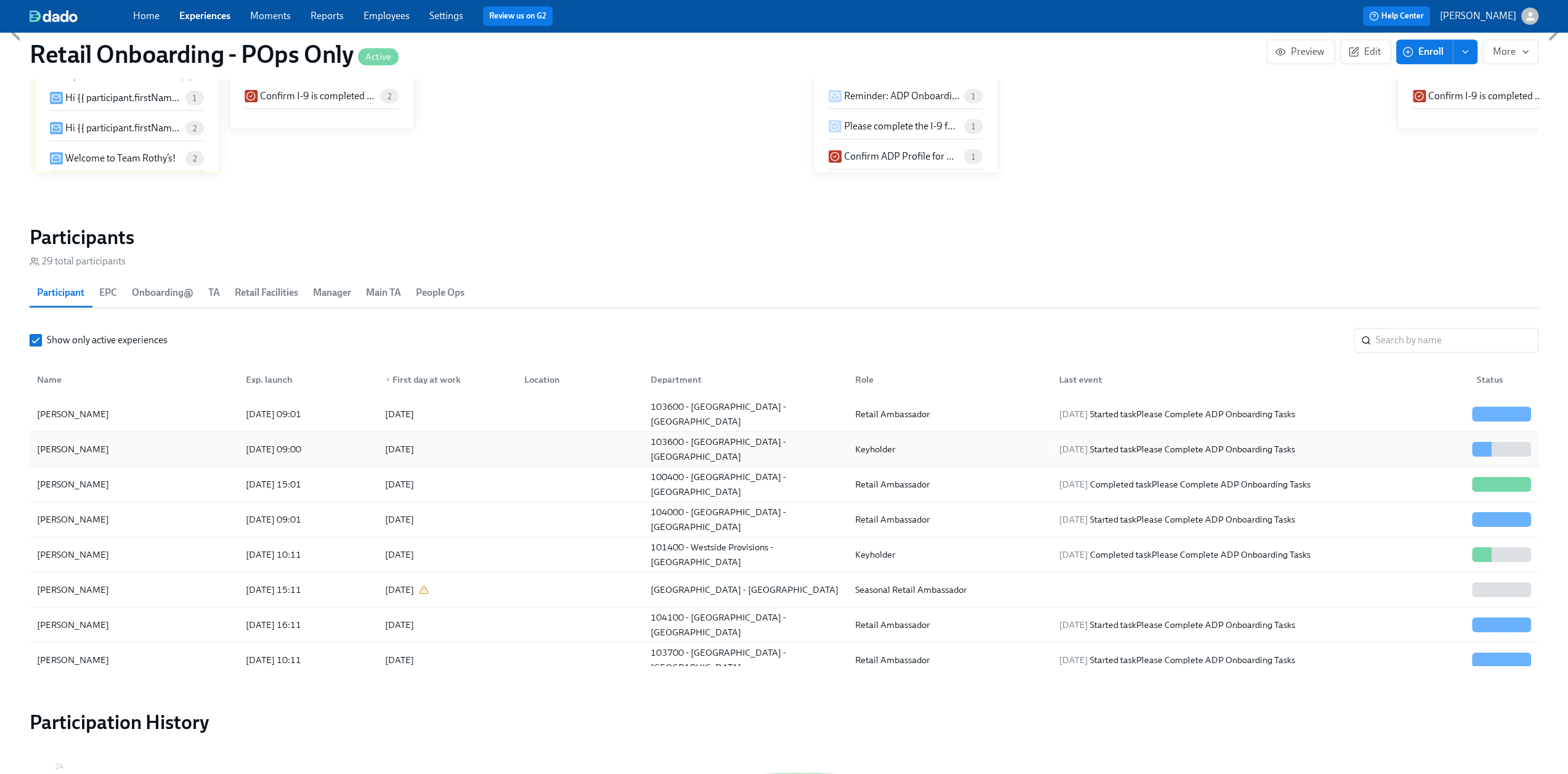
click at [130, 448] on div "[PERSON_NAME]" at bounding box center [134, 449] width 204 height 25
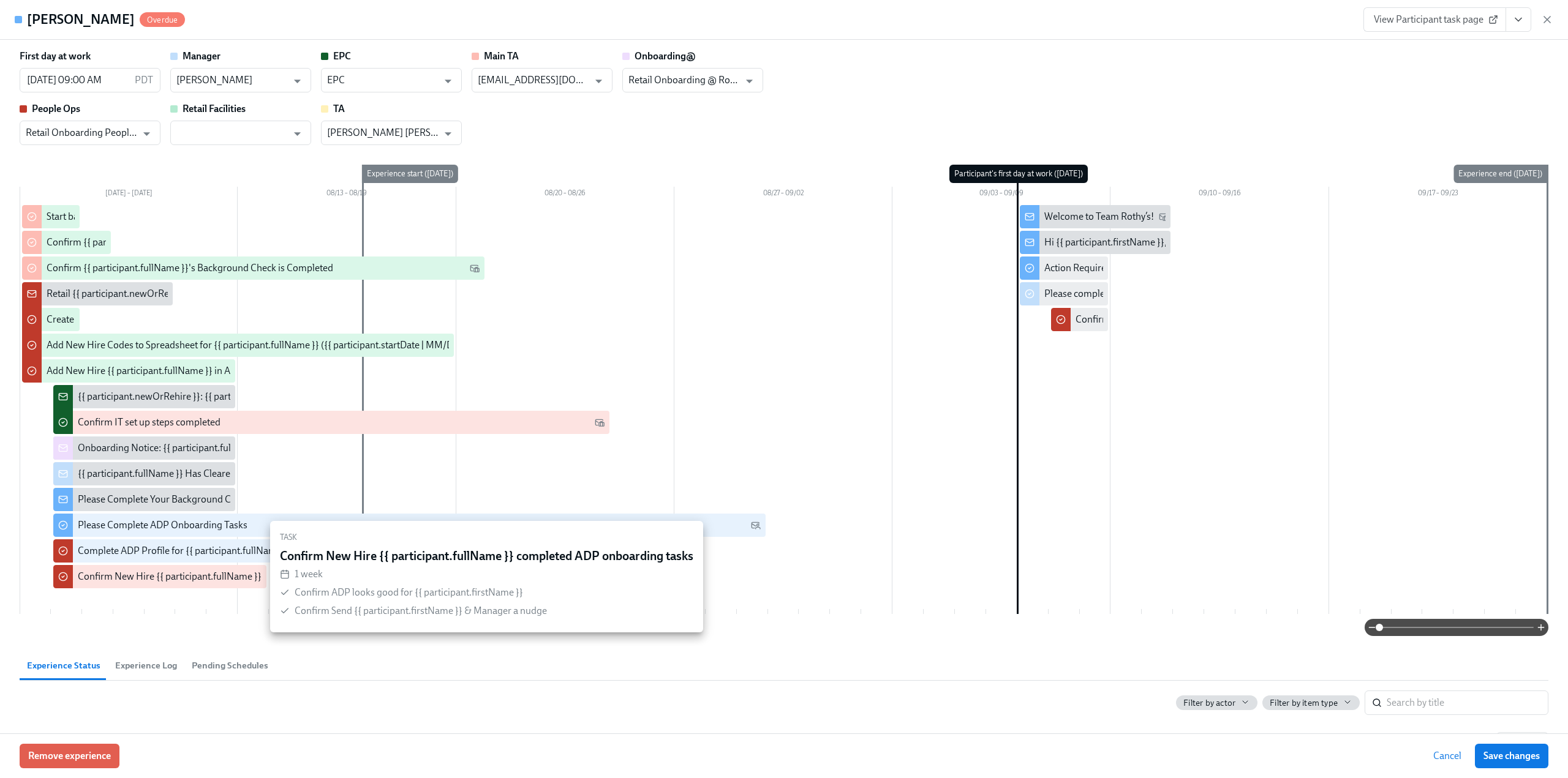
click at [128, 580] on div "Confirm New Hire {{ participant.fullName }} completed ADP onboarding tasks" at bounding box center [241, 577] width 326 height 14
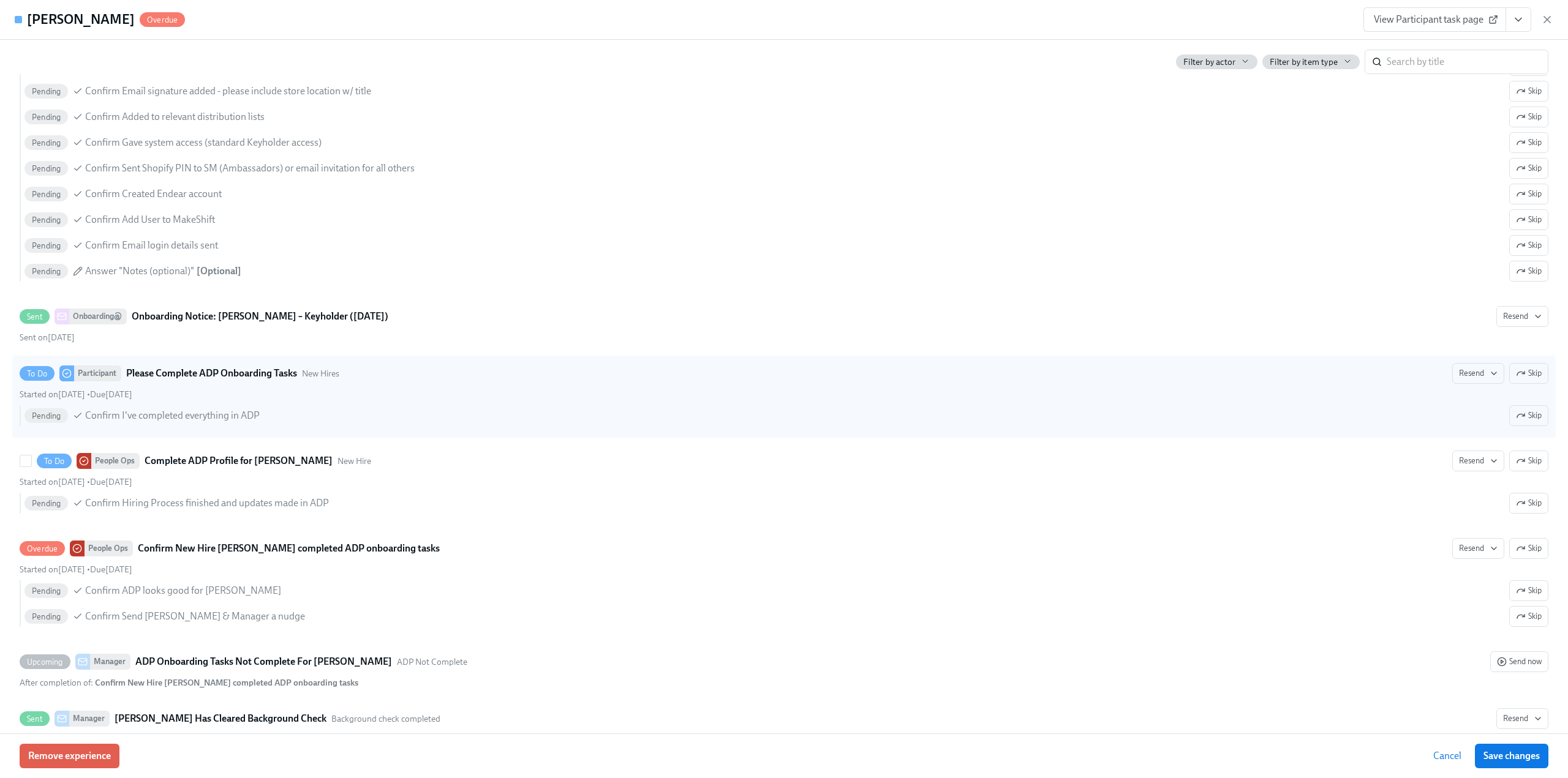
scroll to position [1470, 0]
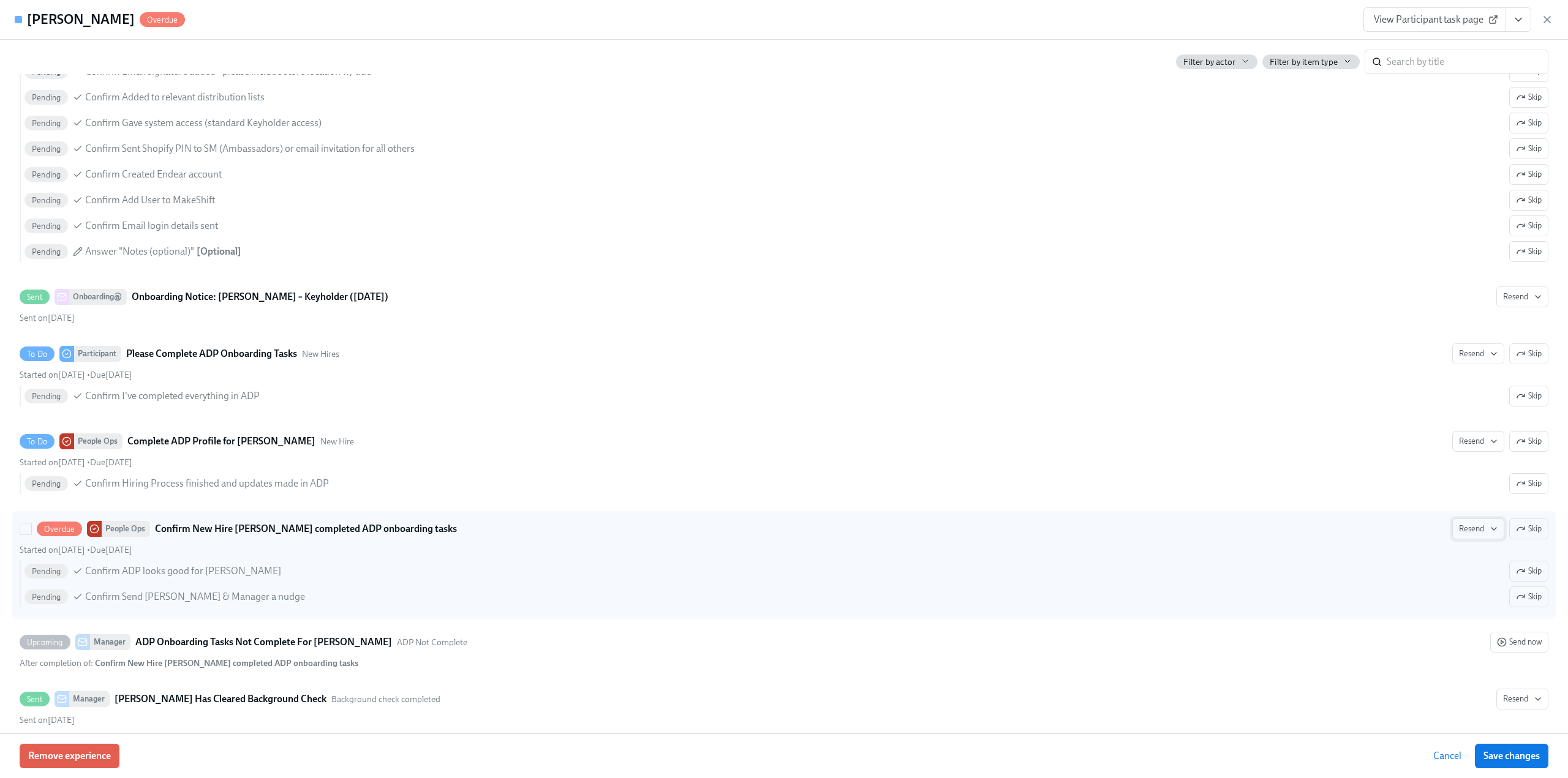
click at [1488, 524] on icon "button" at bounding box center [1493, 529] width 10 height 10
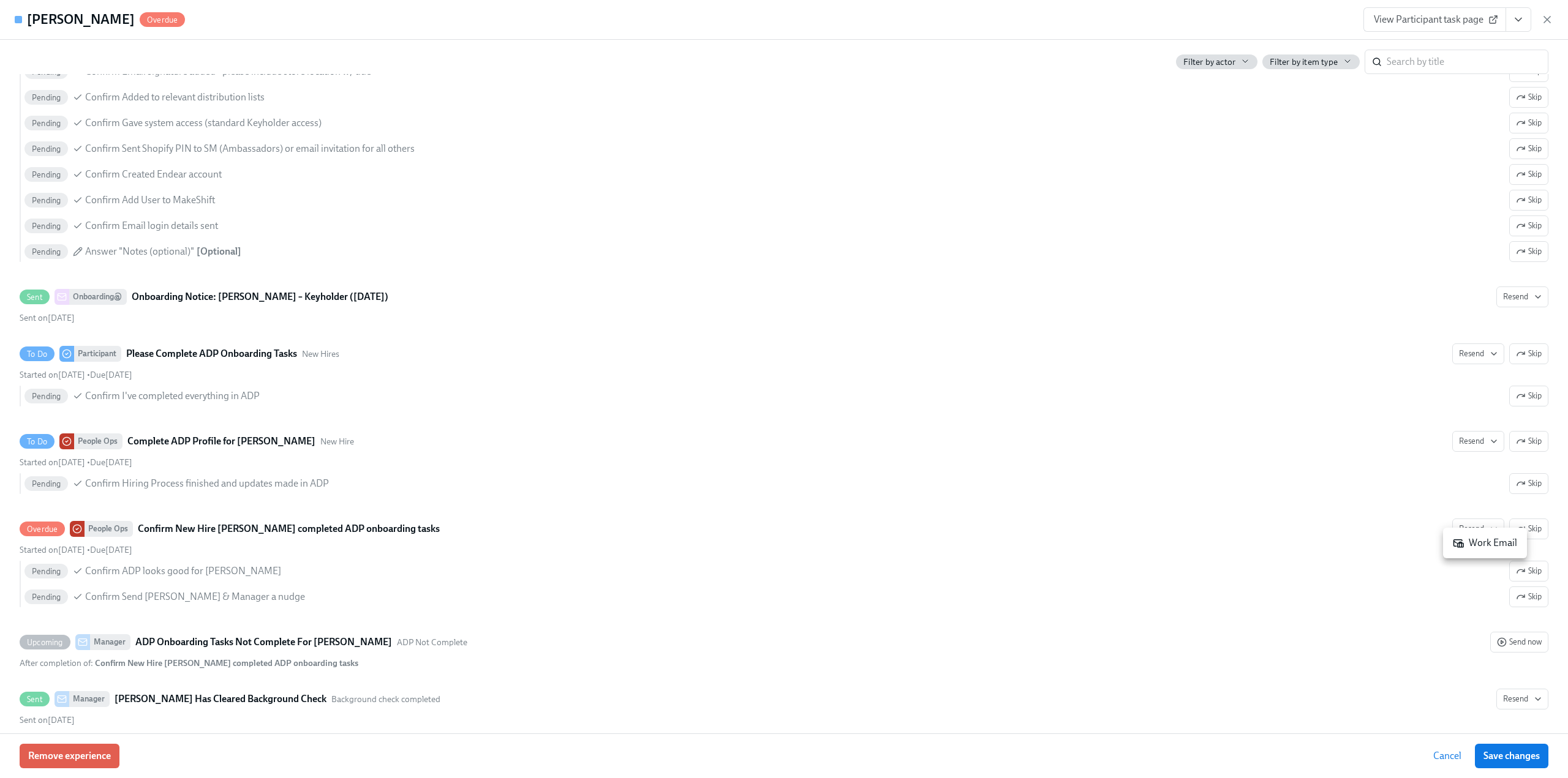
click at [1478, 547] on div "Work Email" at bounding box center [1484, 543] width 64 height 14
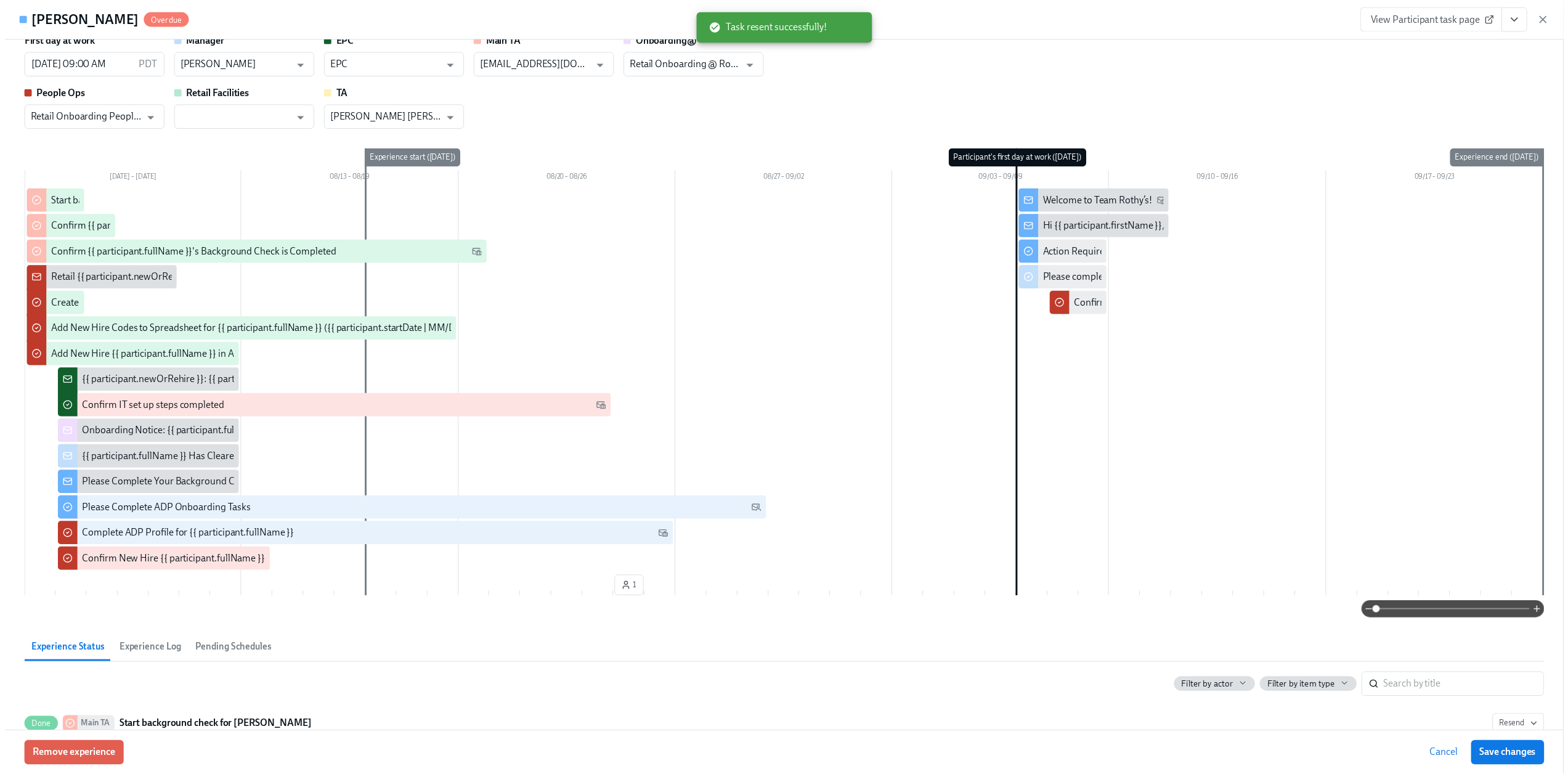
scroll to position [0, 0]
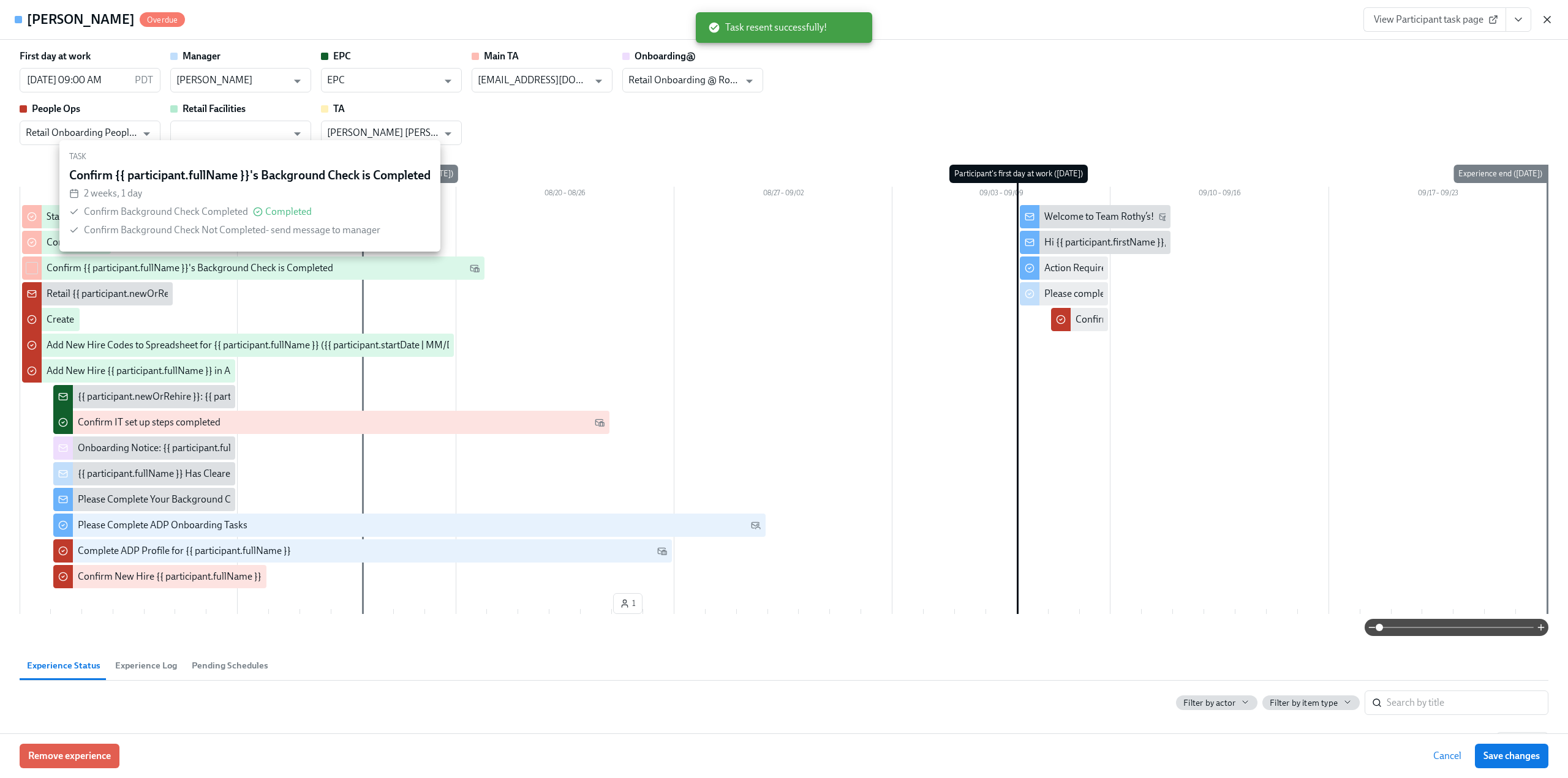
click at [1547, 18] on icon "button" at bounding box center [1547, 20] width 6 height 6
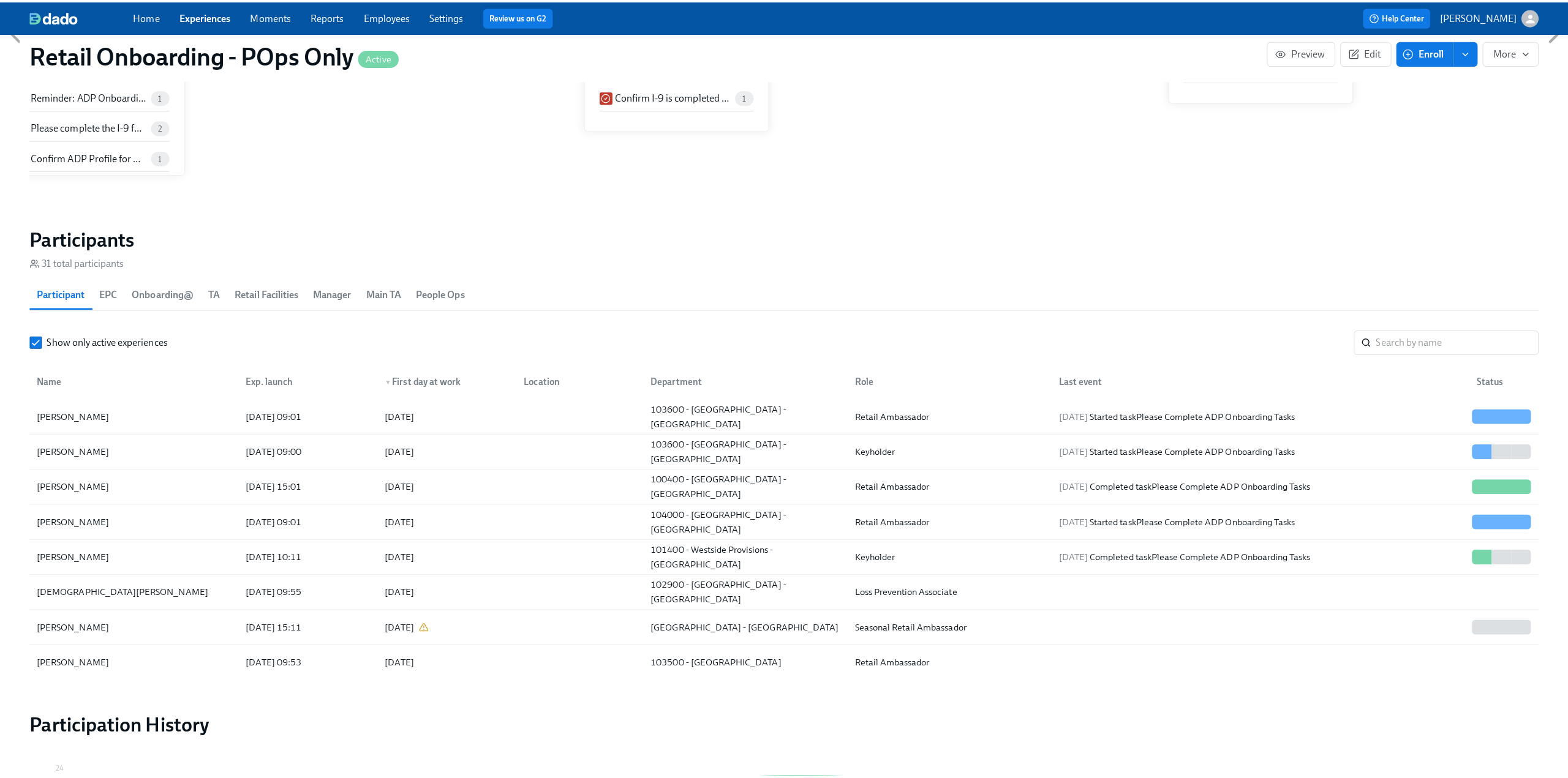
scroll to position [0, 6231]
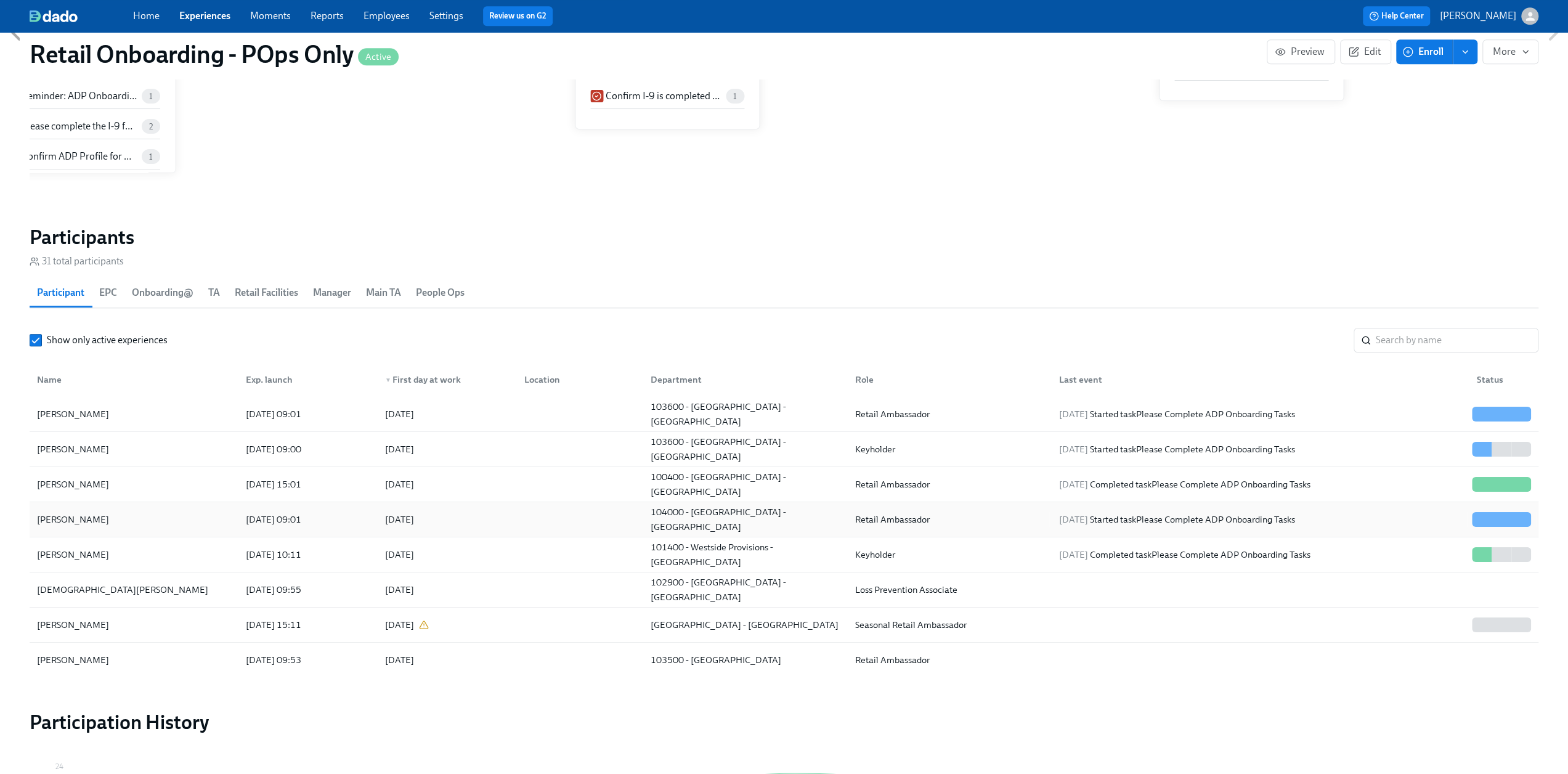
click at [122, 520] on div "[PERSON_NAME]" at bounding box center [134, 519] width 204 height 25
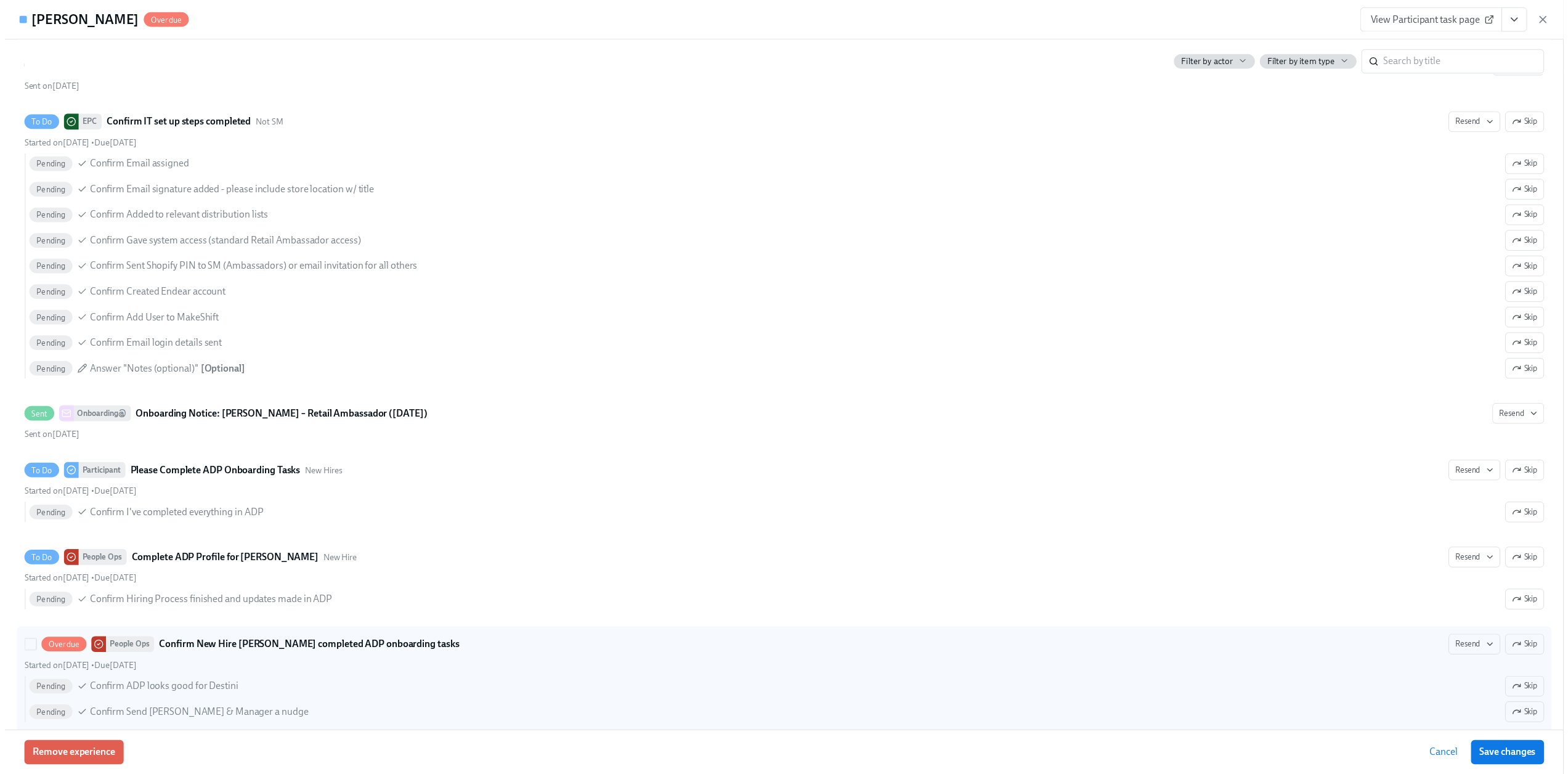
scroll to position [1479, 0]
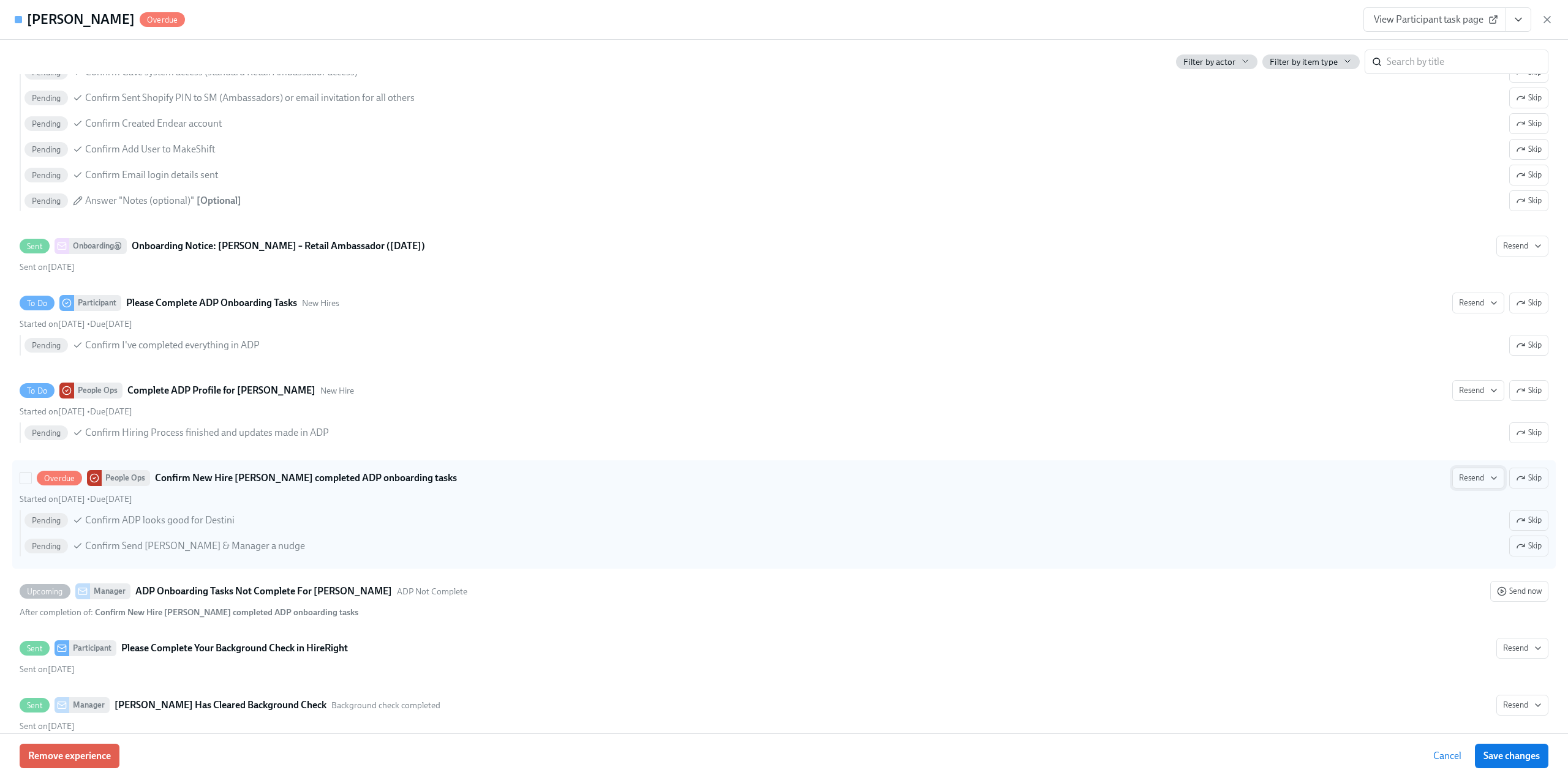
click at [1488, 473] on icon "button" at bounding box center [1493, 478] width 10 height 10
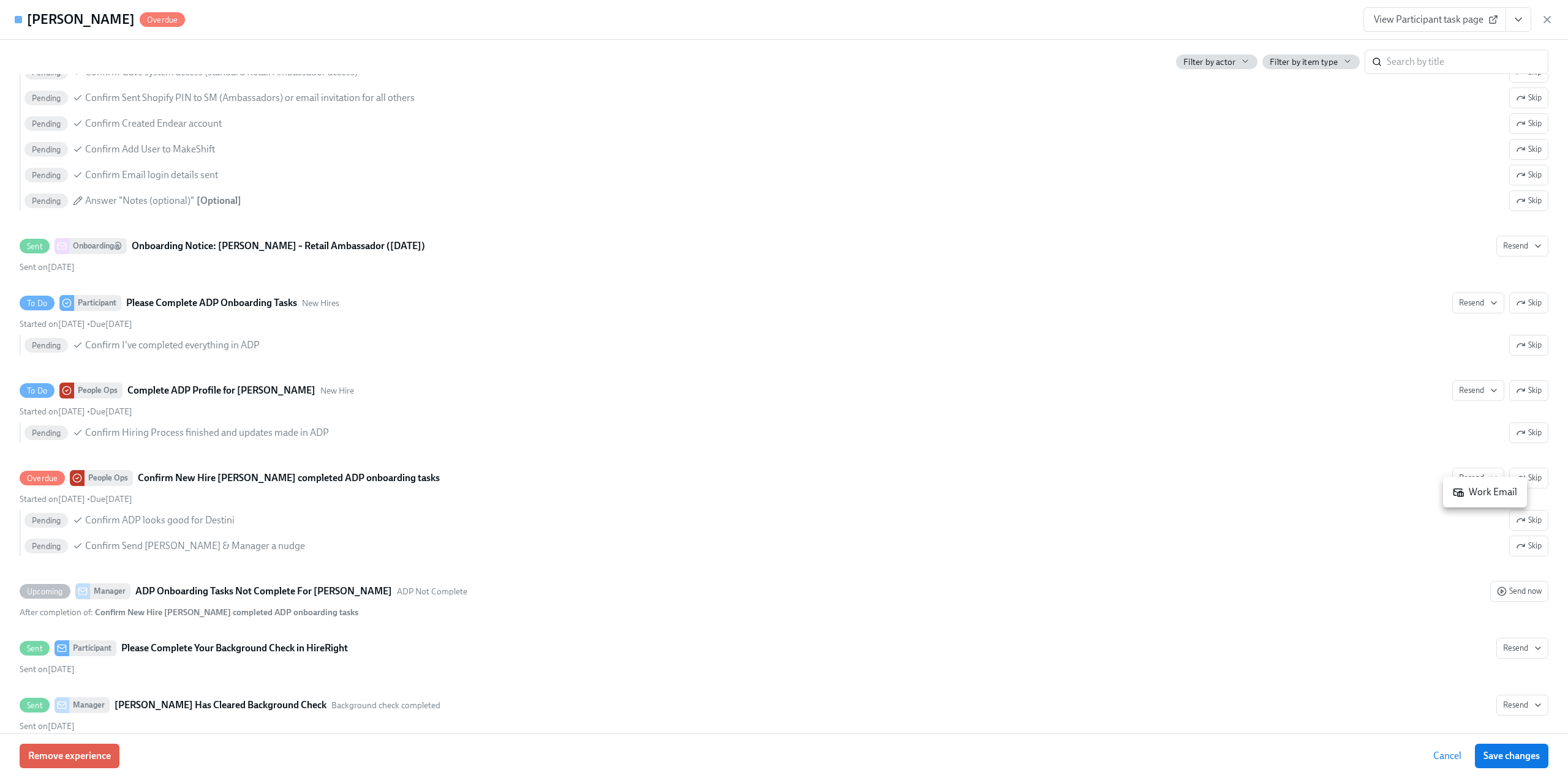
click at [1475, 492] on div "Work Email" at bounding box center [1484, 492] width 64 height 14
click at [1550, 18] on icon "button" at bounding box center [1547, 19] width 12 height 12
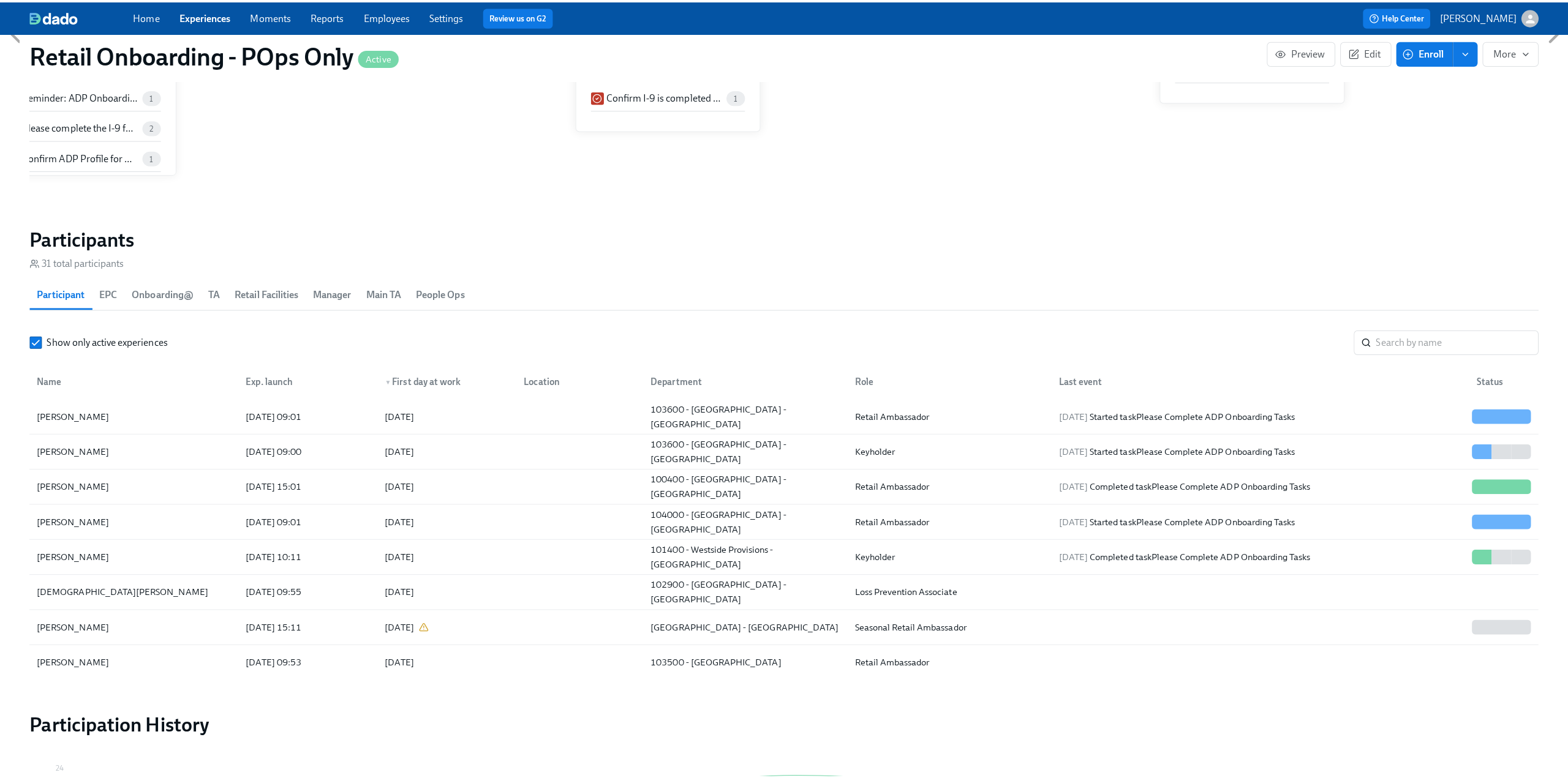
scroll to position [0, 6222]
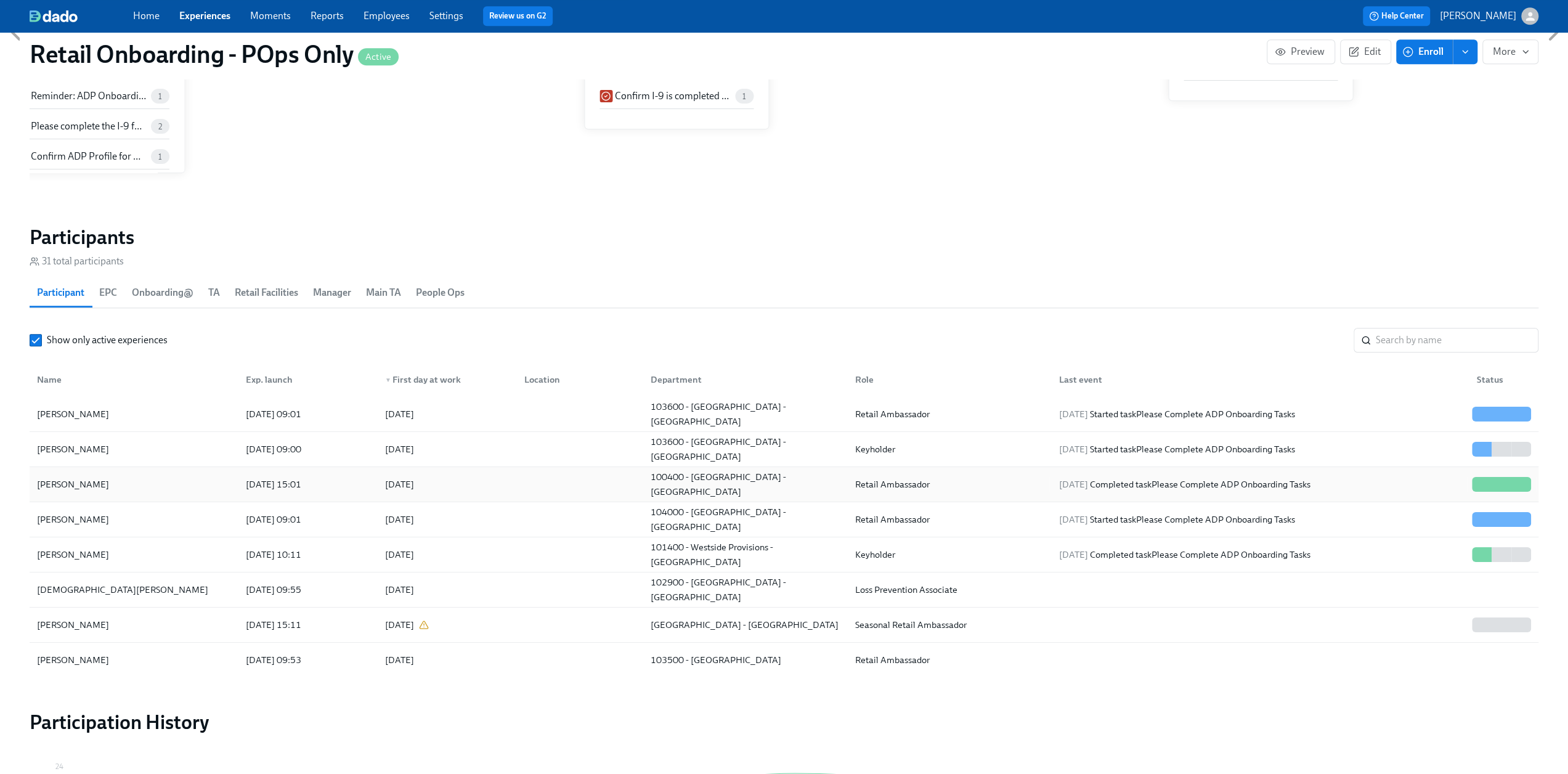
click at [151, 479] on div "[PERSON_NAME]" at bounding box center [134, 484] width 204 height 25
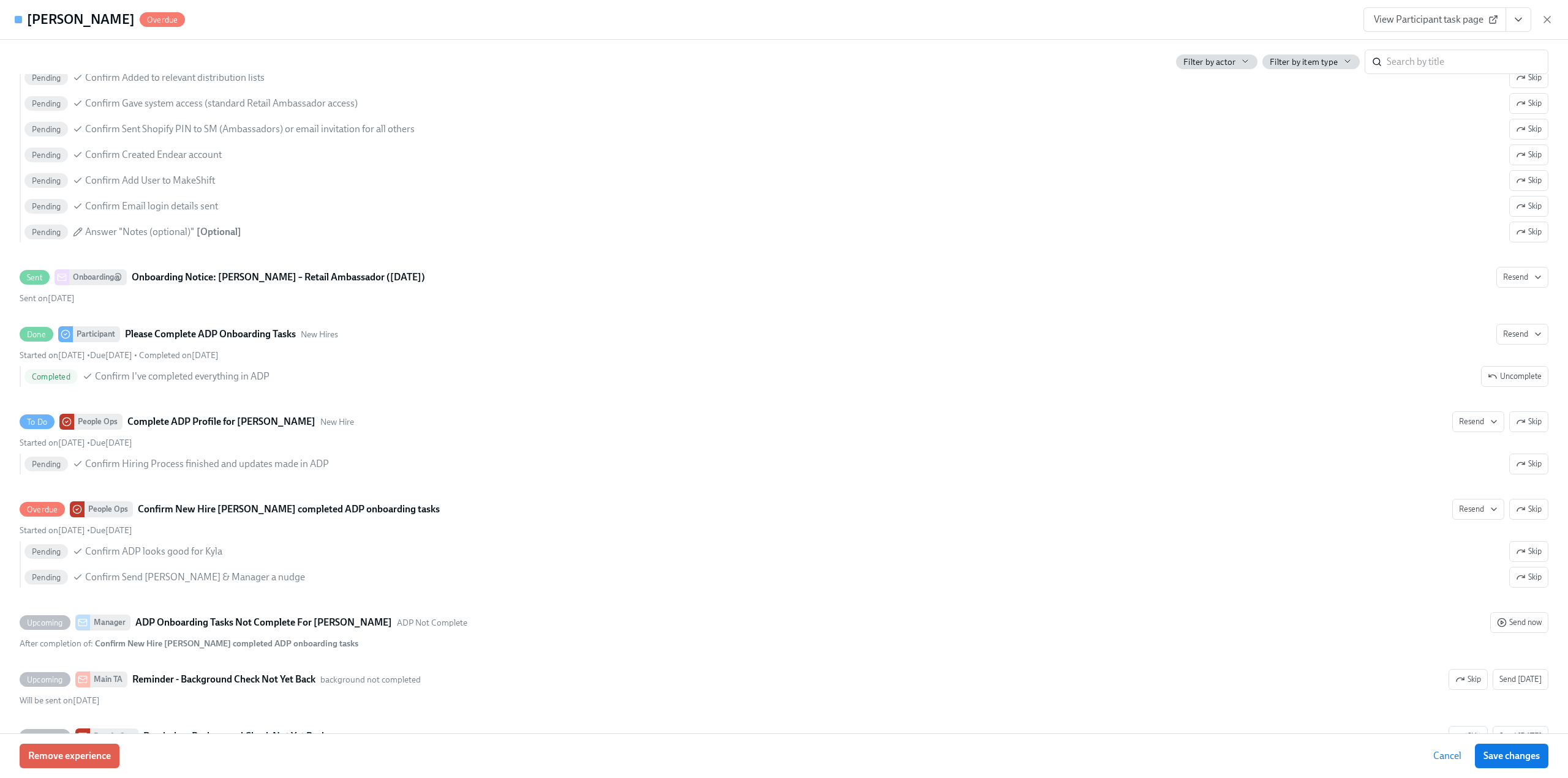
scroll to position [1470, 0]
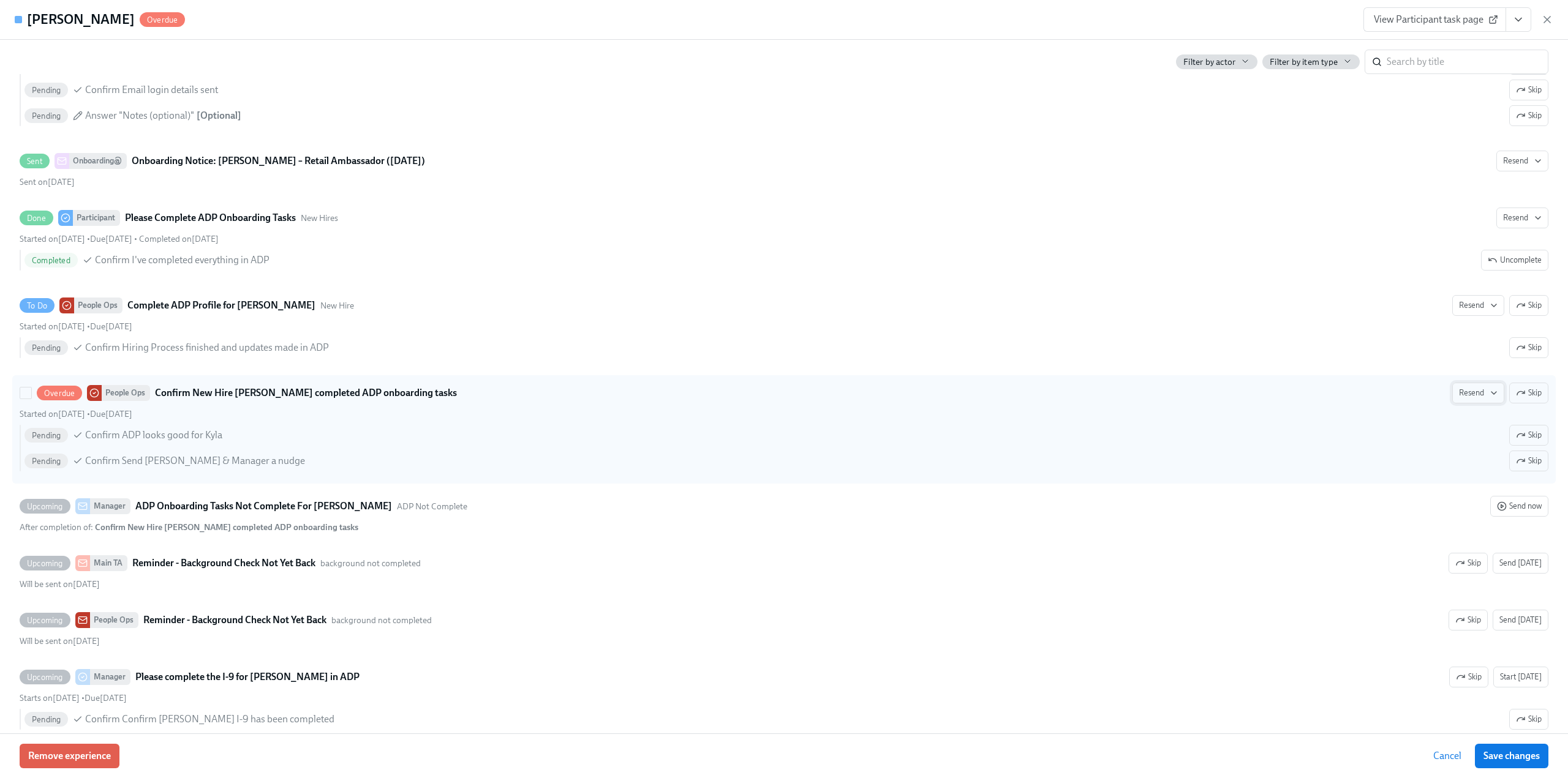
click at [1473, 387] on span "Resend" at bounding box center [1478, 393] width 38 height 12
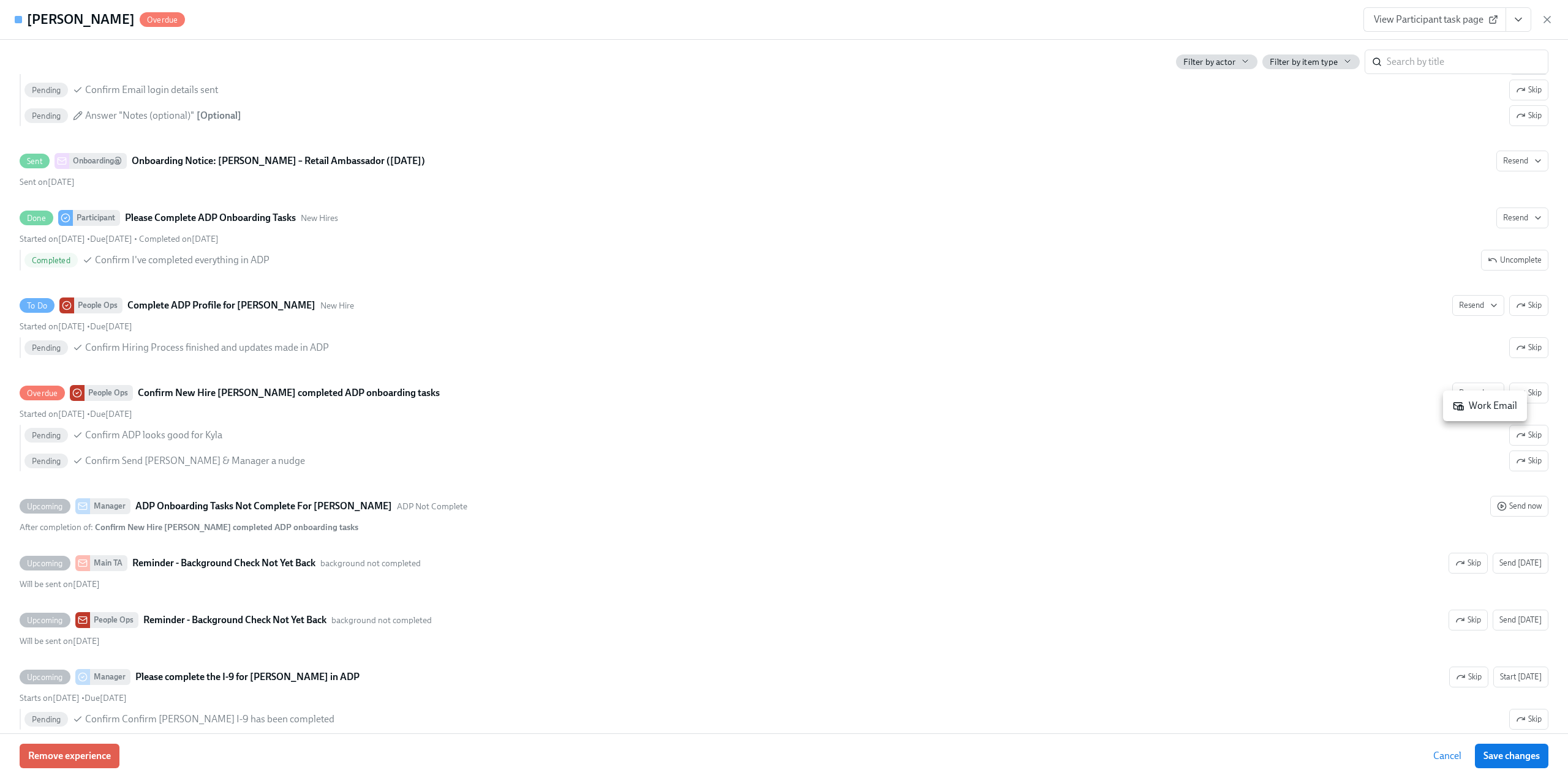
click at [1476, 406] on div "Work Email" at bounding box center [1484, 406] width 64 height 14
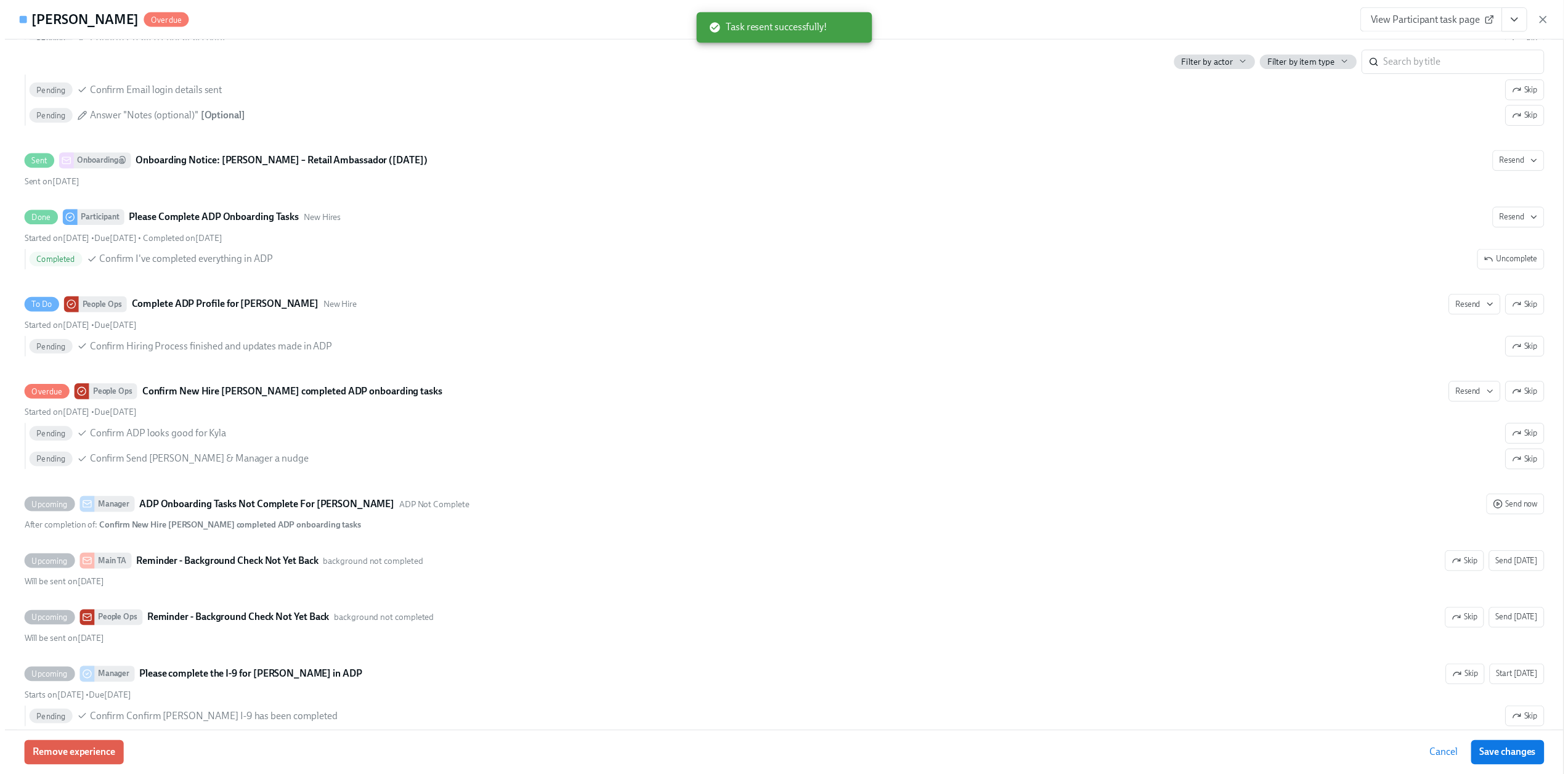
scroll to position [0, 6269]
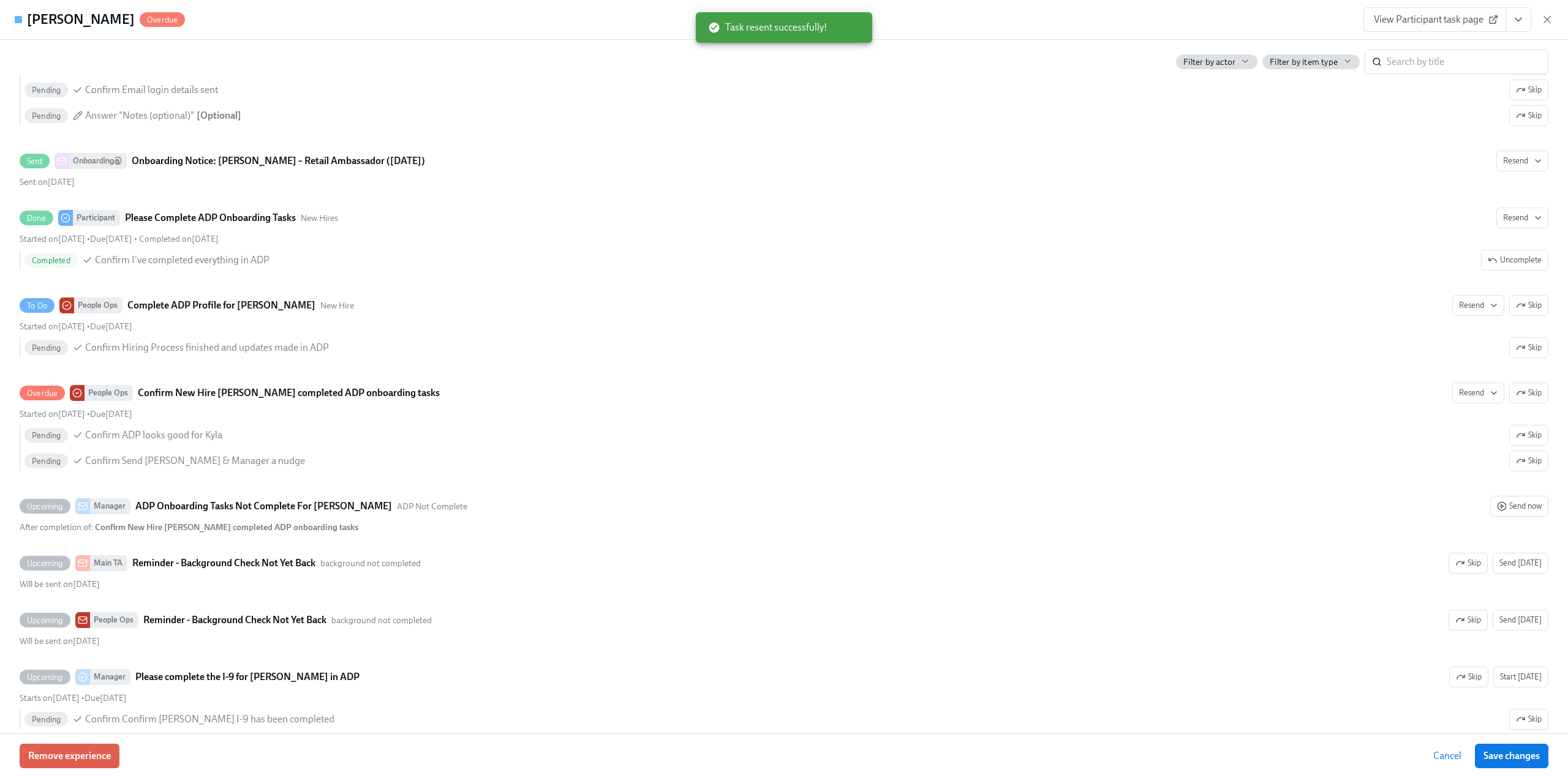
click at [1554, 13] on div "[PERSON_NAME] Overdue View Participant task page" at bounding box center [784, 20] width 1568 height 40
drag, startPoint x: 1545, startPoint y: 21, endPoint x: 1160, endPoint y: 49, distance: 386.0
click at [1545, 21] on icon "button" at bounding box center [1547, 20] width 6 height 6
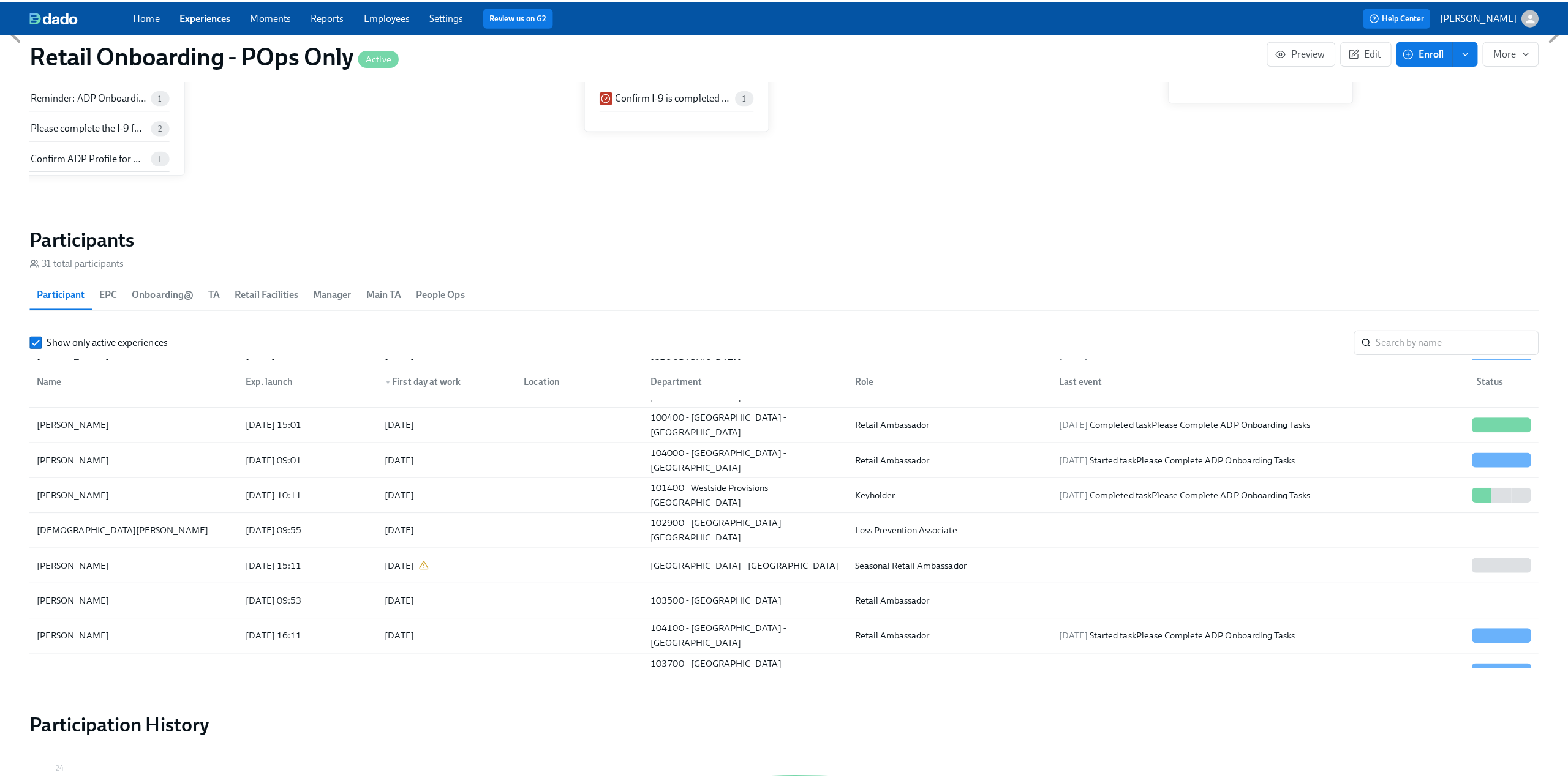
scroll to position [245, 0]
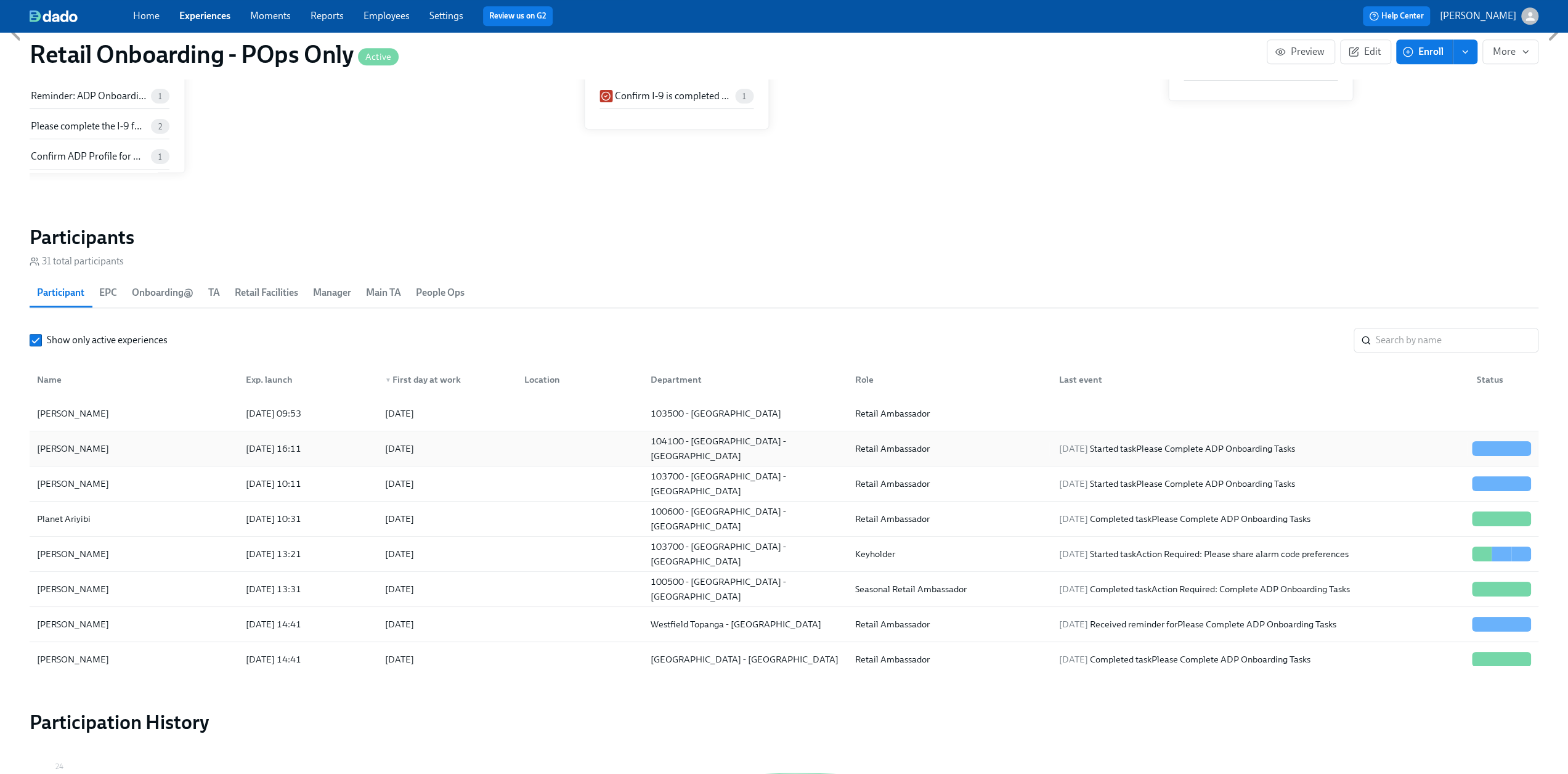
click at [87, 447] on div "[PERSON_NAME]" at bounding box center [73, 448] width 82 height 14
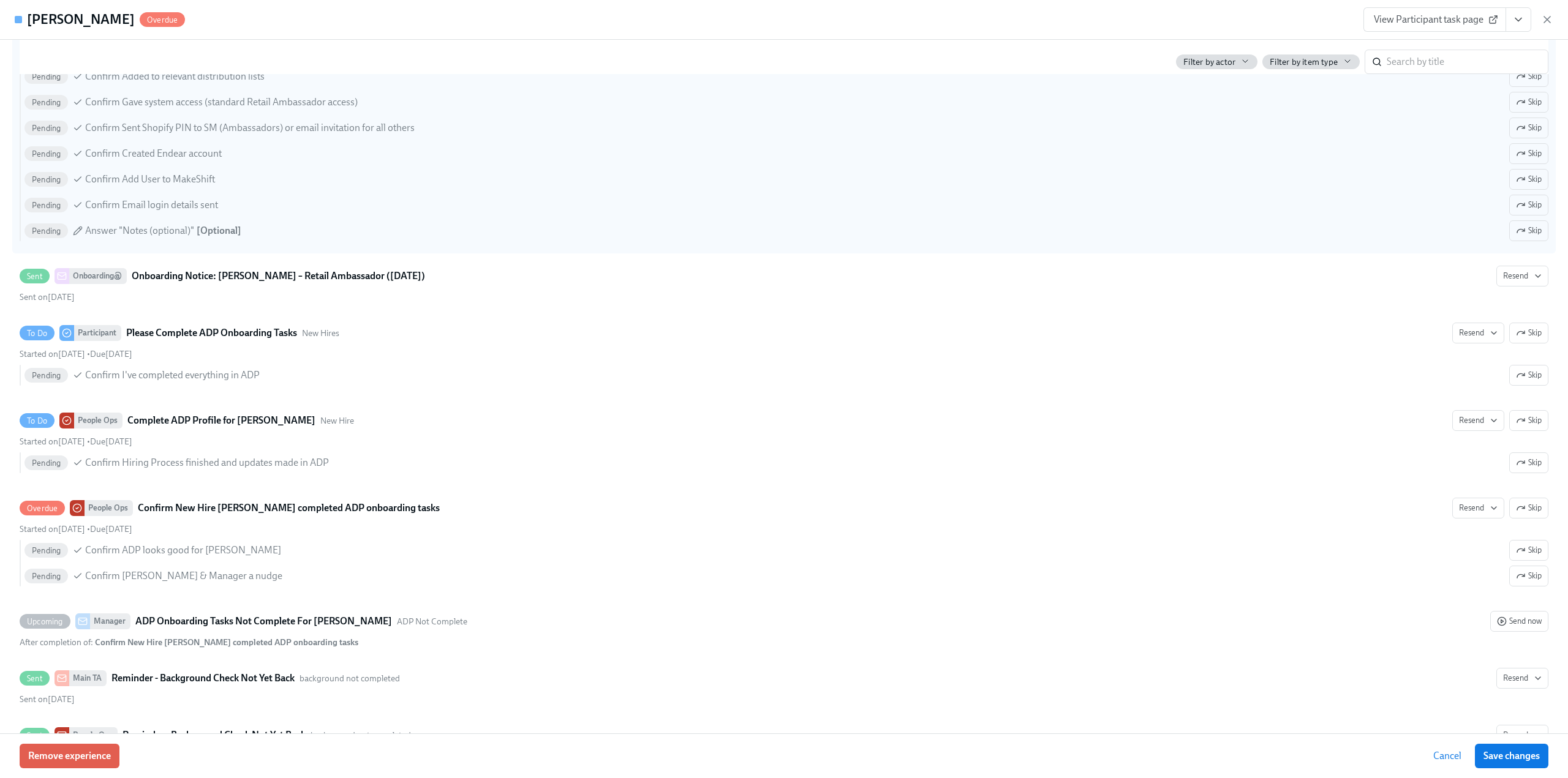
scroll to position [1348, 0]
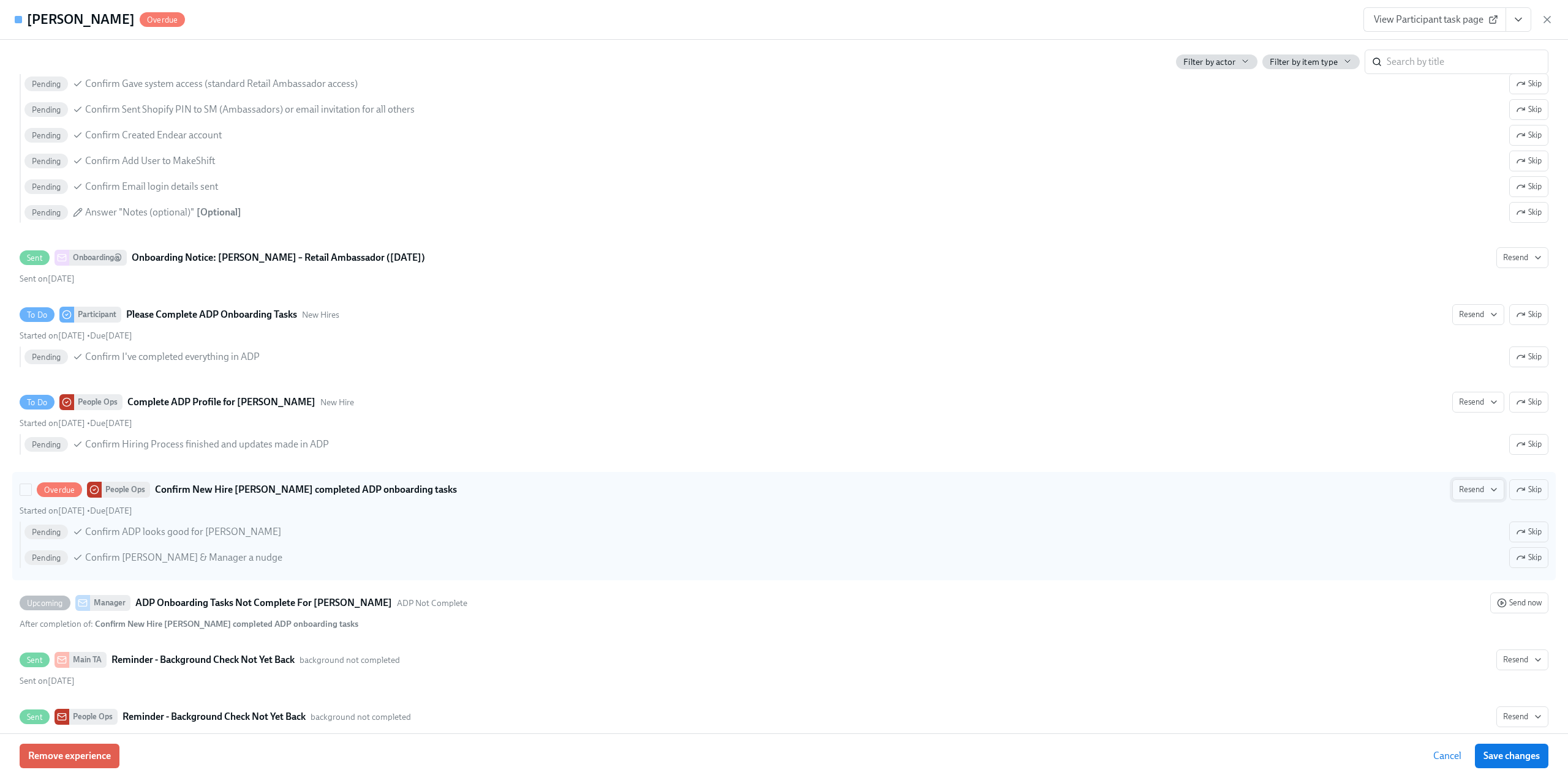
click at [1471, 484] on span "Resend" at bounding box center [1478, 489] width 38 height 12
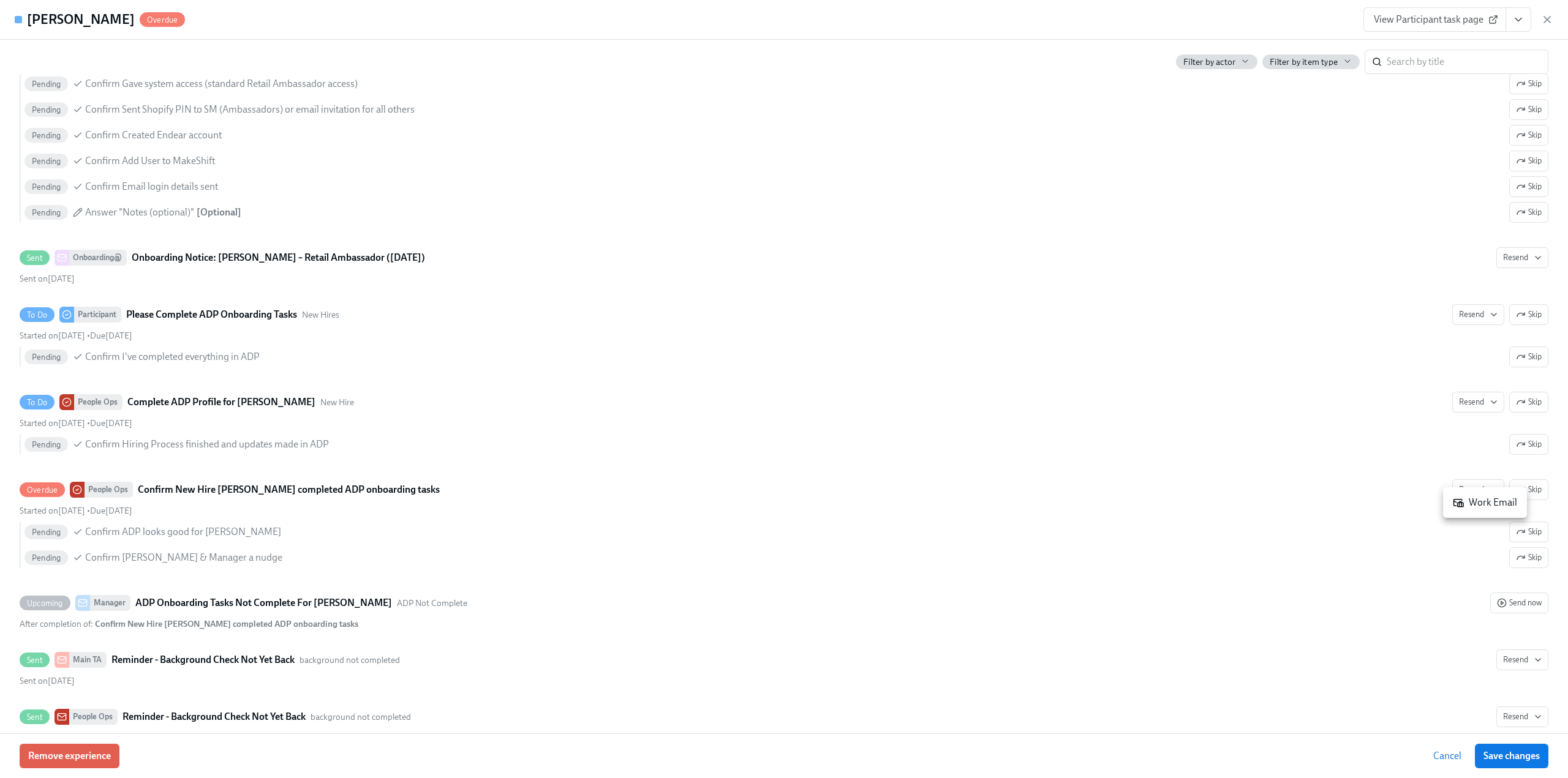
click at [1475, 502] on div "Work Email" at bounding box center [1484, 503] width 64 height 14
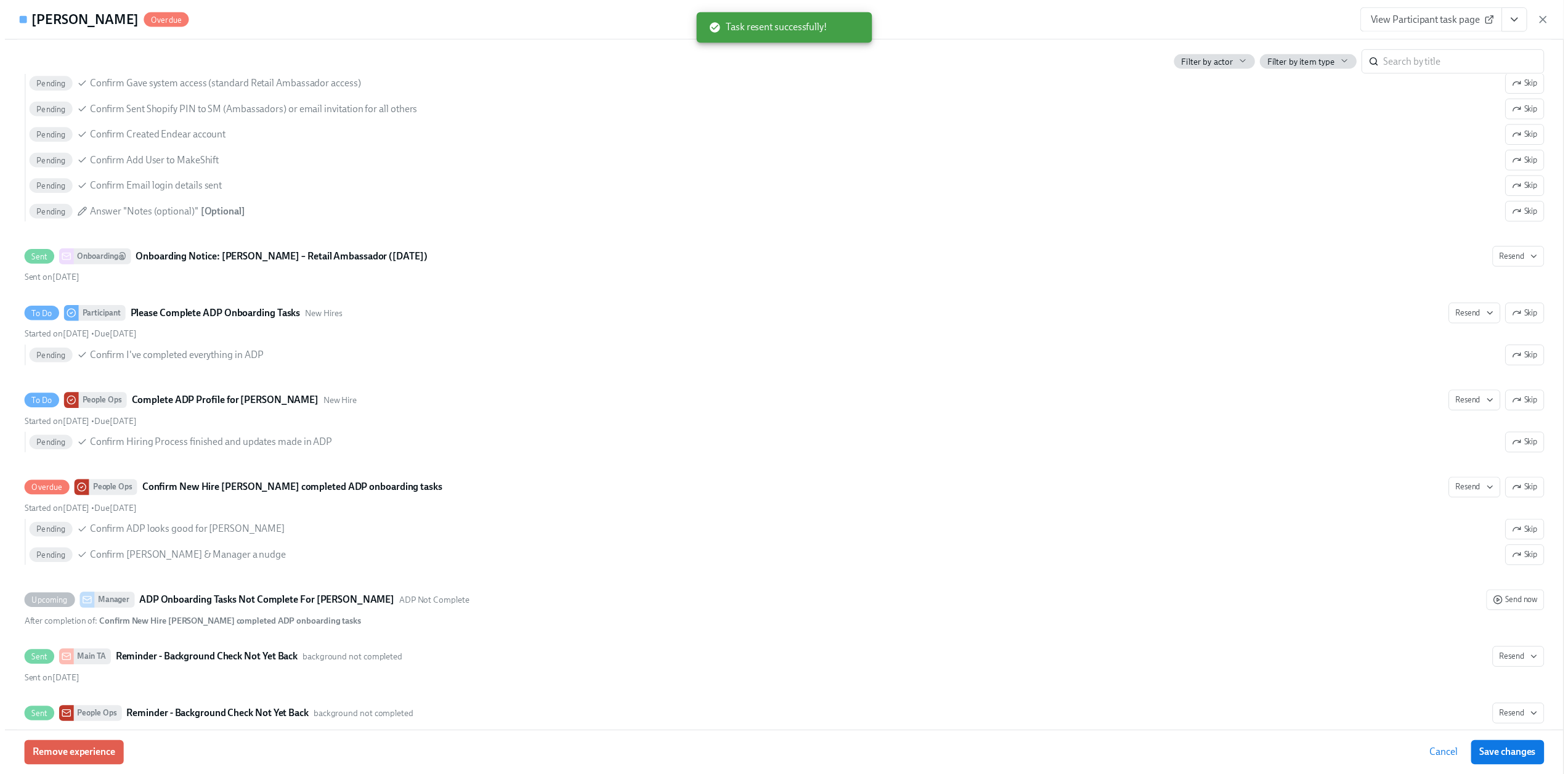
scroll to position [0, 6269]
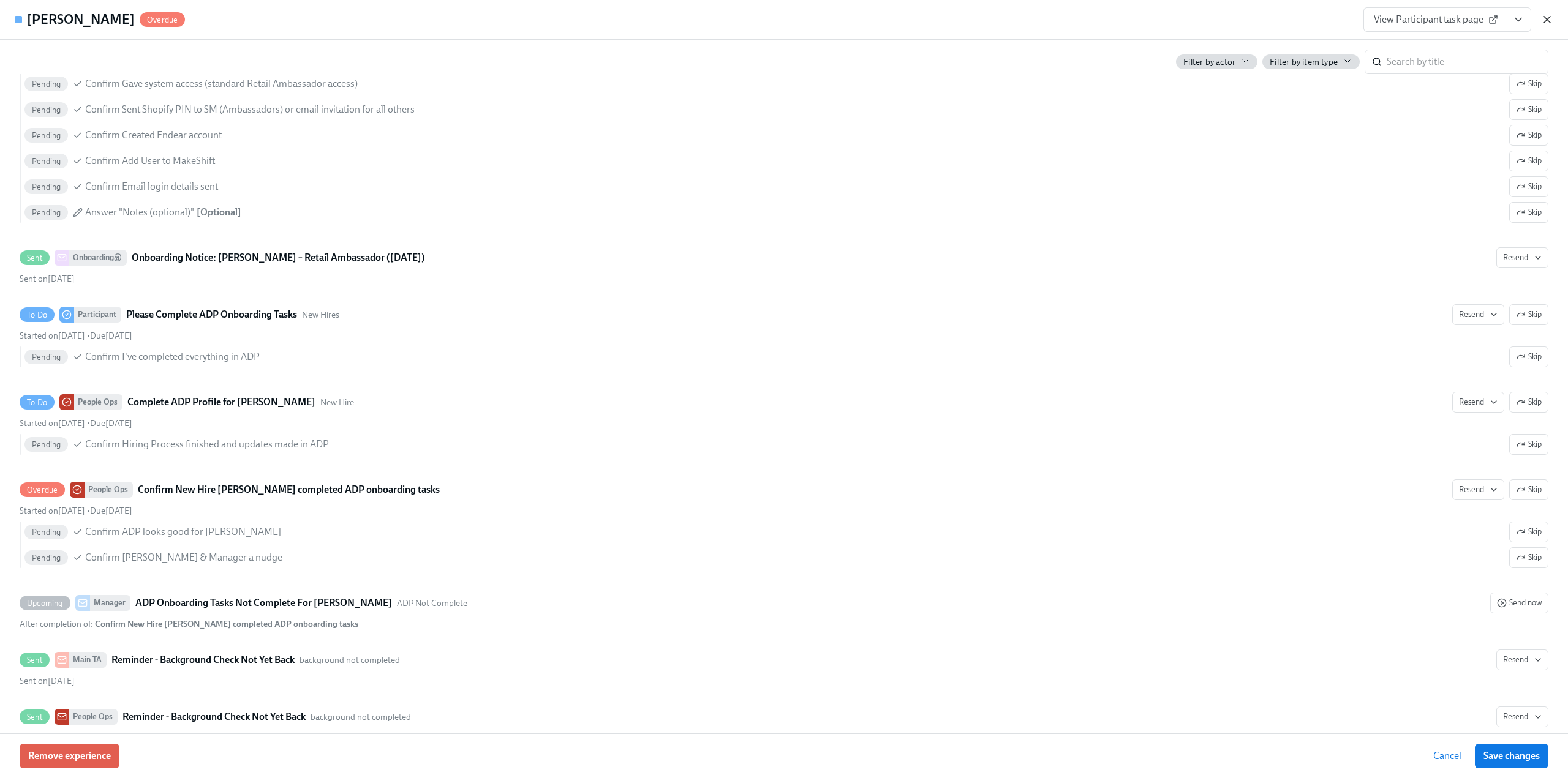
click at [1550, 20] on icon "button" at bounding box center [1547, 19] width 12 height 12
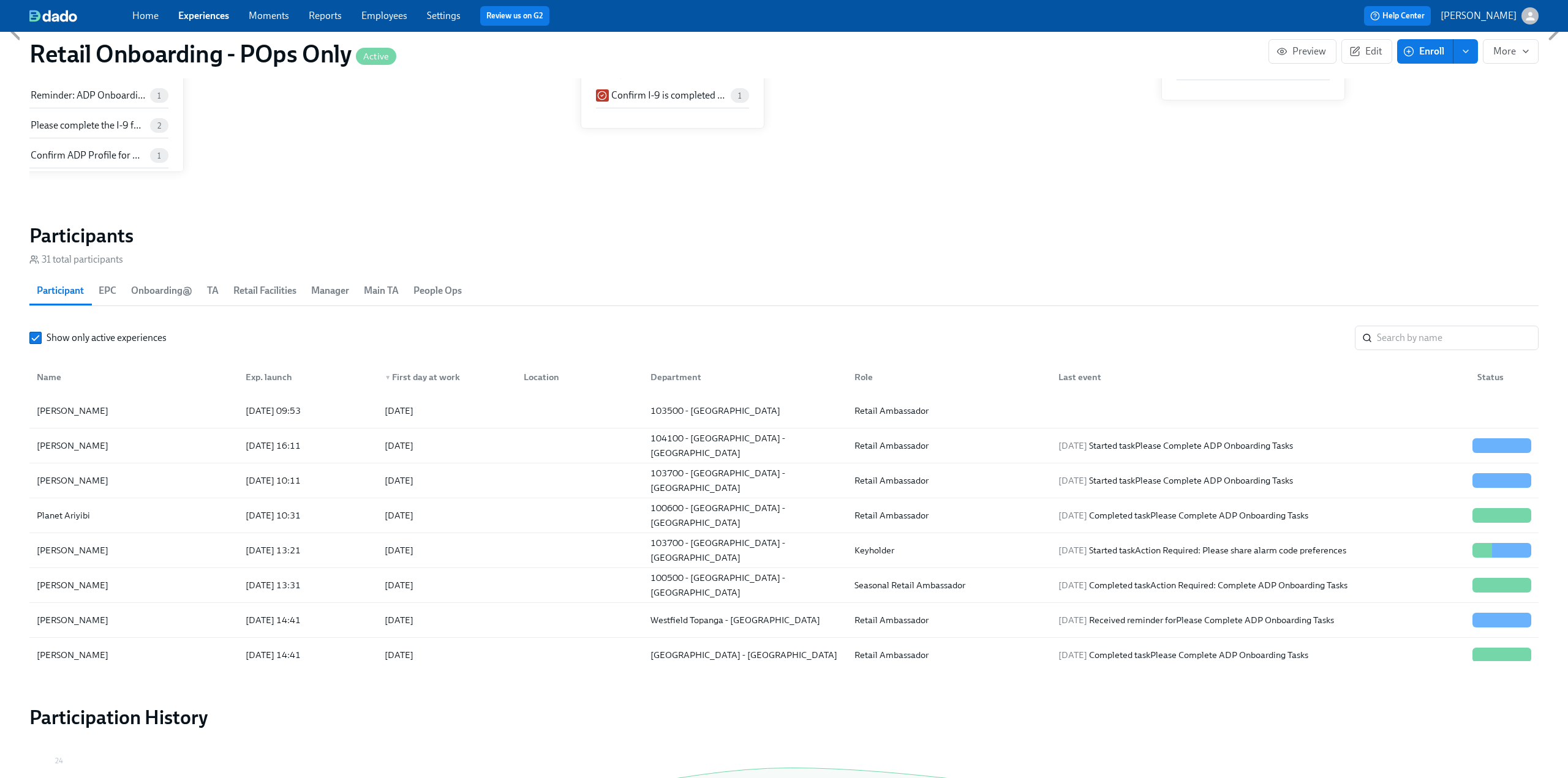
scroll to position [0, 6222]
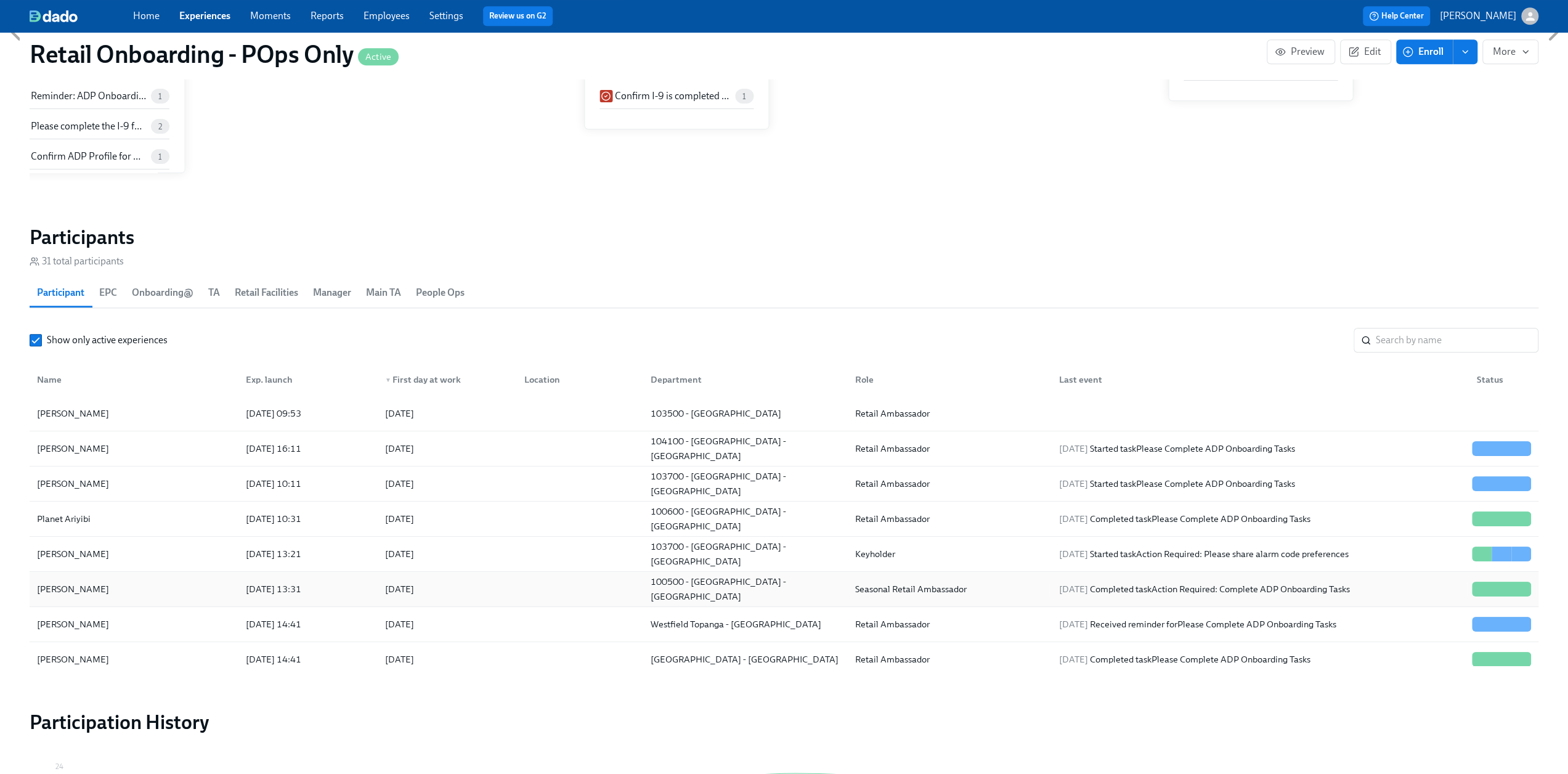
click at [106, 583] on div "[PERSON_NAME]" at bounding box center [134, 589] width 204 height 25
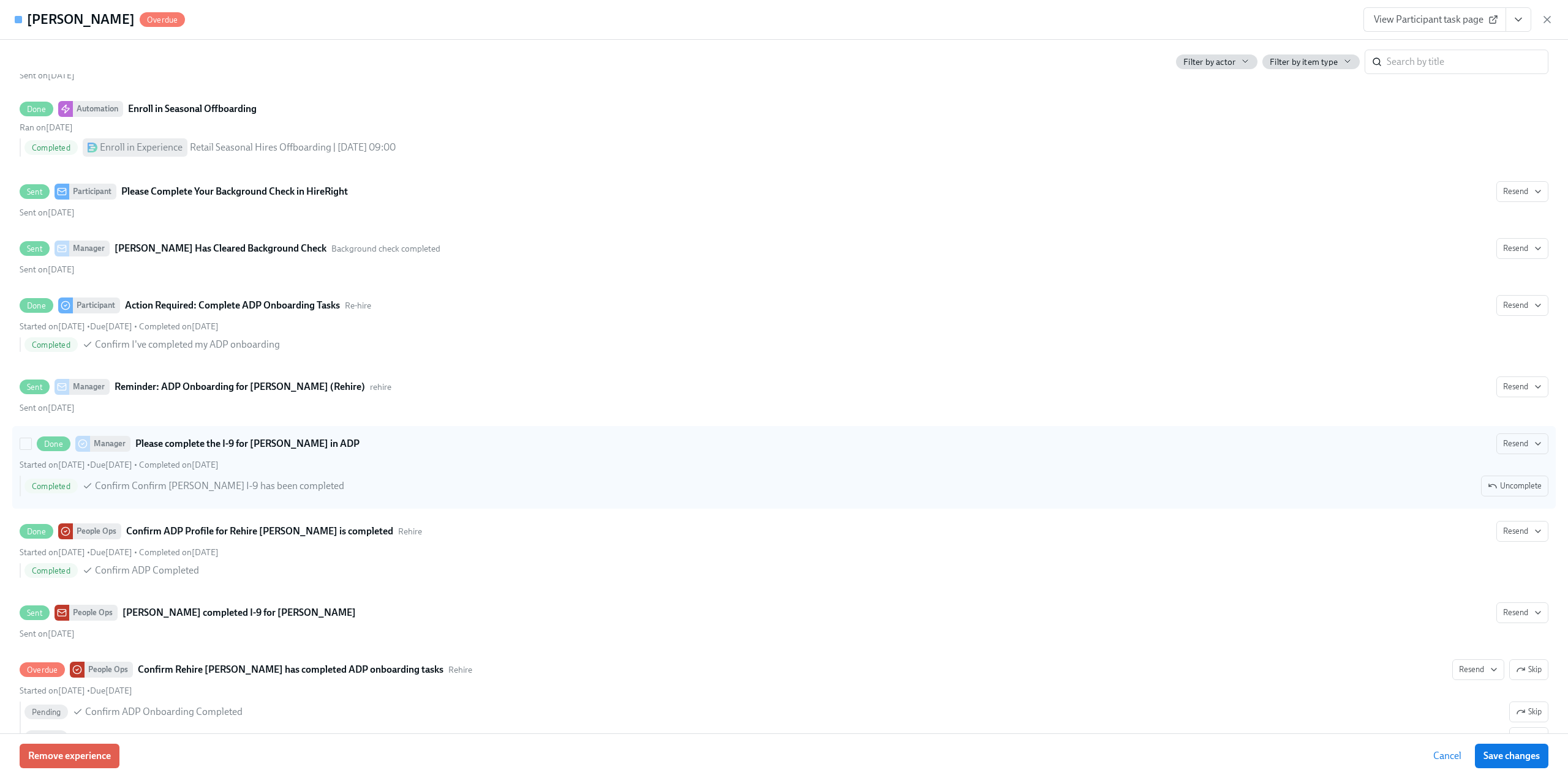
scroll to position [1714, 0]
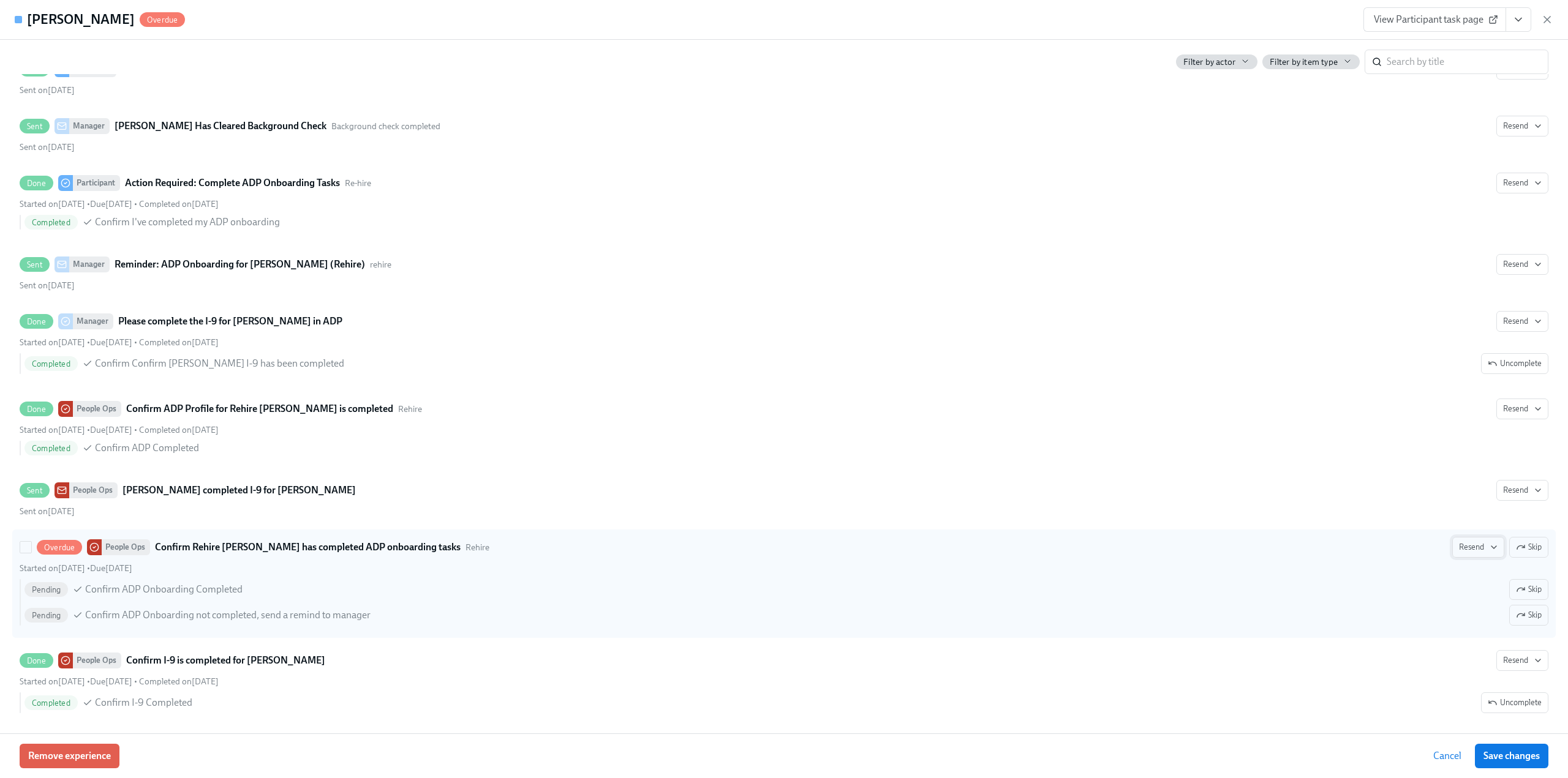
click at [1474, 542] on span "Resend" at bounding box center [1478, 547] width 38 height 12
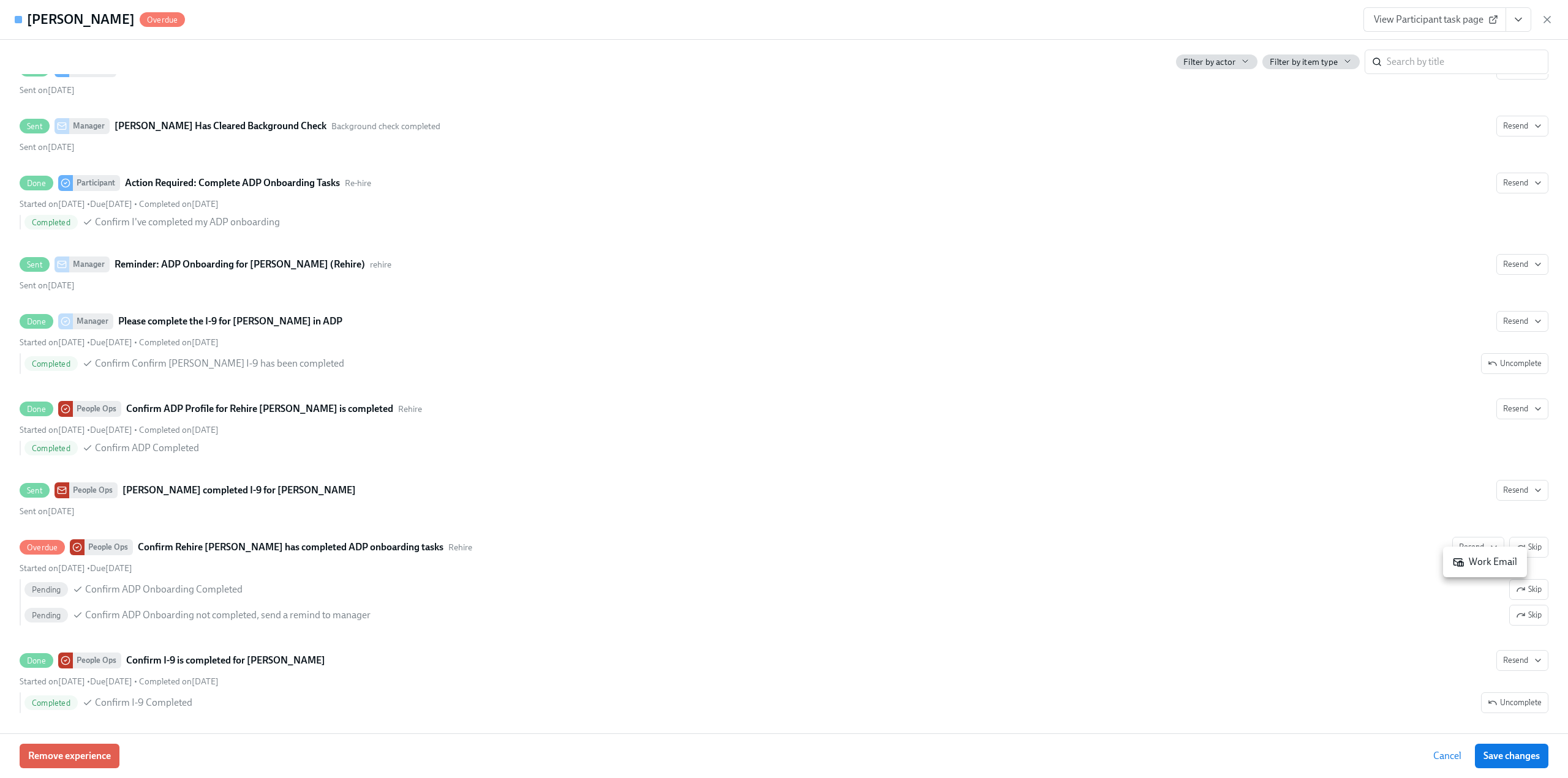
click at [1477, 562] on div "Work Email" at bounding box center [1484, 562] width 64 height 14
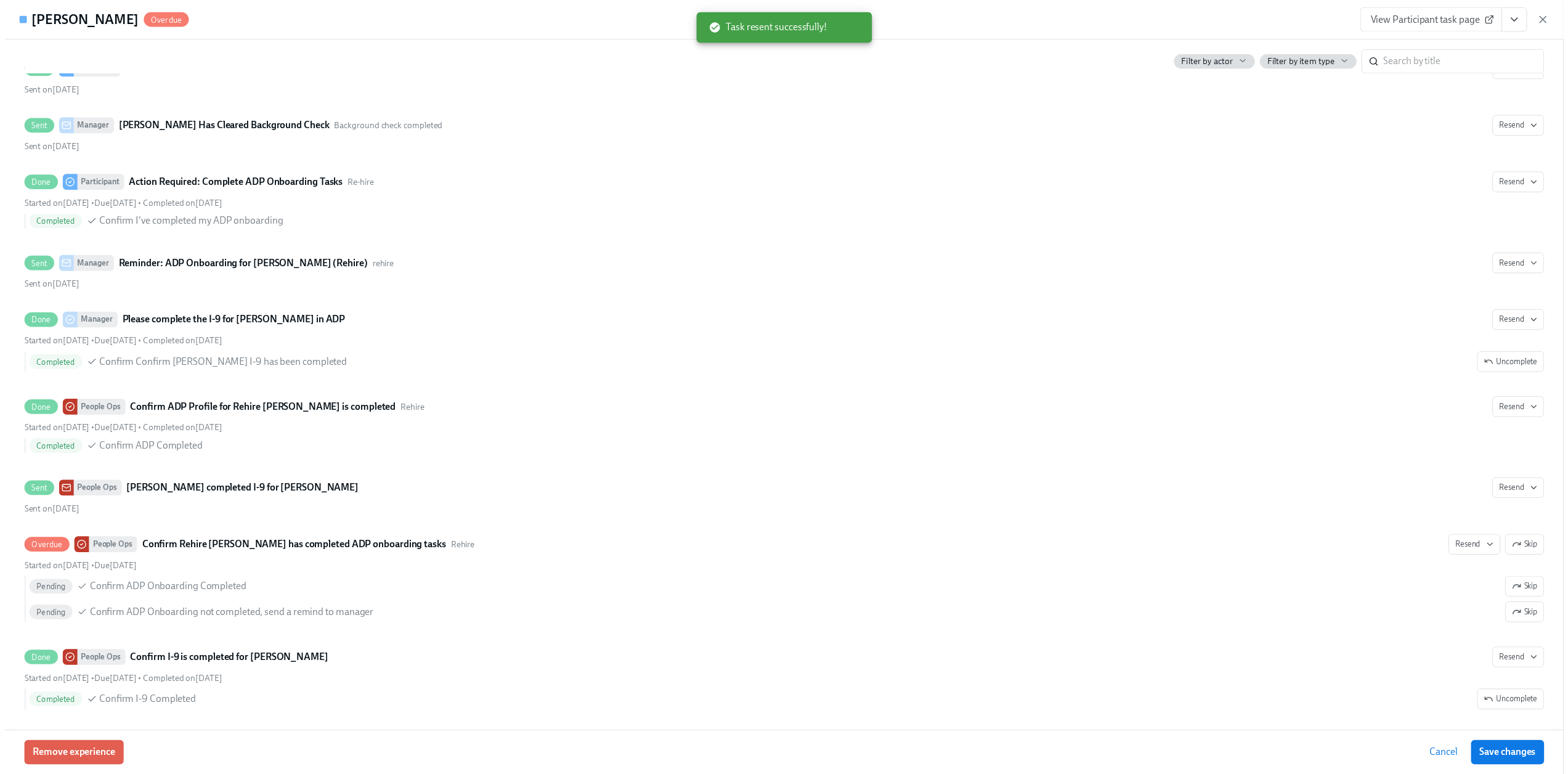
scroll to position [0, 6269]
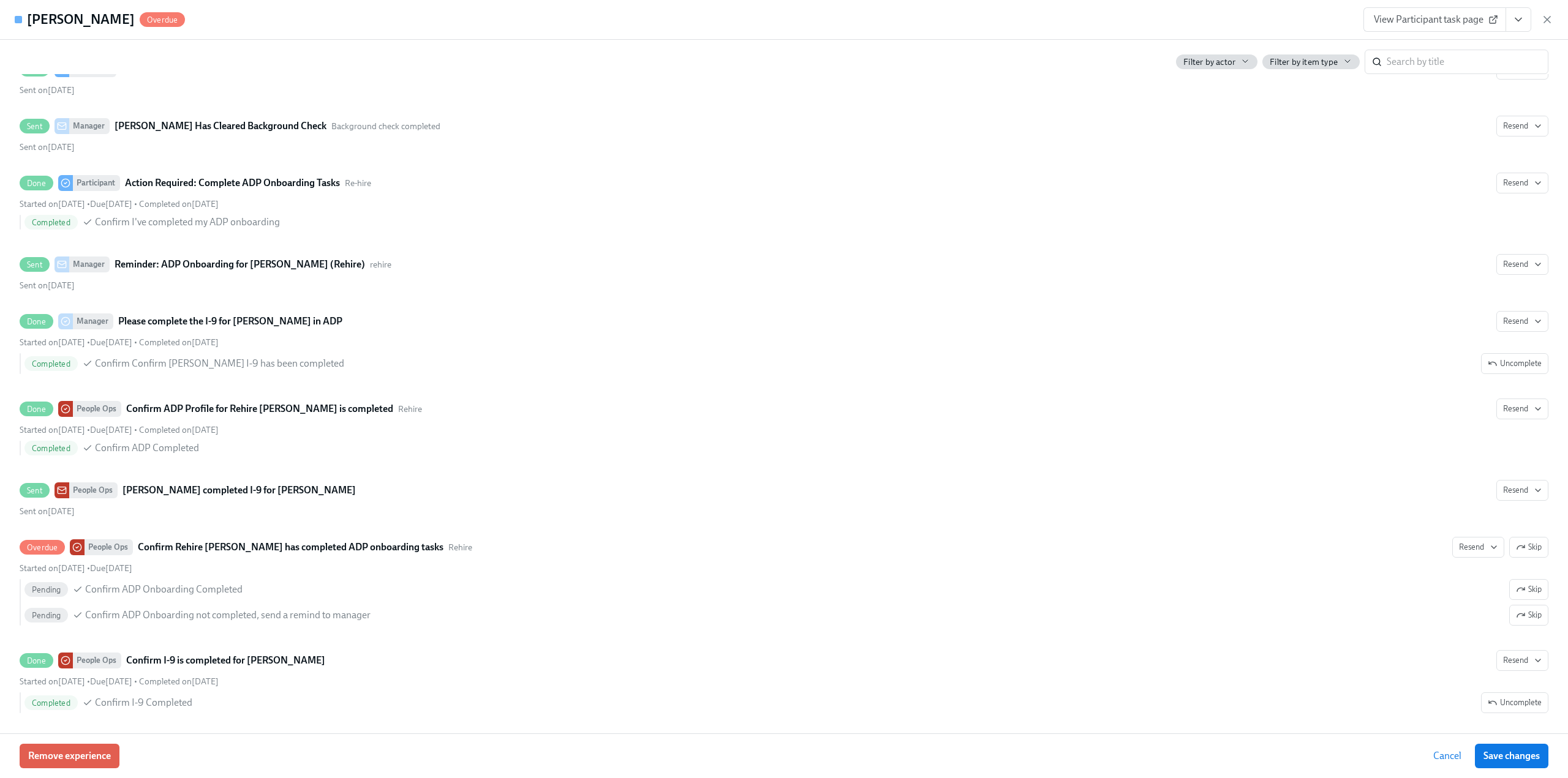
drag, startPoint x: 1550, startPoint y: 18, endPoint x: 253, endPoint y: 291, distance: 1325.4
click at [1550, 18] on icon "button" at bounding box center [1547, 19] width 12 height 12
